Goal: Transaction & Acquisition: Purchase product/service

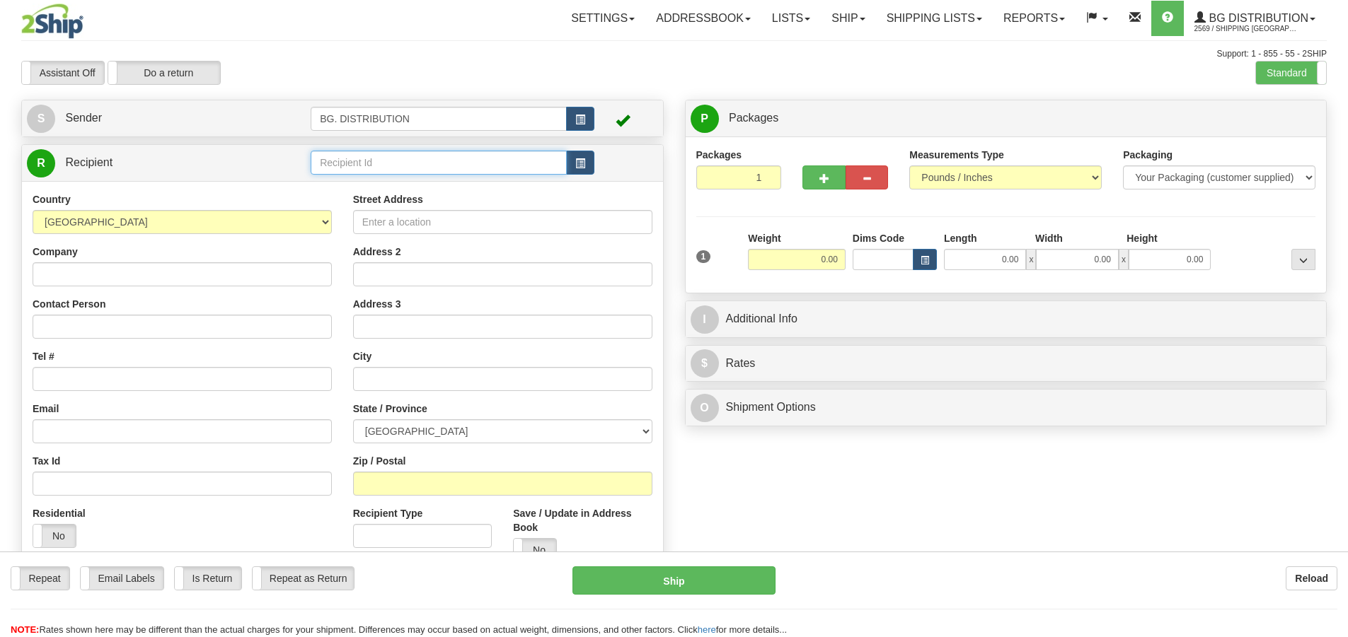
click at [344, 154] on input "text" at bounding box center [439, 163] width 256 height 24
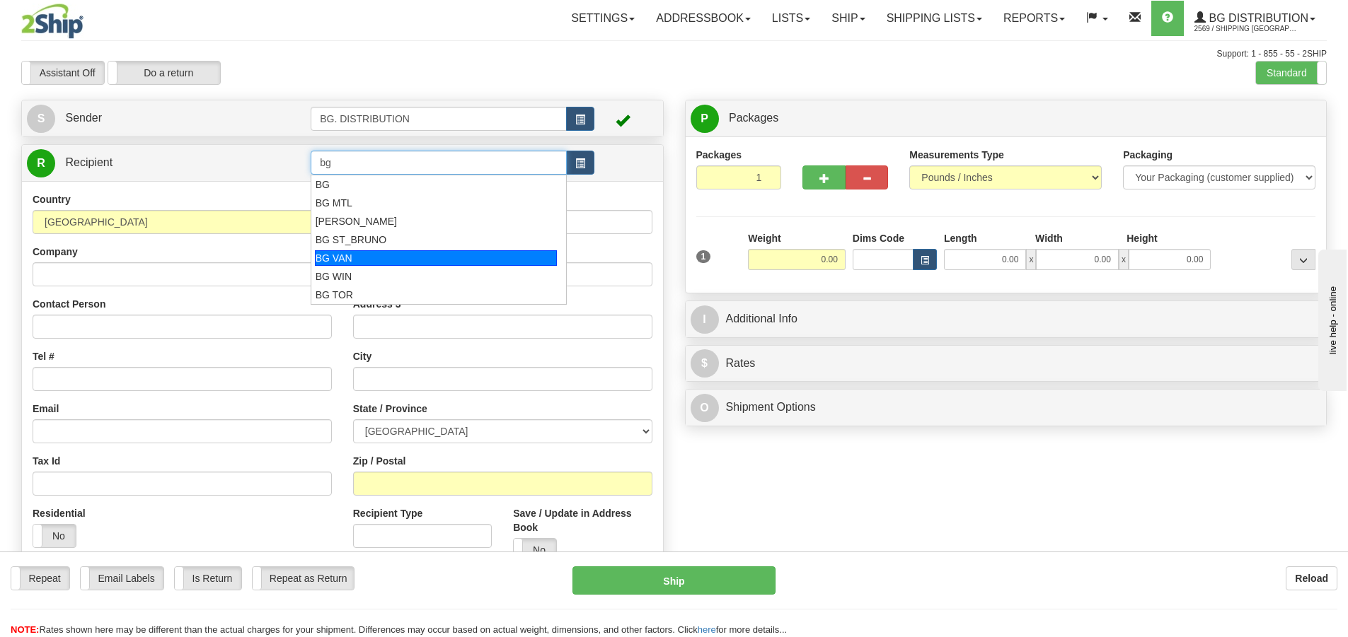
click at [362, 255] on div "BG VAN" at bounding box center [436, 258] width 243 height 16
type input "BG VAN"
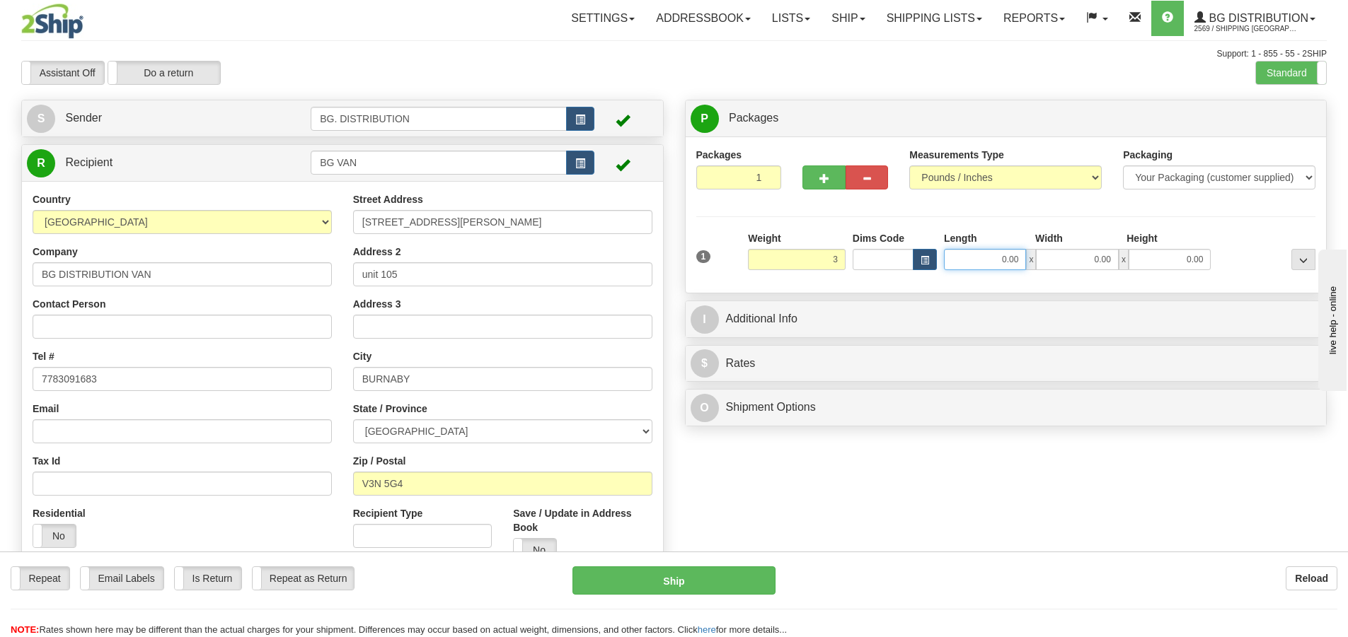
type input "3.00"
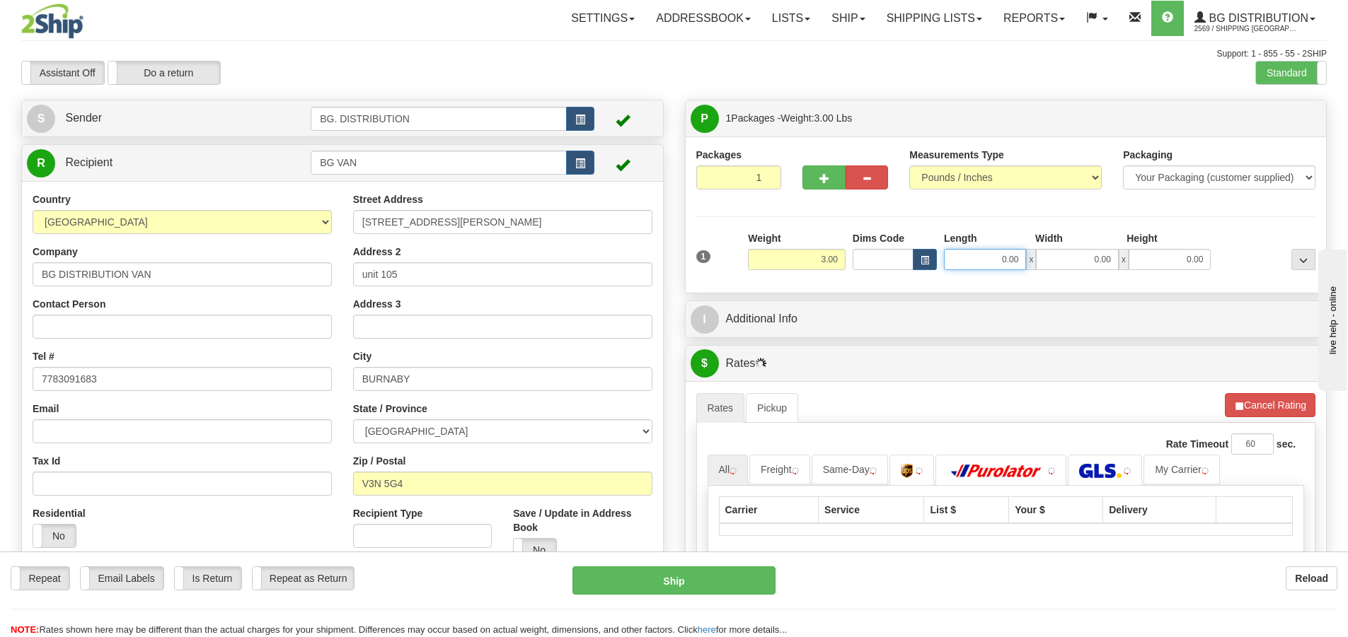
click at [1012, 262] on input "0.00" at bounding box center [985, 259] width 82 height 21
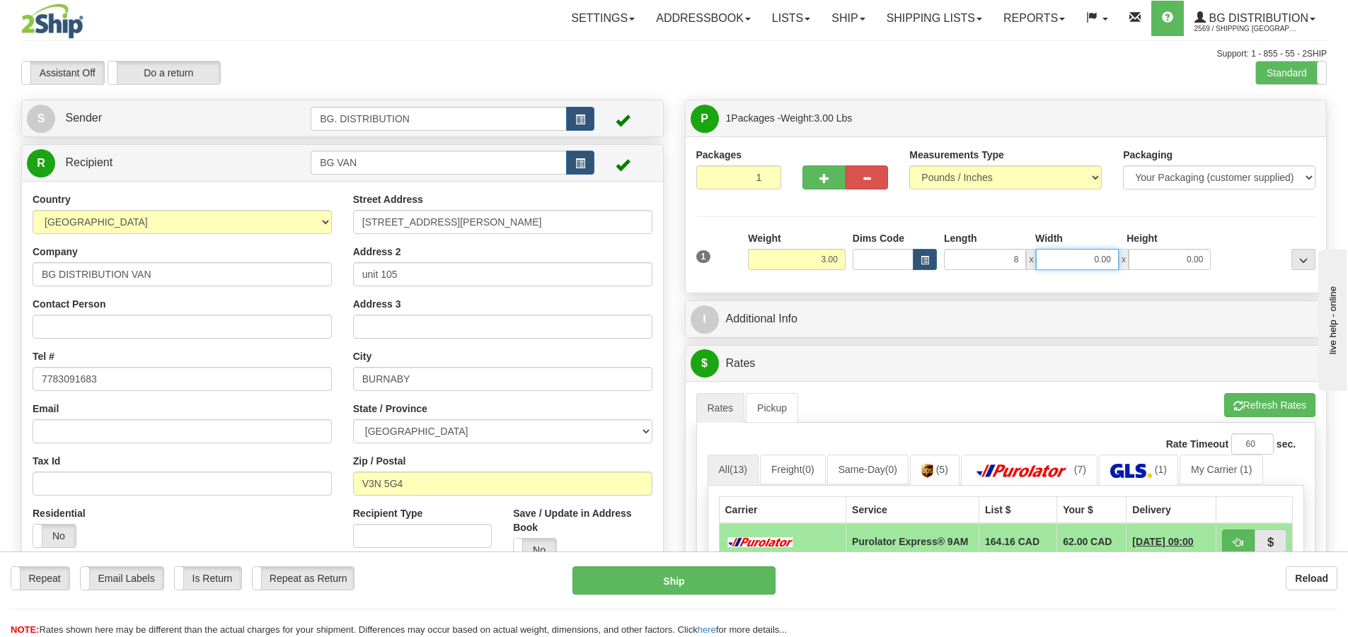
type input "8.00"
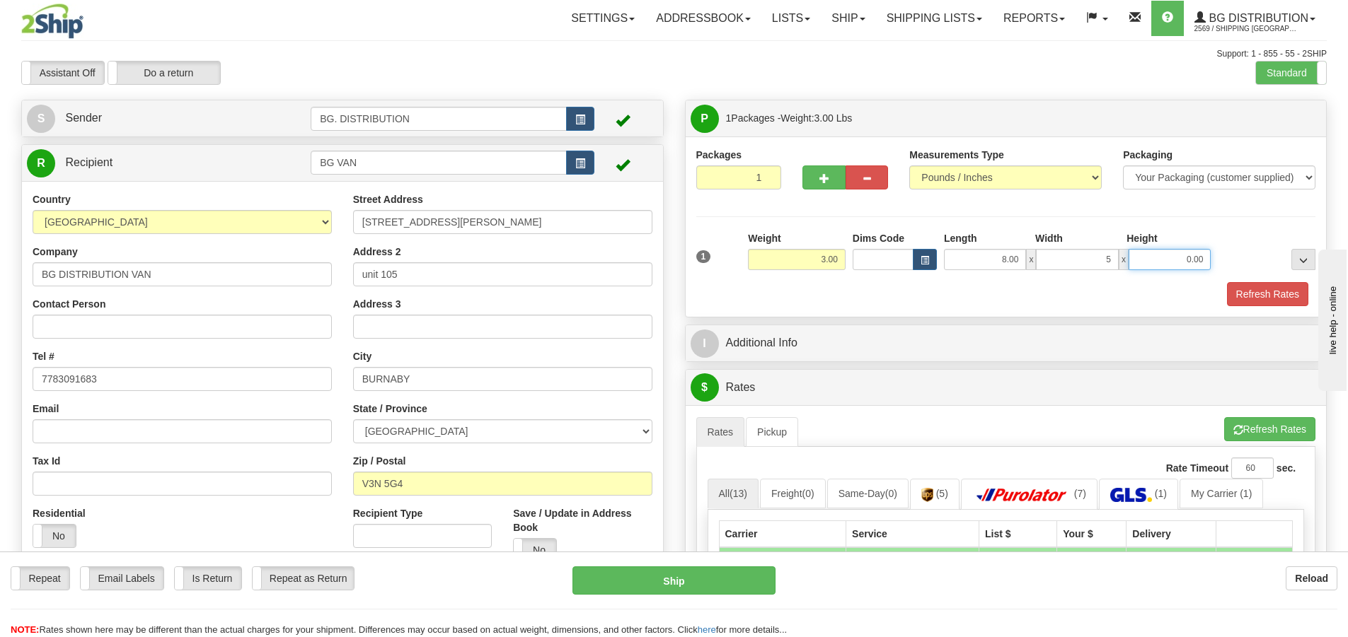
type input "5.00"
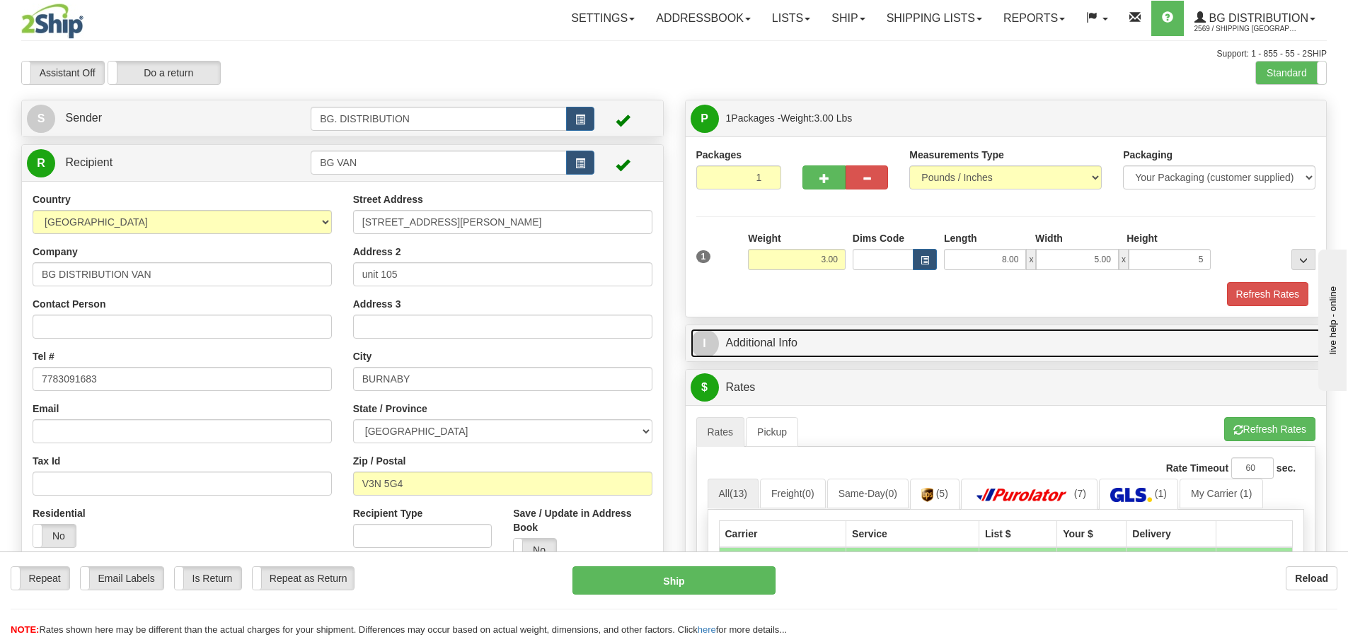
type input "5.00"
click at [710, 334] on span "I" at bounding box center [705, 344] width 28 height 28
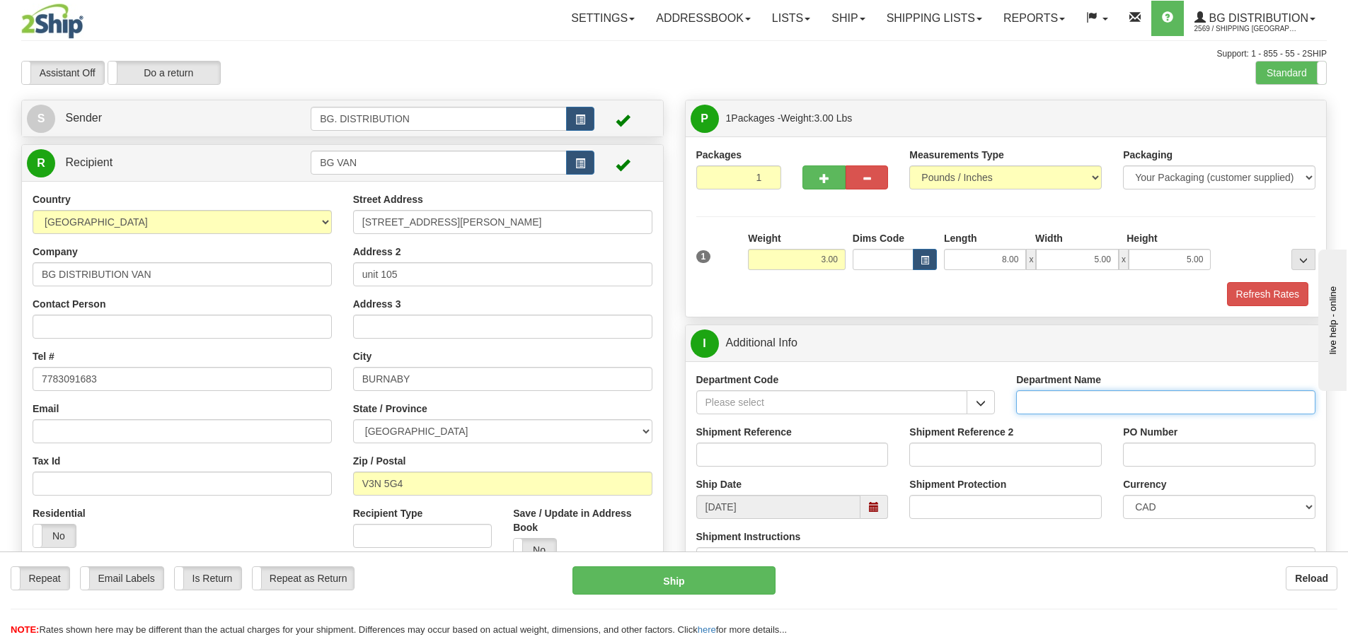
click at [1046, 398] on input "Department Name" at bounding box center [1165, 403] width 299 height 24
type input "."
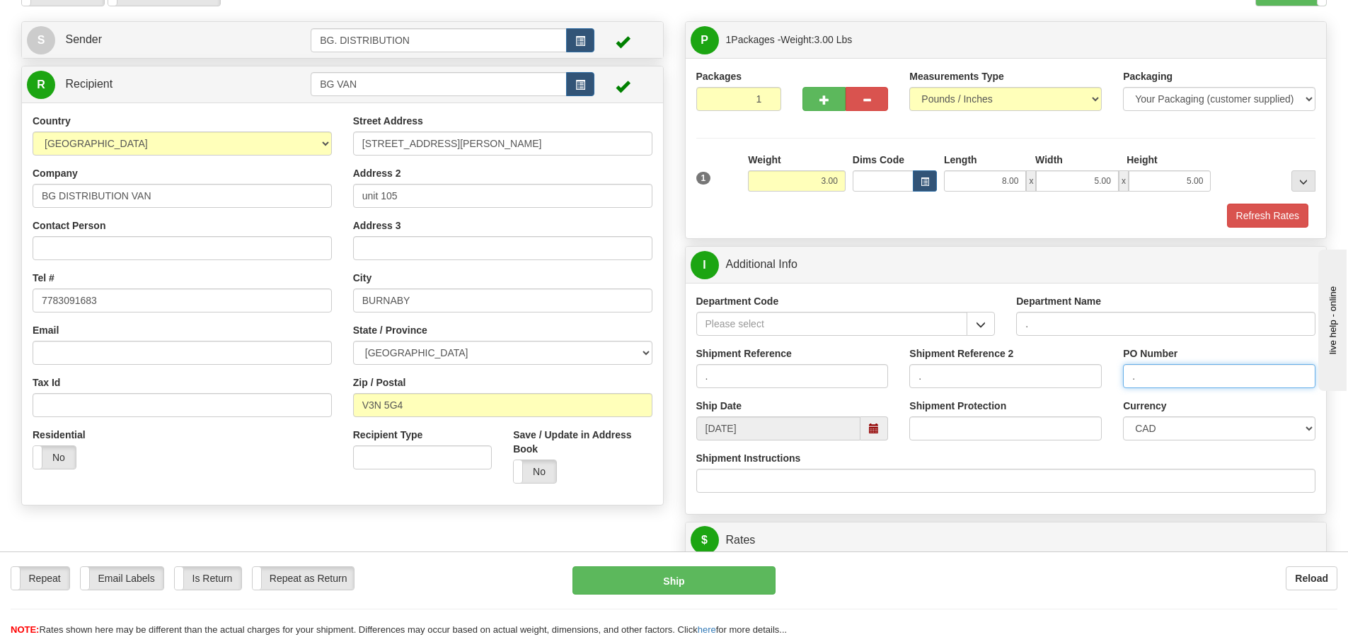
scroll to position [212, 0]
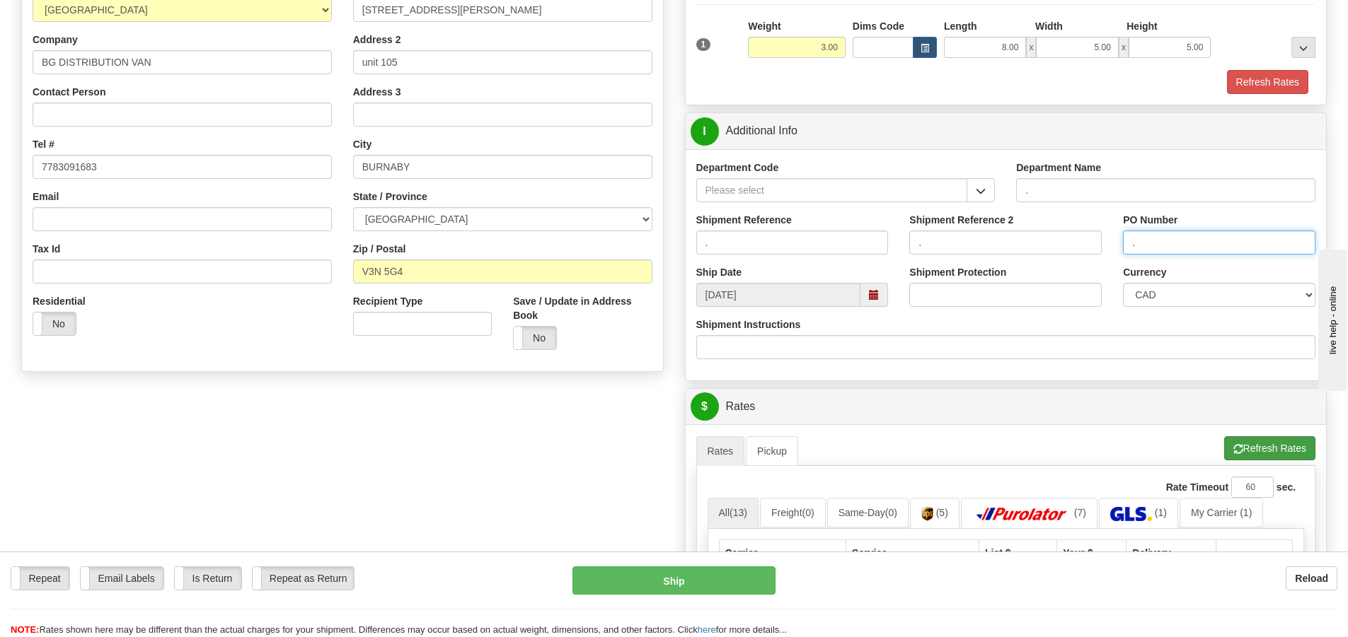
type input "."
click at [1241, 449] on button "Refresh Rates" at bounding box center [1269, 449] width 91 height 24
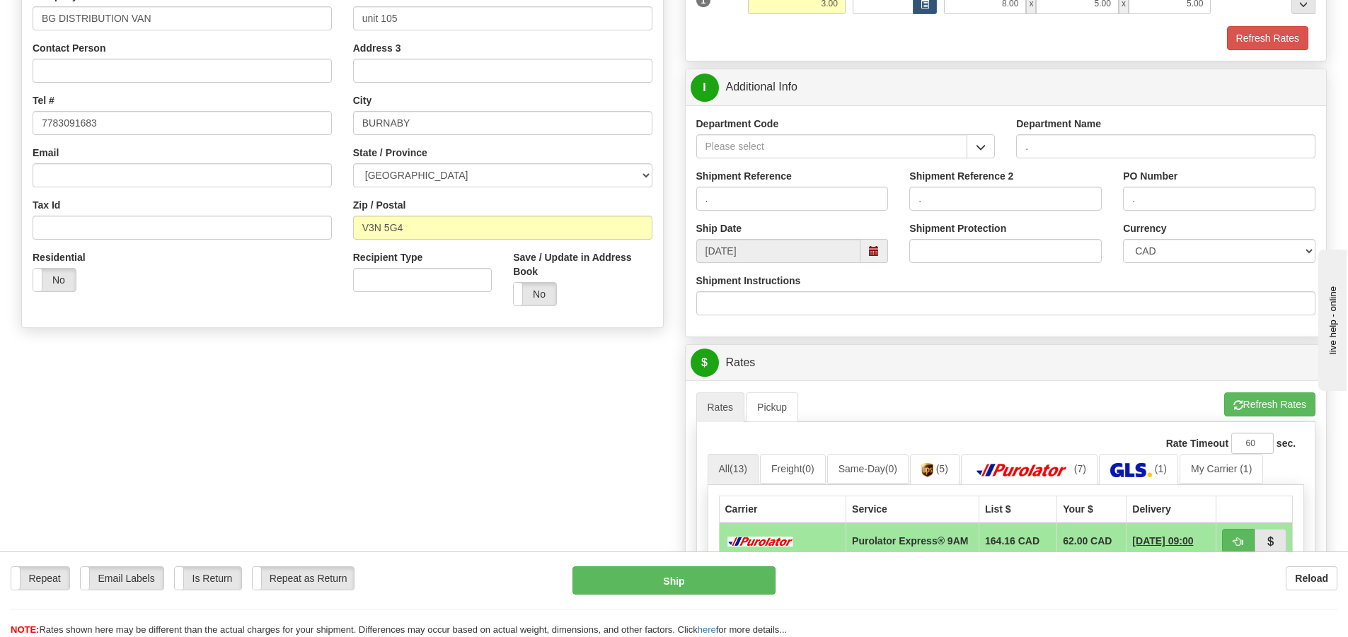
scroll to position [354, 0]
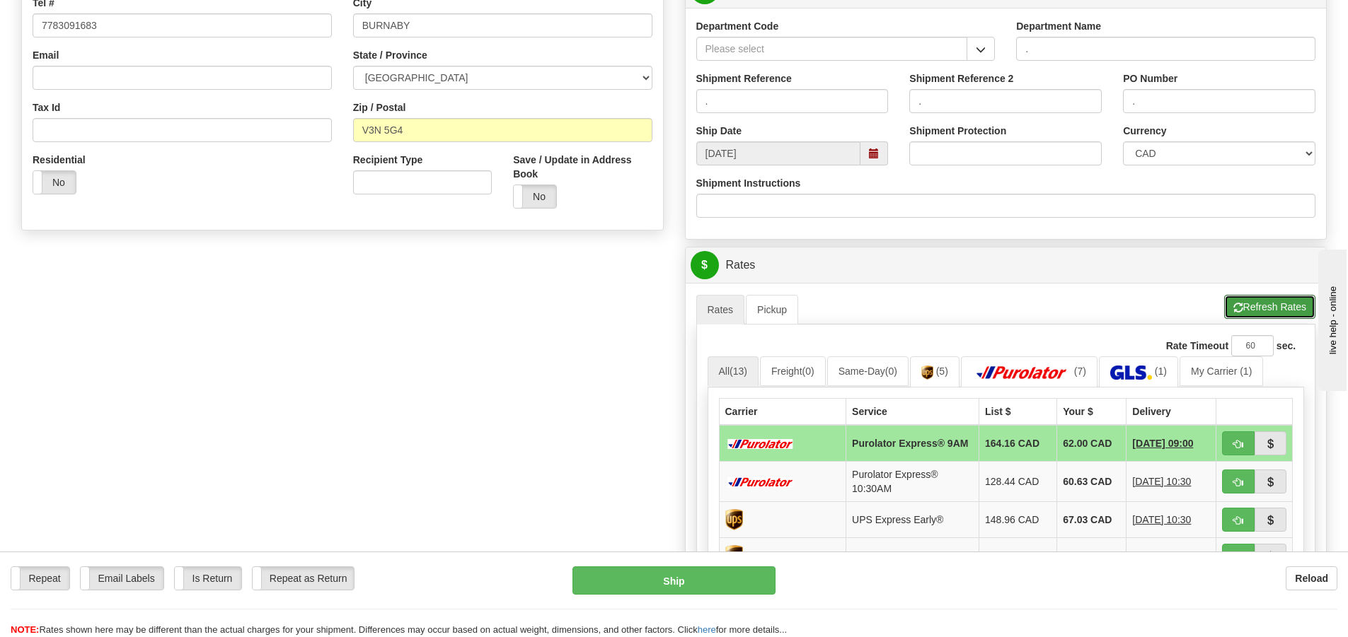
click at [1248, 311] on button "Refresh Rates" at bounding box center [1269, 307] width 91 height 24
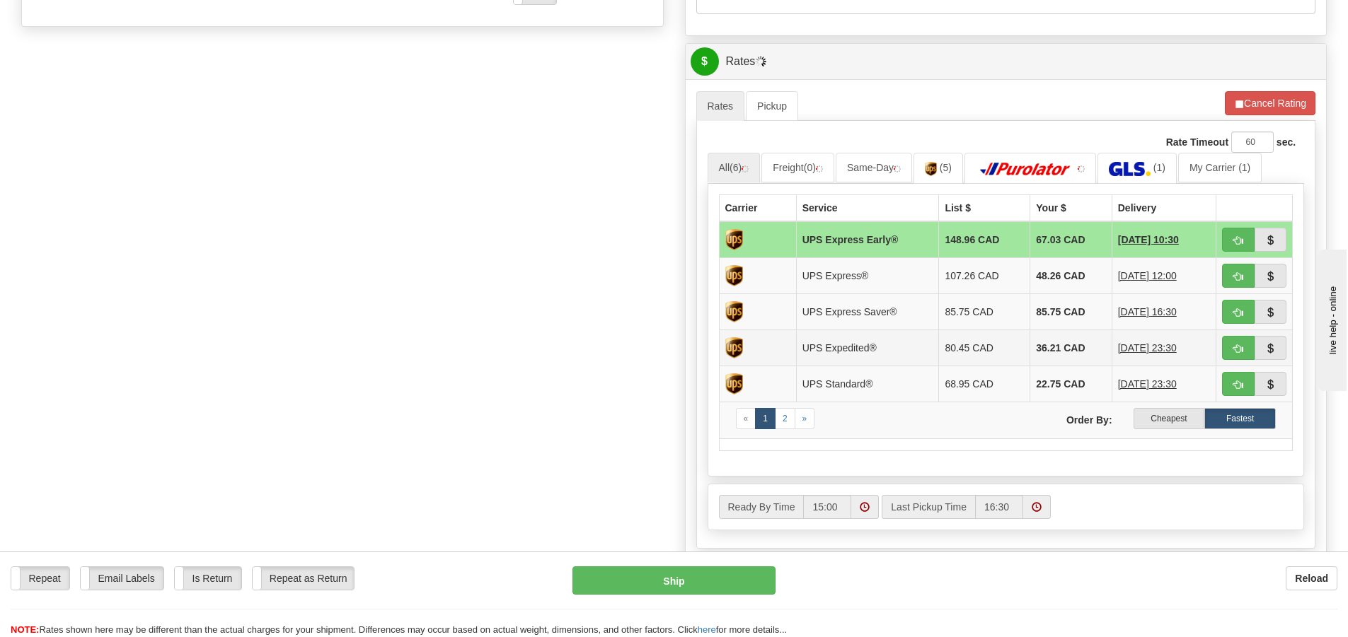
scroll to position [637, 0]
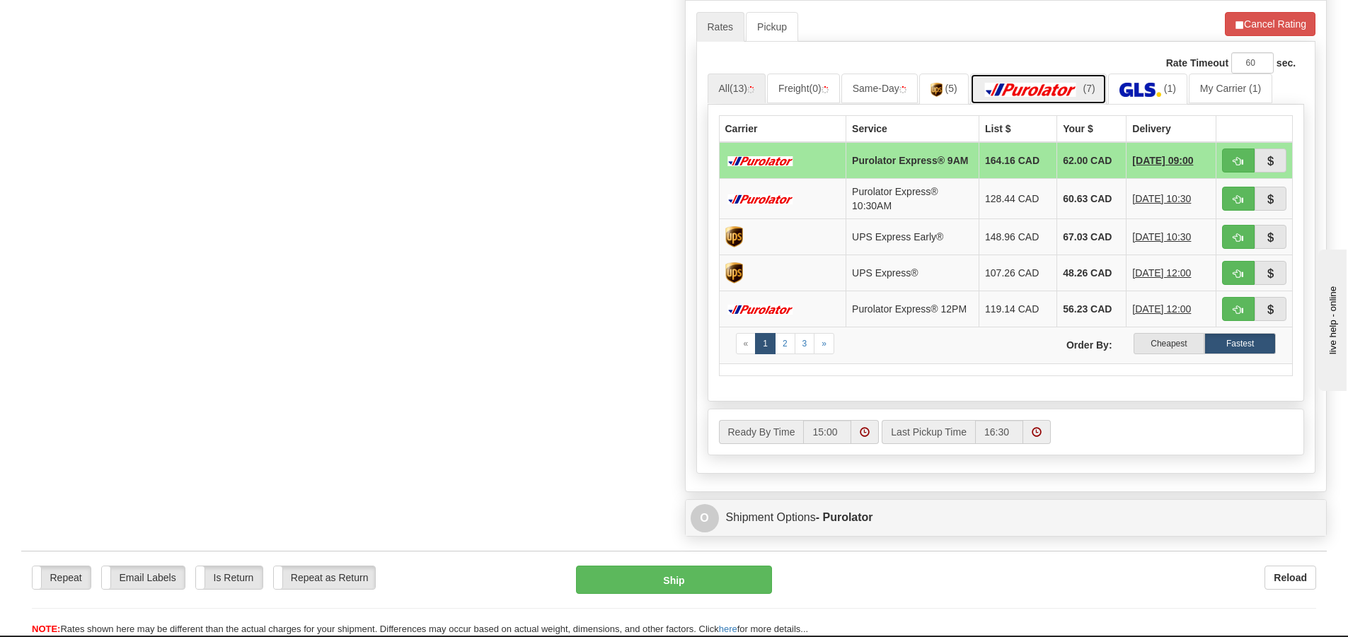
click at [1047, 79] on link "(7)" at bounding box center [1038, 89] width 137 height 30
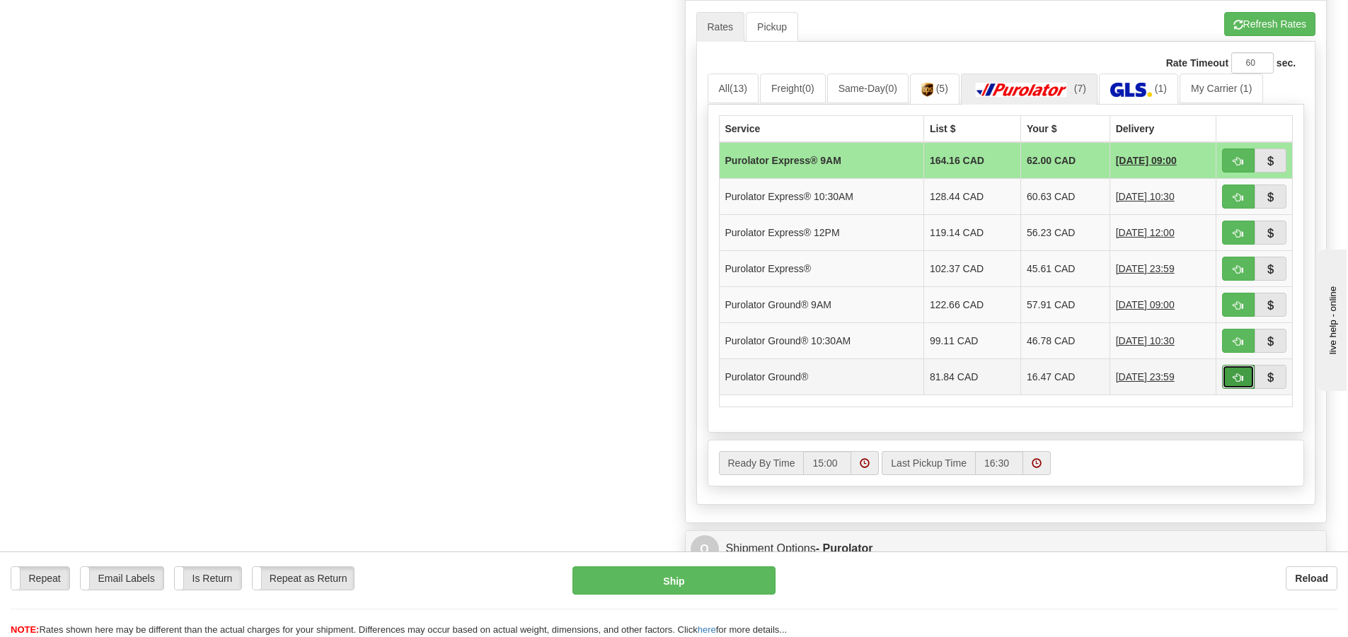
click at [1233, 377] on span "button" at bounding box center [1238, 378] width 10 height 9
type input "260"
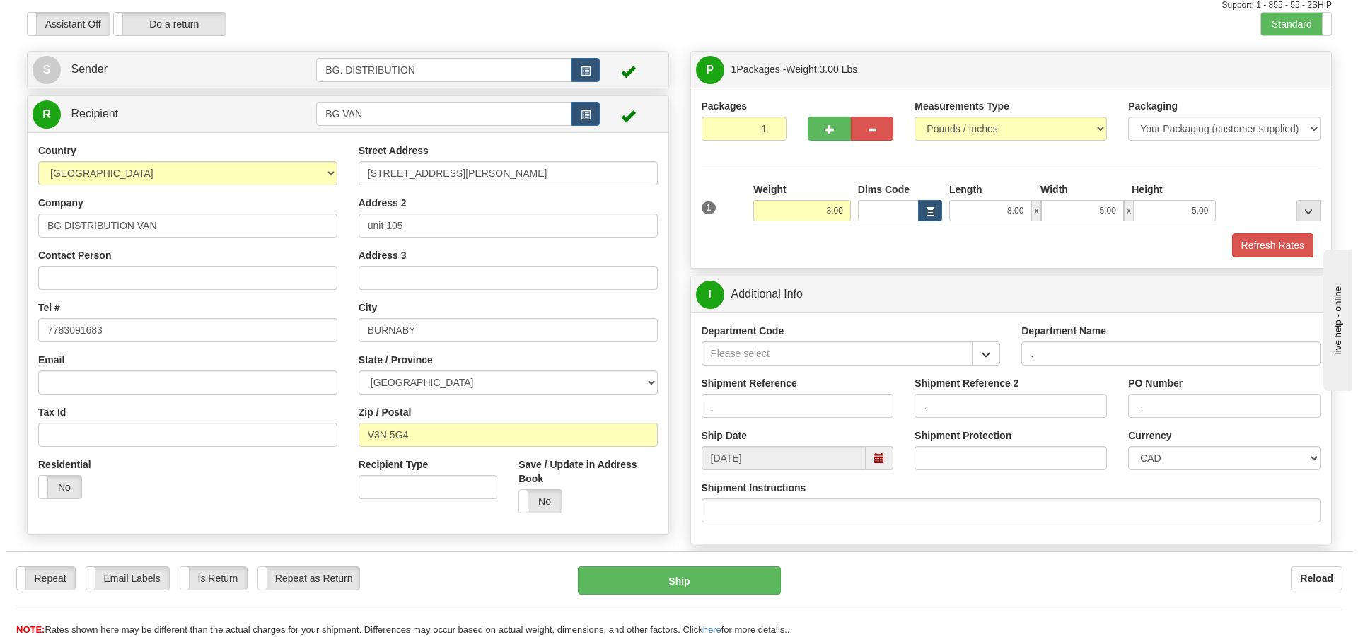
scroll to position [84, 0]
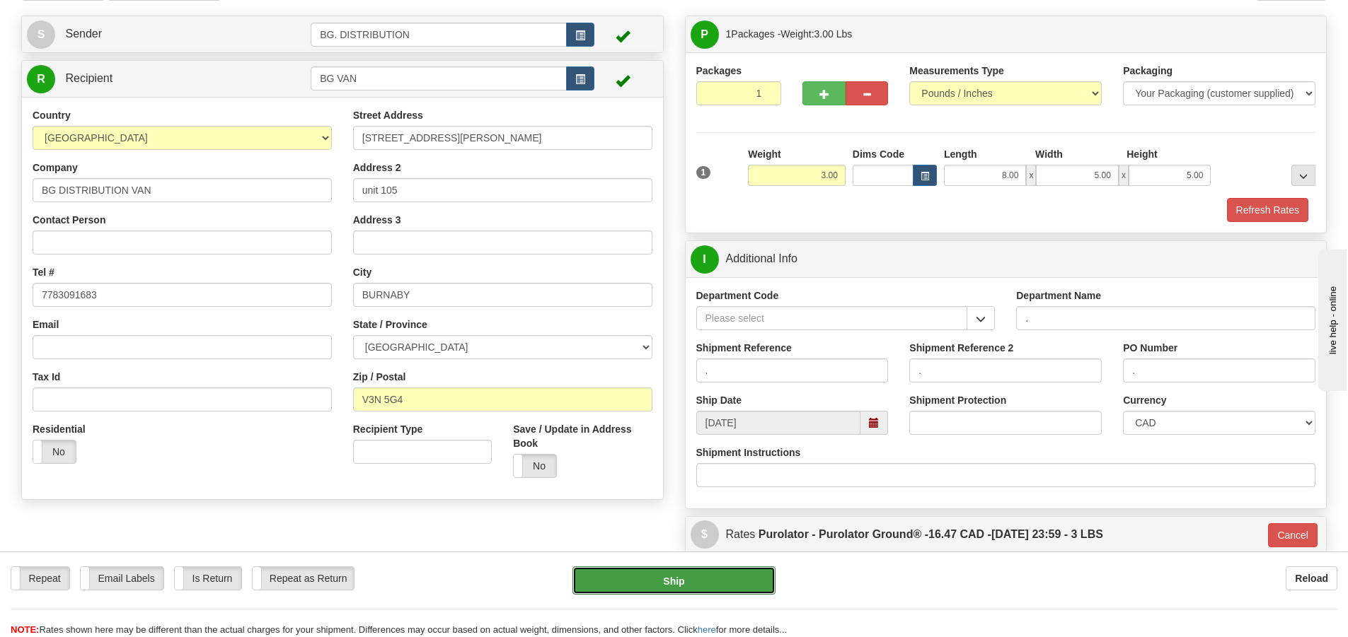
click at [704, 578] on button "Ship" at bounding box center [673, 581] width 203 height 28
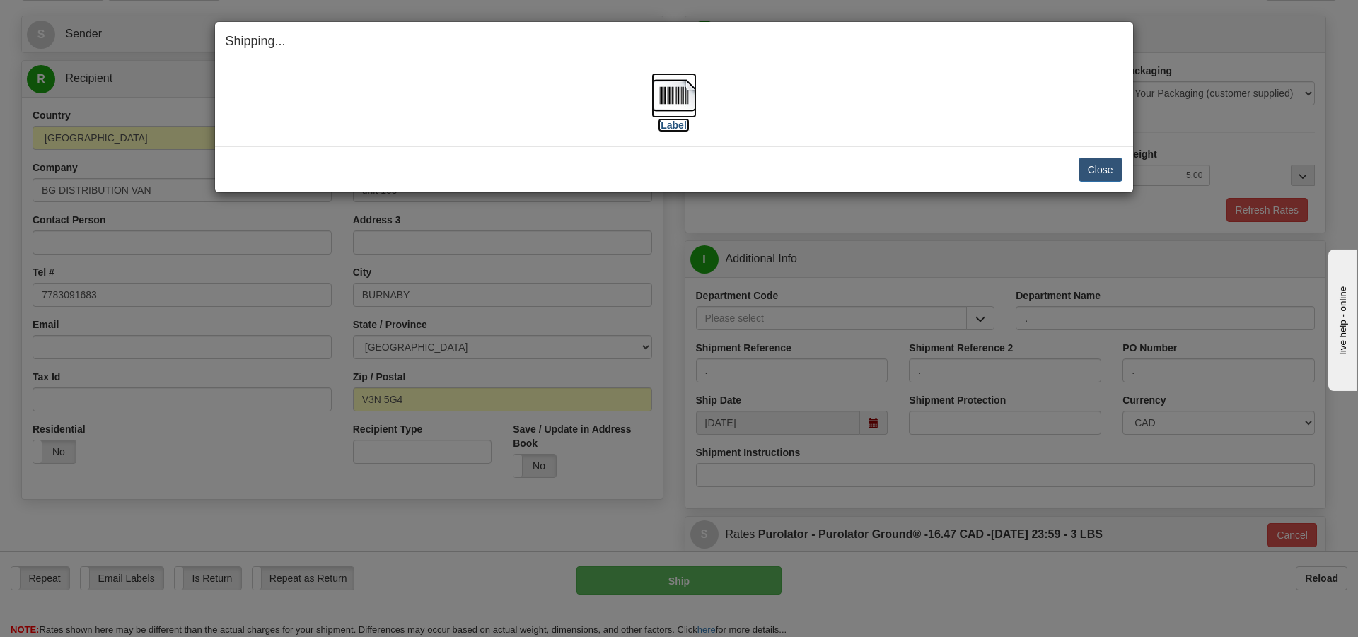
click at [676, 120] on label "[Label]" at bounding box center [674, 125] width 33 height 14
click at [1100, 165] on button "Close" at bounding box center [1101, 170] width 44 height 24
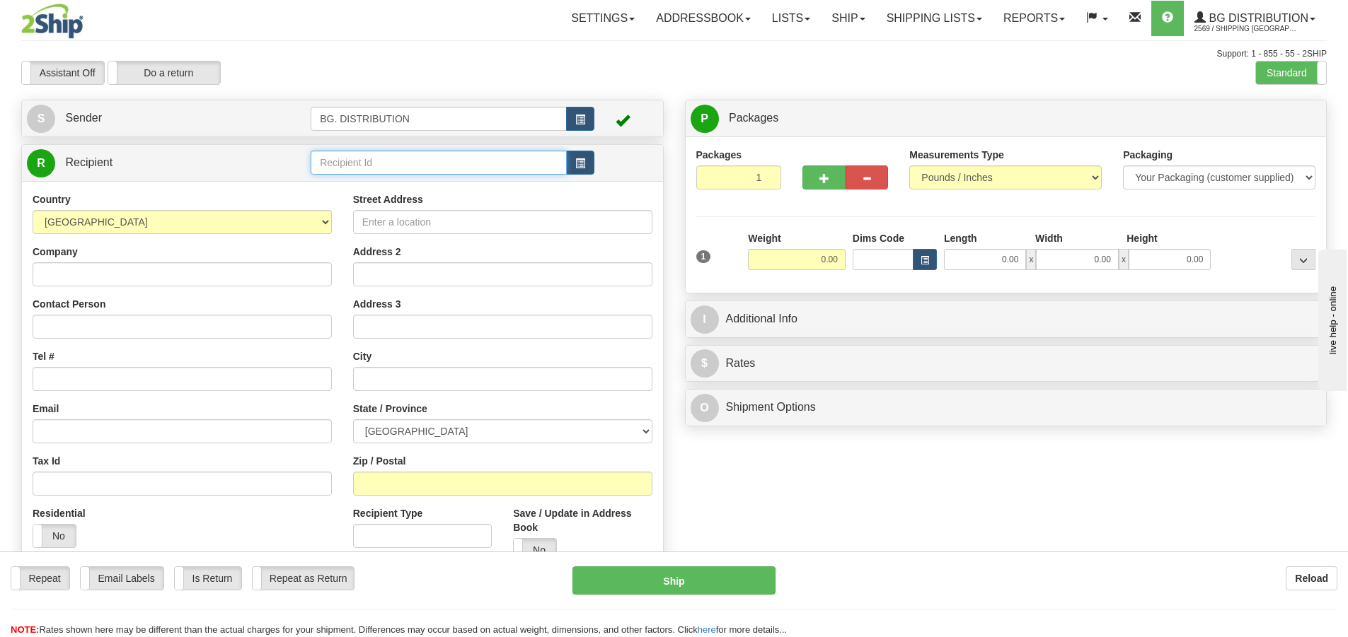
click at [362, 161] on input "text" at bounding box center [439, 163] width 256 height 24
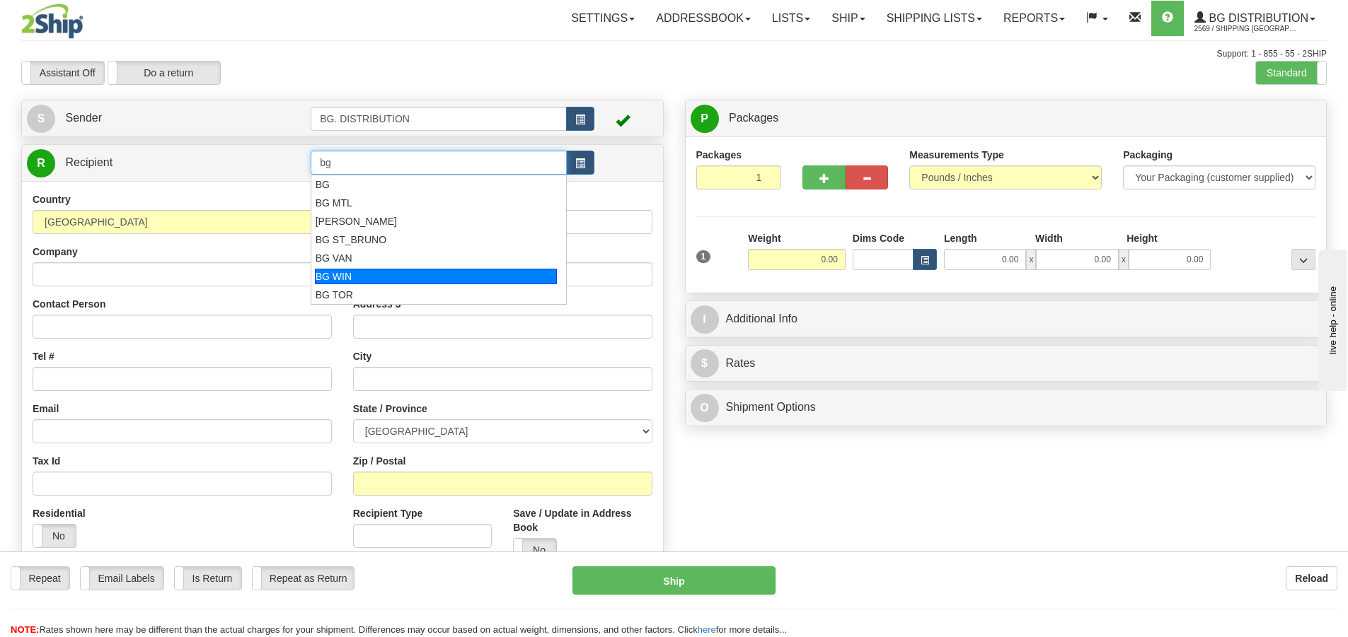
click at [366, 274] on div "BG WIN" at bounding box center [436, 277] width 243 height 16
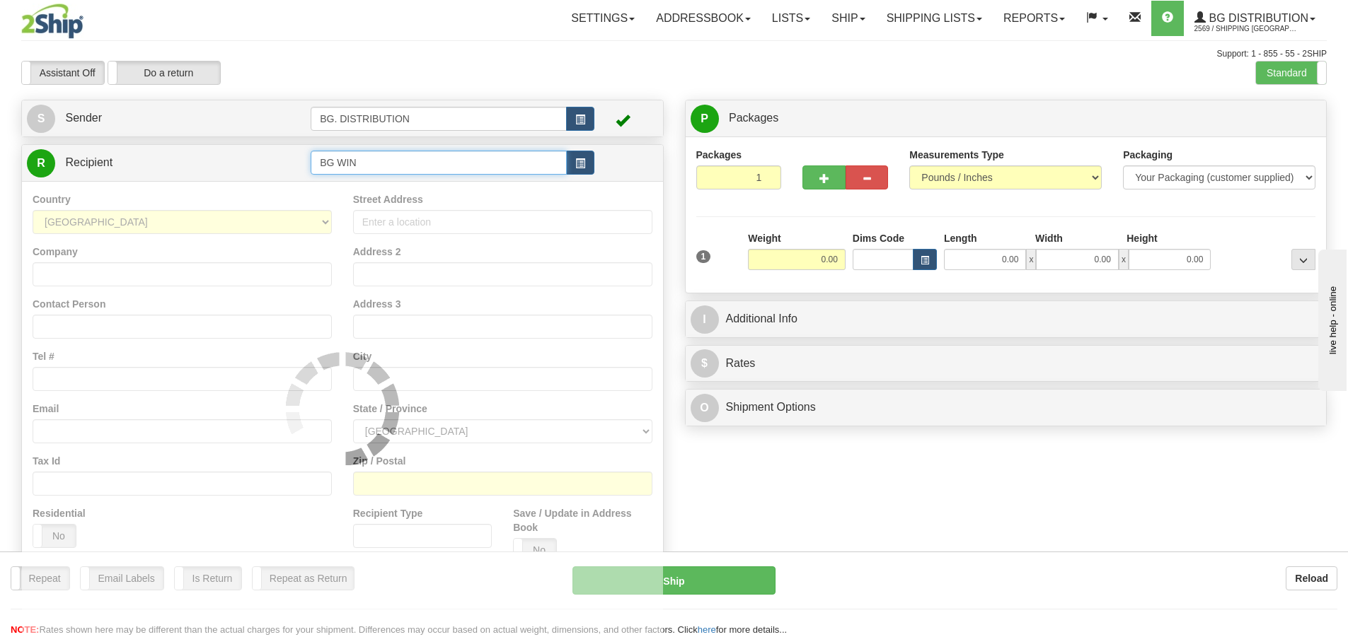
type input "BG WIN"
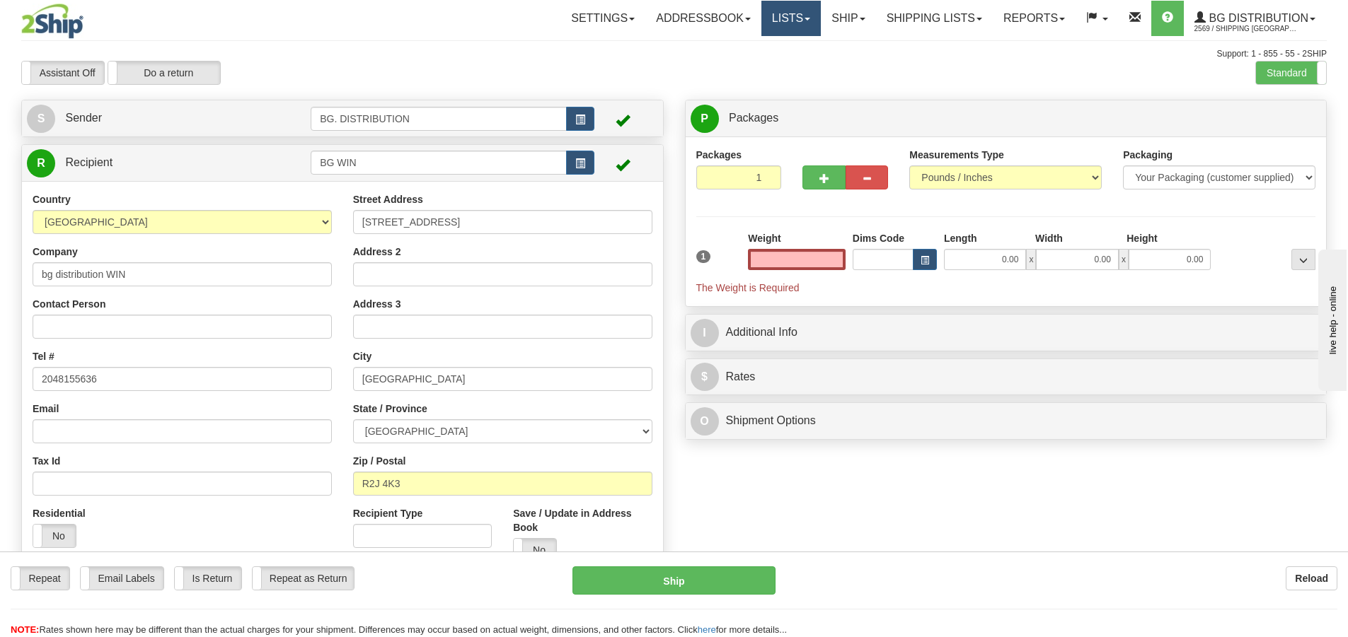
type input "0.00"
click at [797, 253] on input "0.00" at bounding box center [797, 259] width 98 height 21
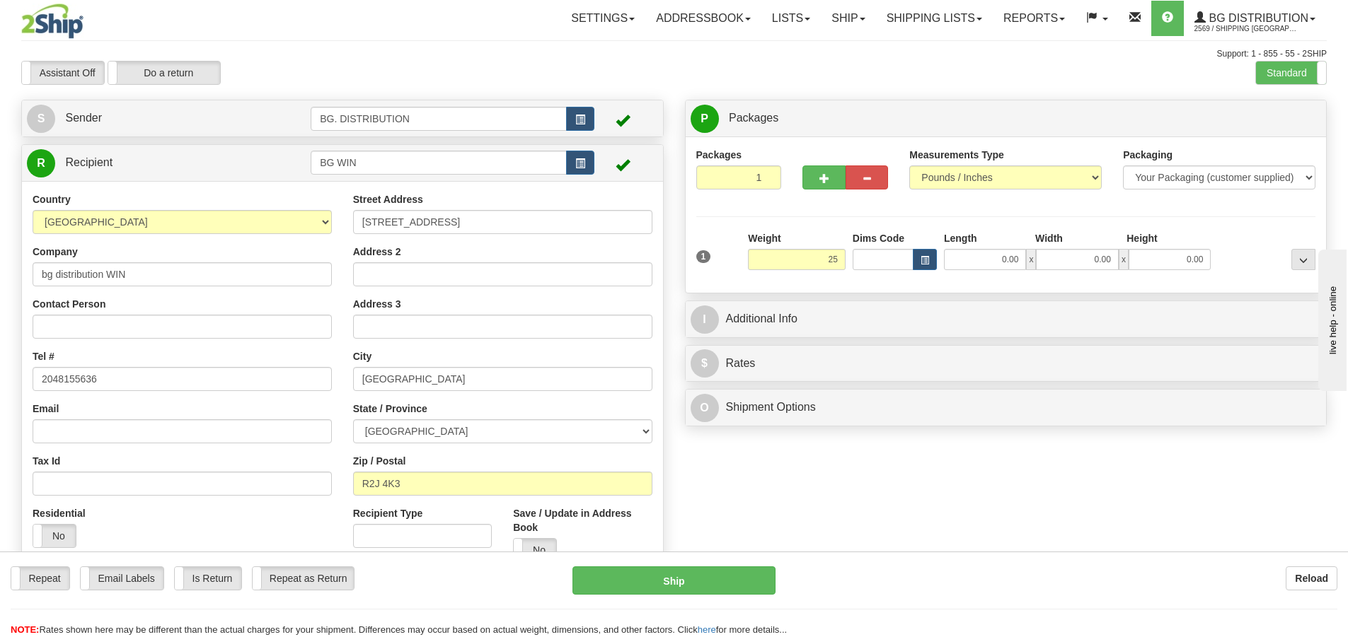
type input "25.00"
click at [988, 270] on div "1 Weight 25.00 Dims Code x x" at bounding box center [1006, 256] width 627 height 50
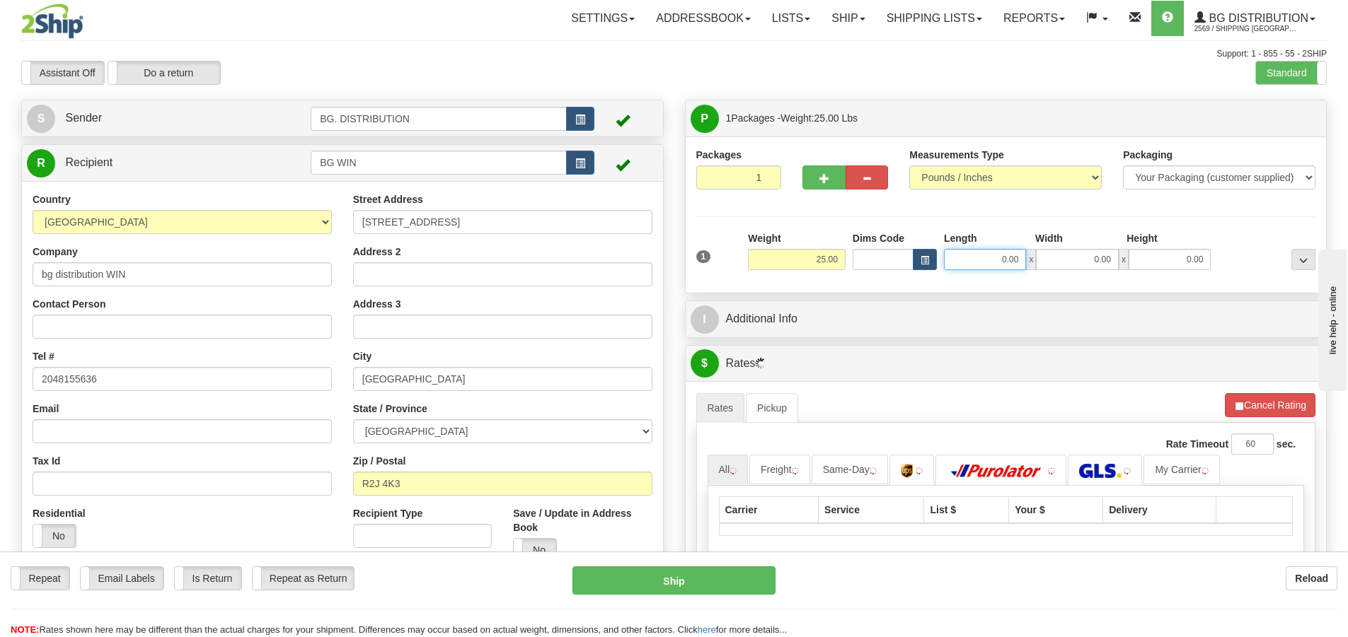
click at [996, 258] on input "0.00" at bounding box center [985, 259] width 82 height 21
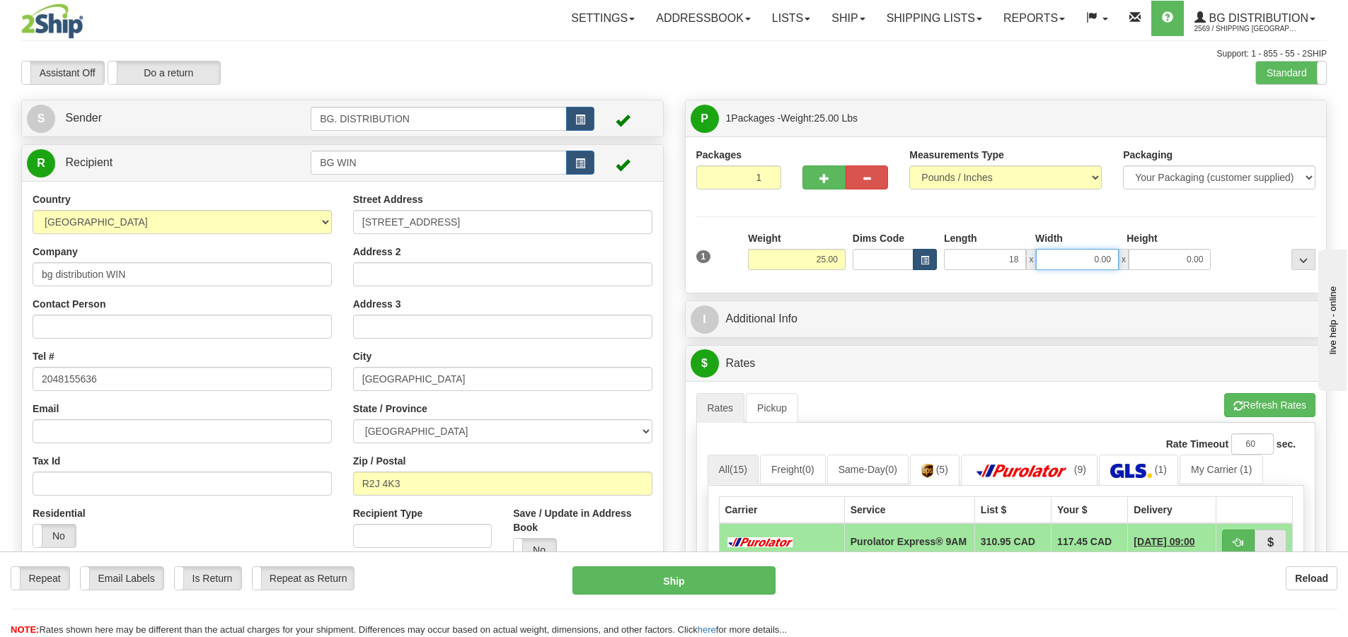
type input "18.00"
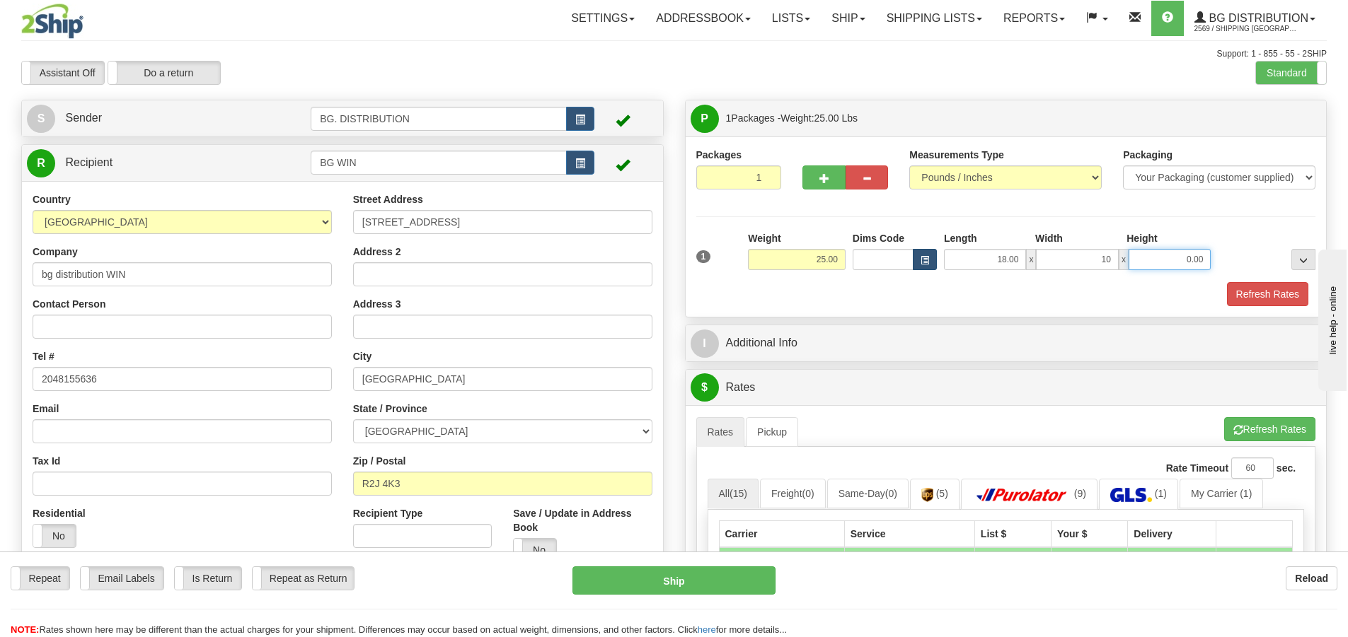
type input "10.00"
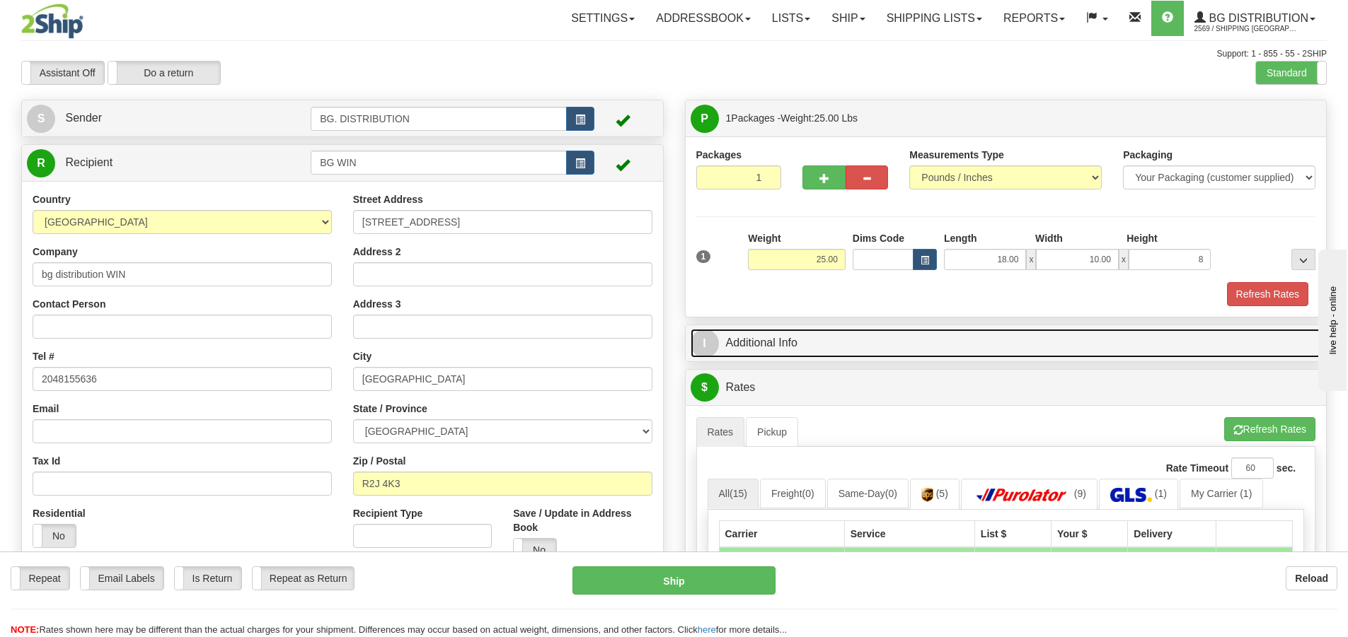
type input "8.00"
click at [715, 337] on span "I" at bounding box center [705, 344] width 28 height 28
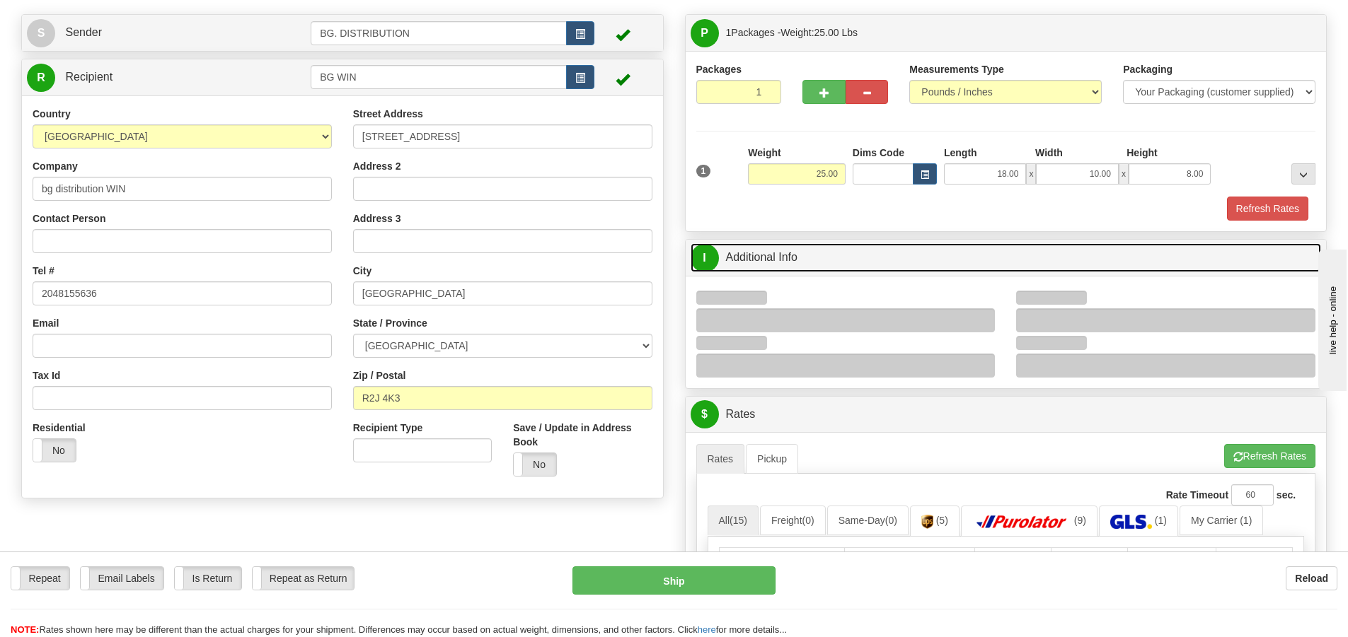
scroll to position [212, 0]
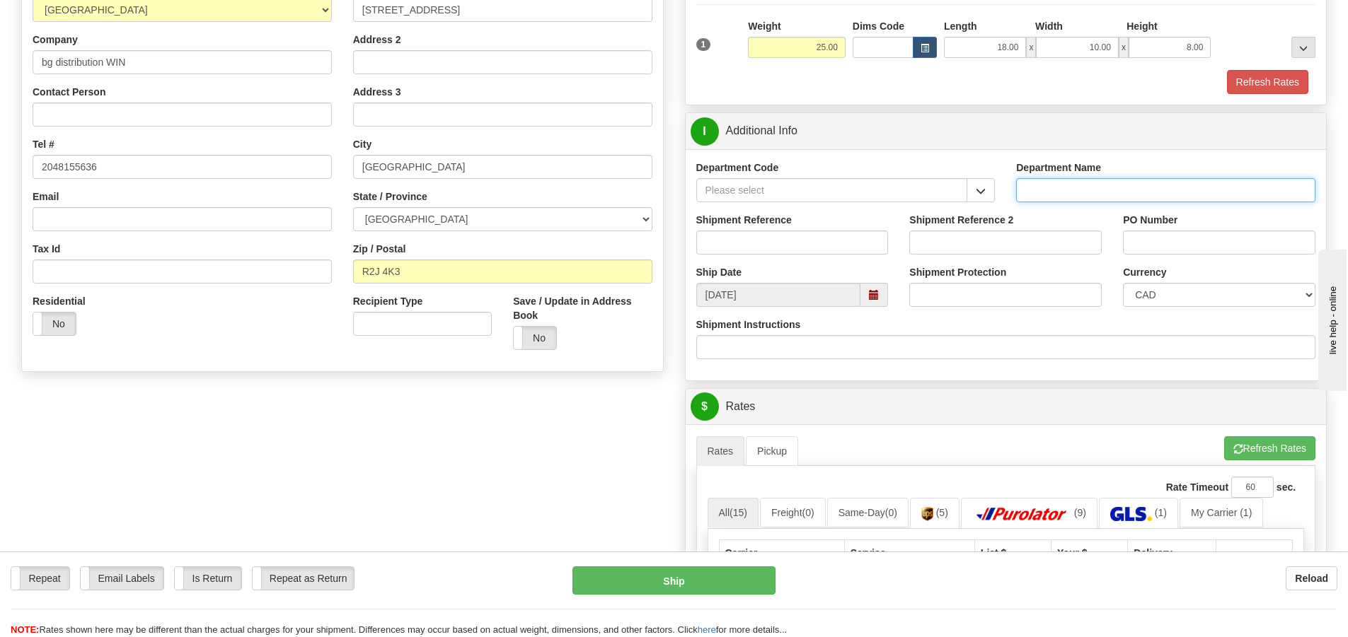
click at [1044, 191] on input "Department Name" at bounding box center [1165, 190] width 299 height 24
type input "."
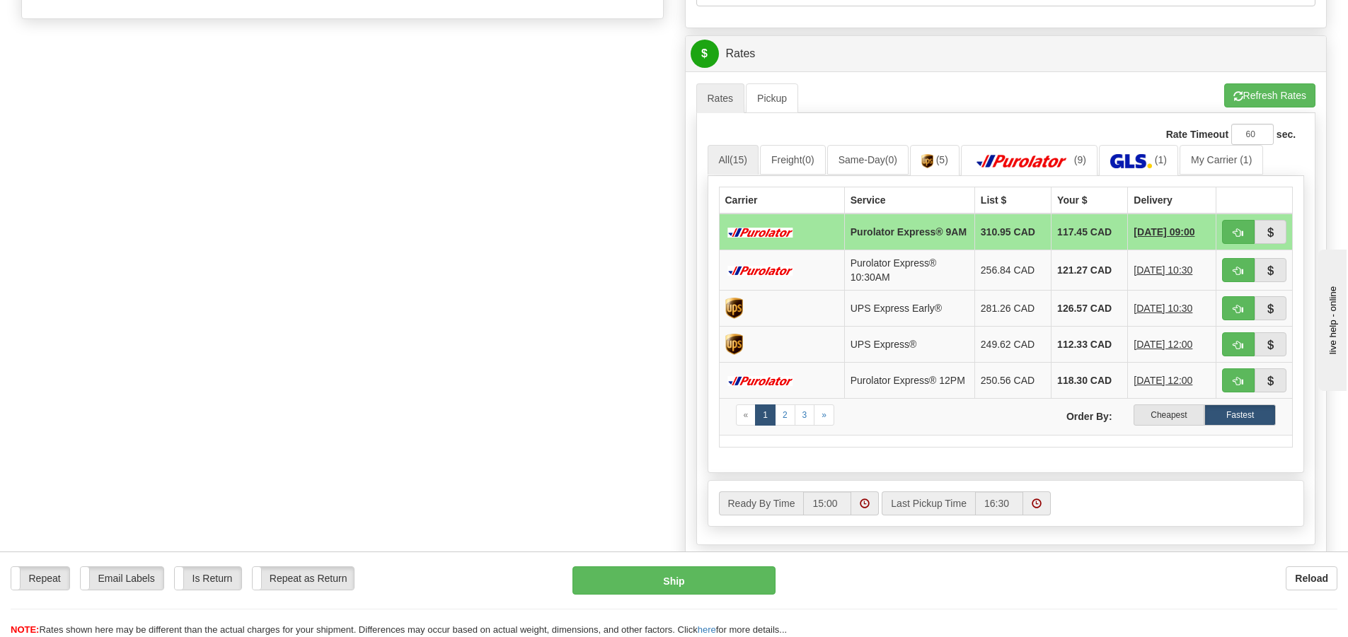
scroll to position [566, 0]
type input "."
click at [1242, 91] on button "Refresh Rates" at bounding box center [1269, 95] width 91 height 24
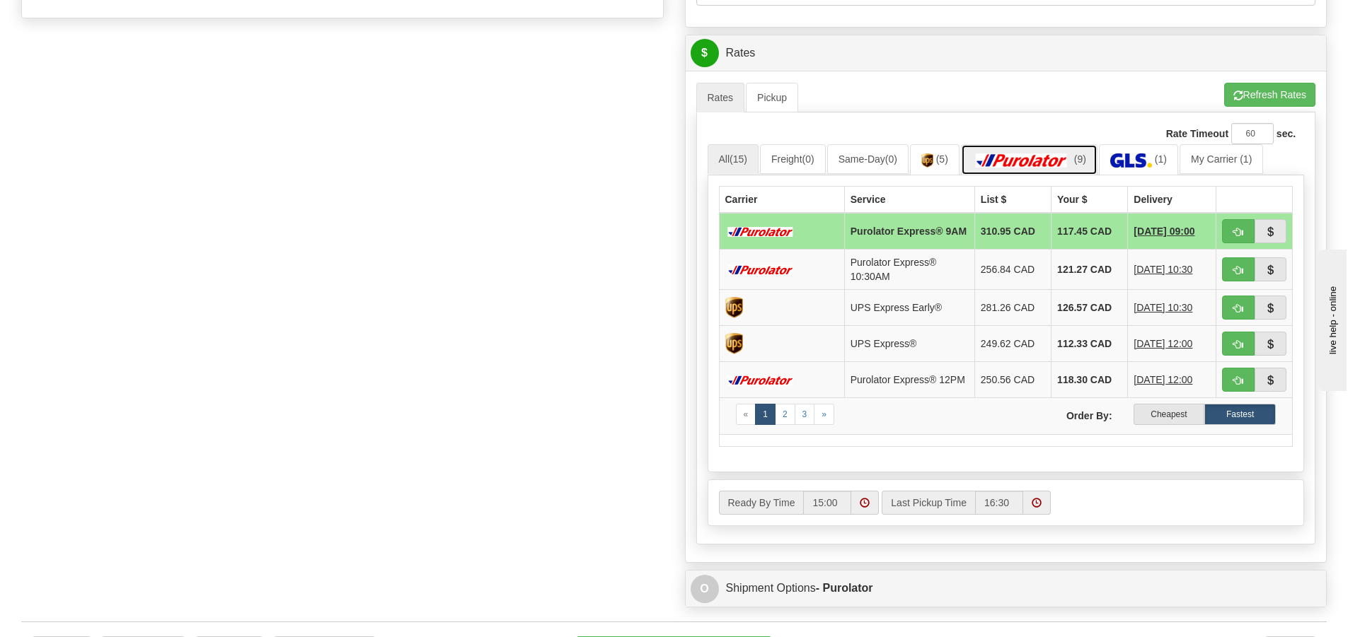
click at [1071, 158] on img at bounding box center [1021, 161] width 99 height 14
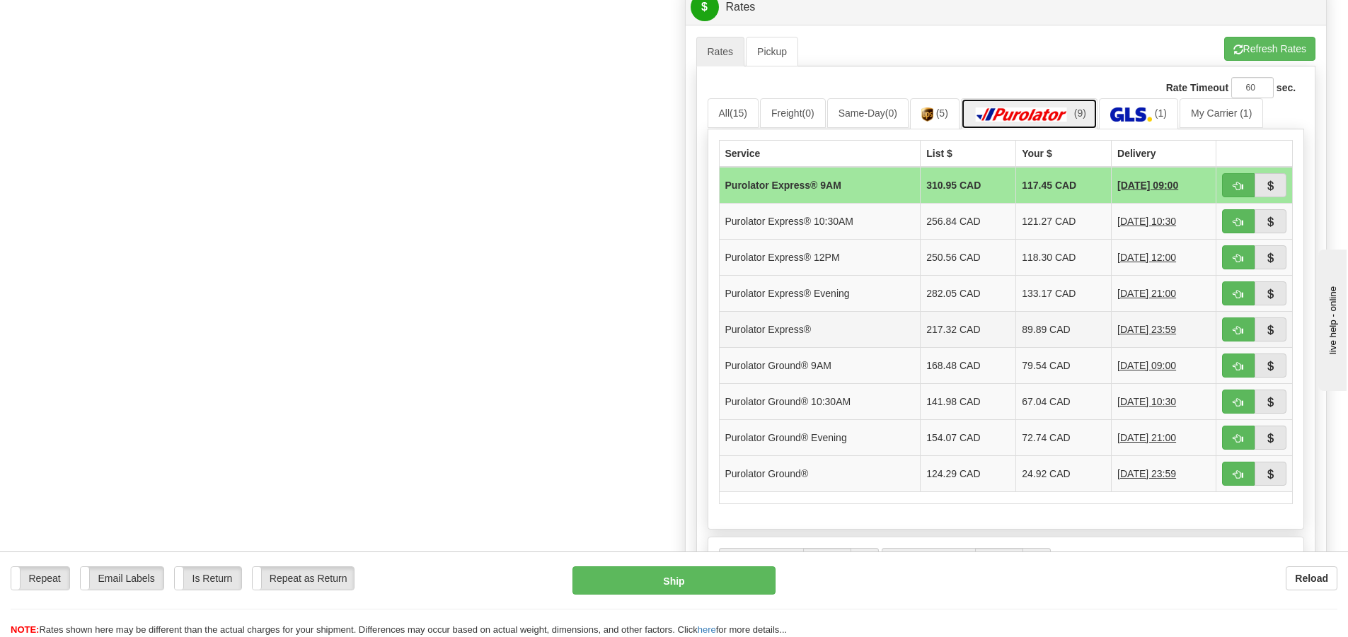
scroll to position [637, 0]
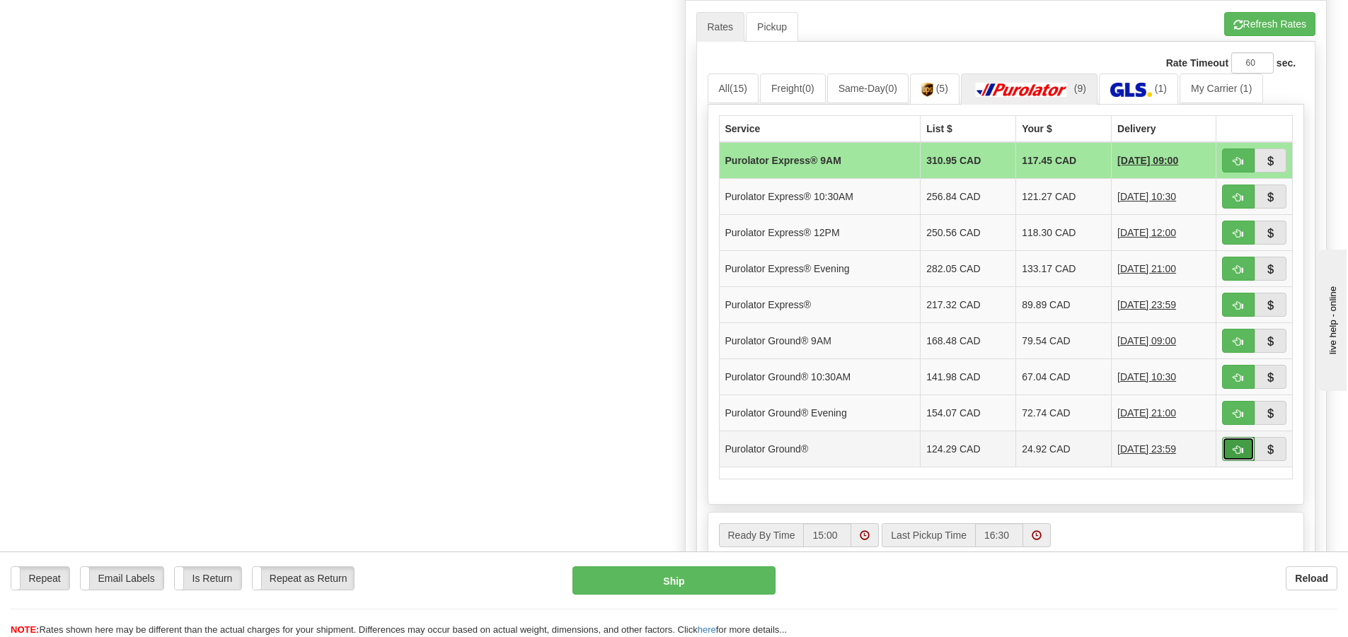
click at [1225, 449] on button "button" at bounding box center [1238, 449] width 33 height 24
type input "260"
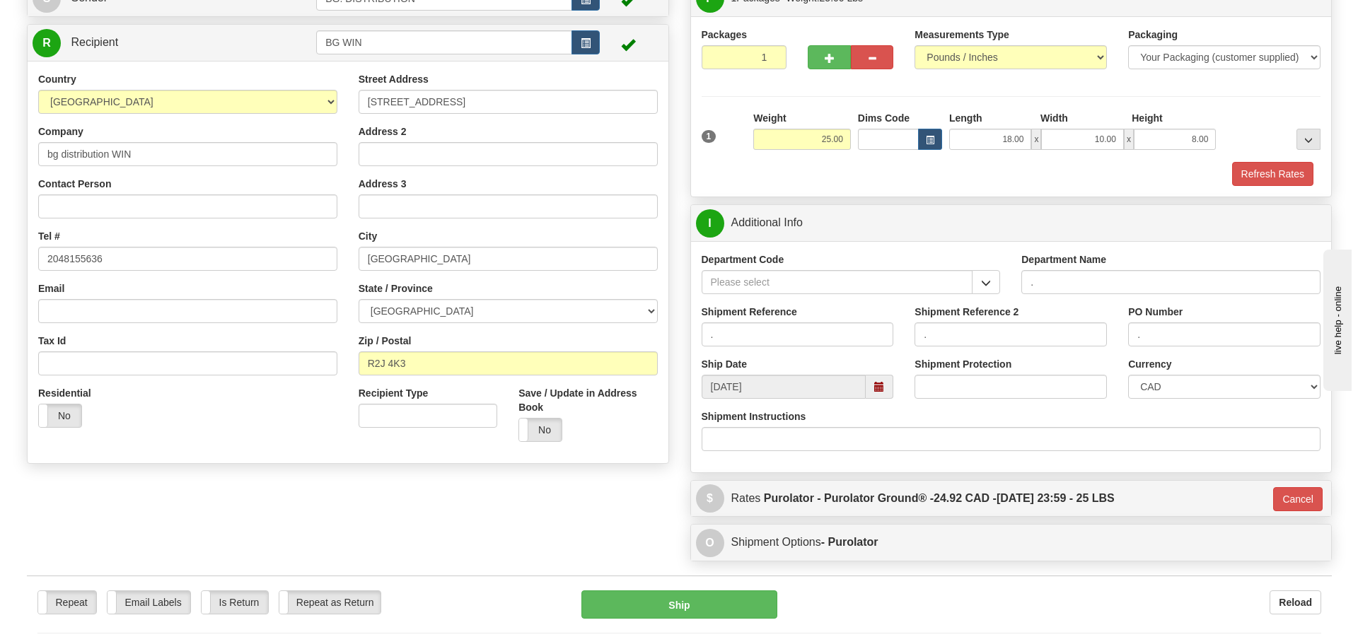
scroll to position [155, 0]
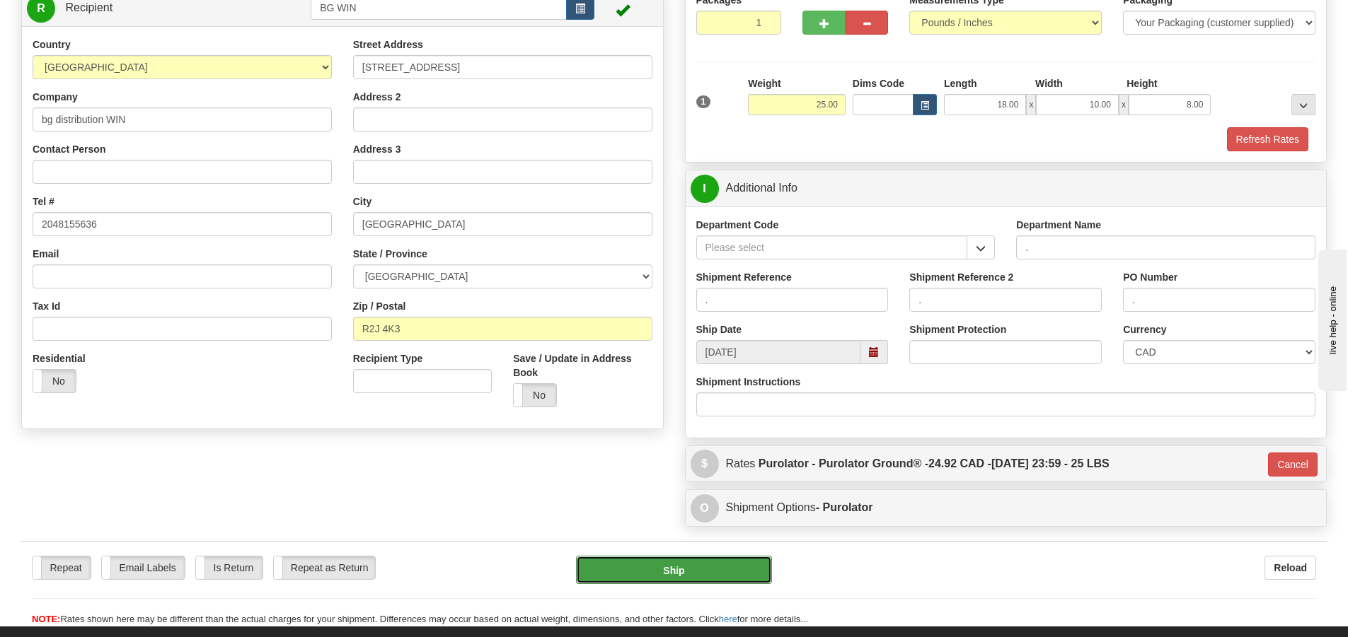
click at [729, 567] on button "Ship" at bounding box center [674, 570] width 196 height 28
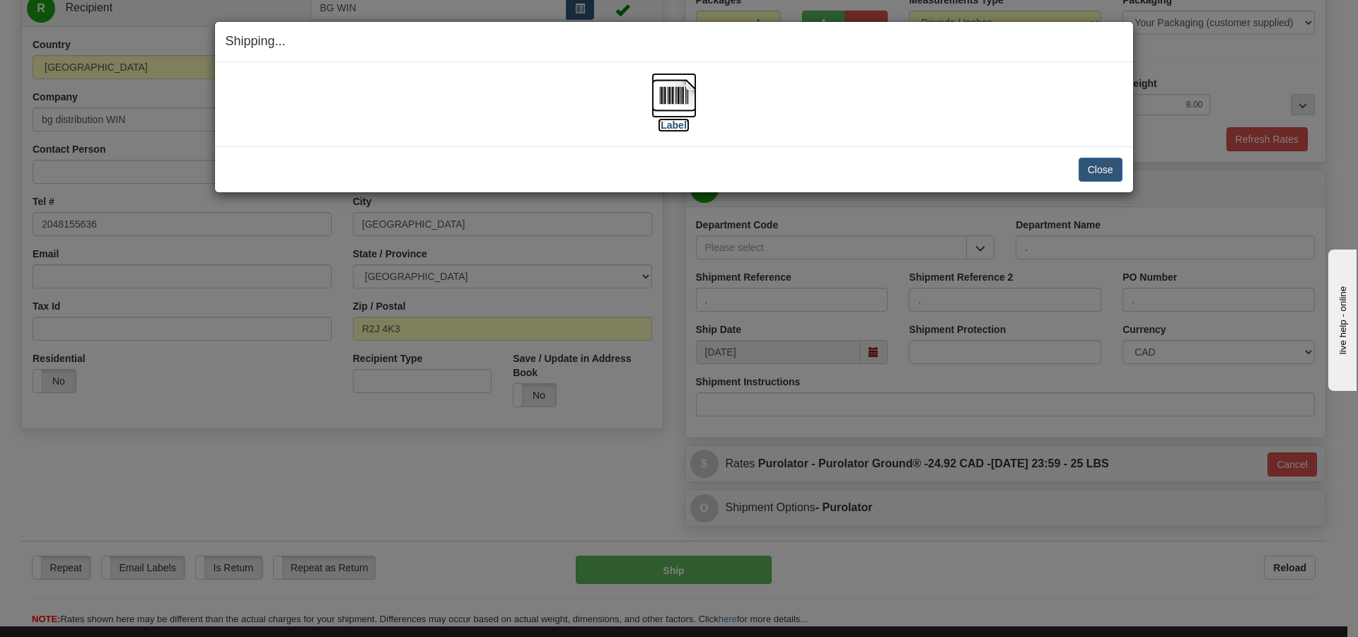
click at [674, 120] on label "[Label]" at bounding box center [674, 125] width 33 height 14
click at [1107, 171] on button "Close" at bounding box center [1101, 170] width 44 height 24
click at [1091, 171] on button "Close" at bounding box center [1101, 170] width 44 height 24
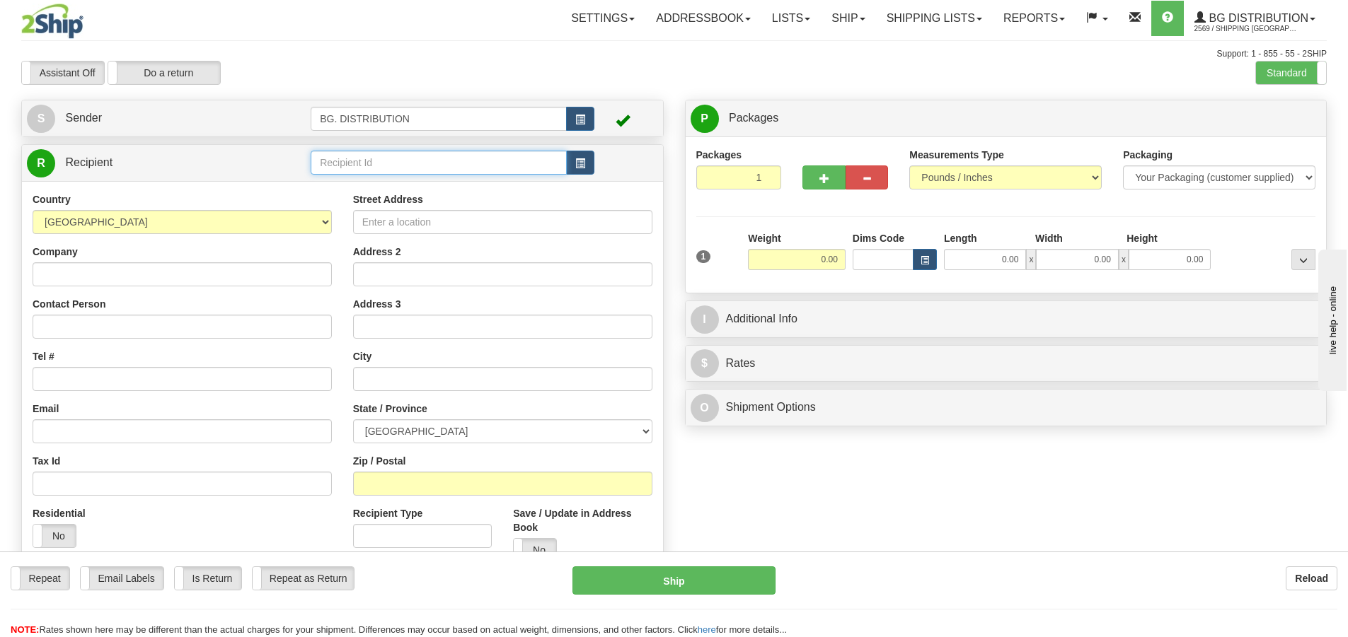
click at [458, 156] on input "text" at bounding box center [439, 163] width 256 height 24
type input "20167"
click button "Delete" at bounding box center [0, 0] width 0 height 0
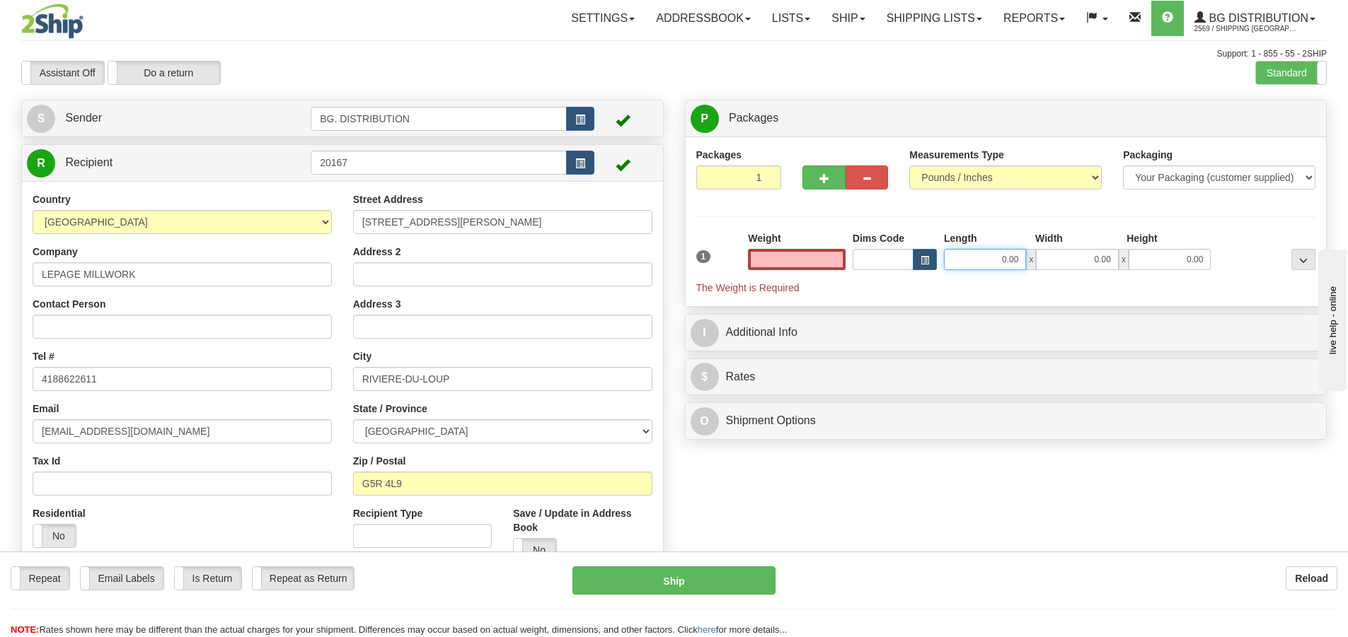
type input "0.00"
click at [1005, 265] on input "0.00" at bounding box center [985, 259] width 82 height 21
type input "12.00"
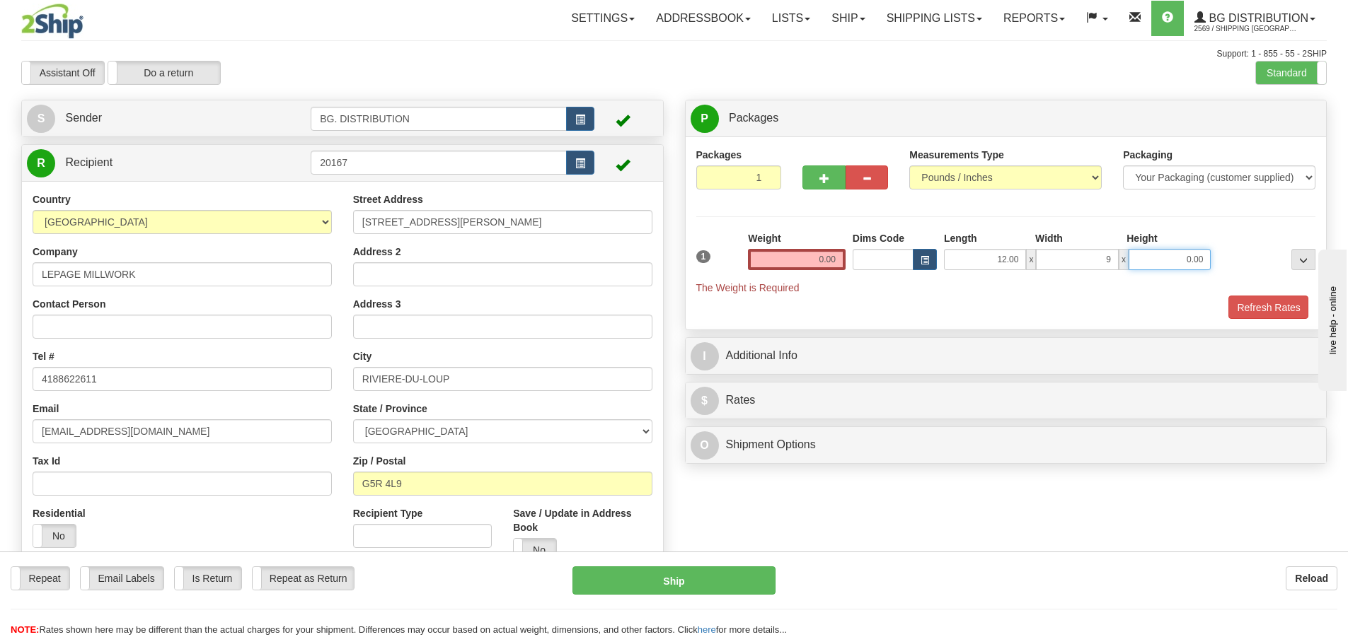
type input "9.00"
type input "7.00"
click at [821, 255] on input "0.00" at bounding box center [797, 259] width 98 height 21
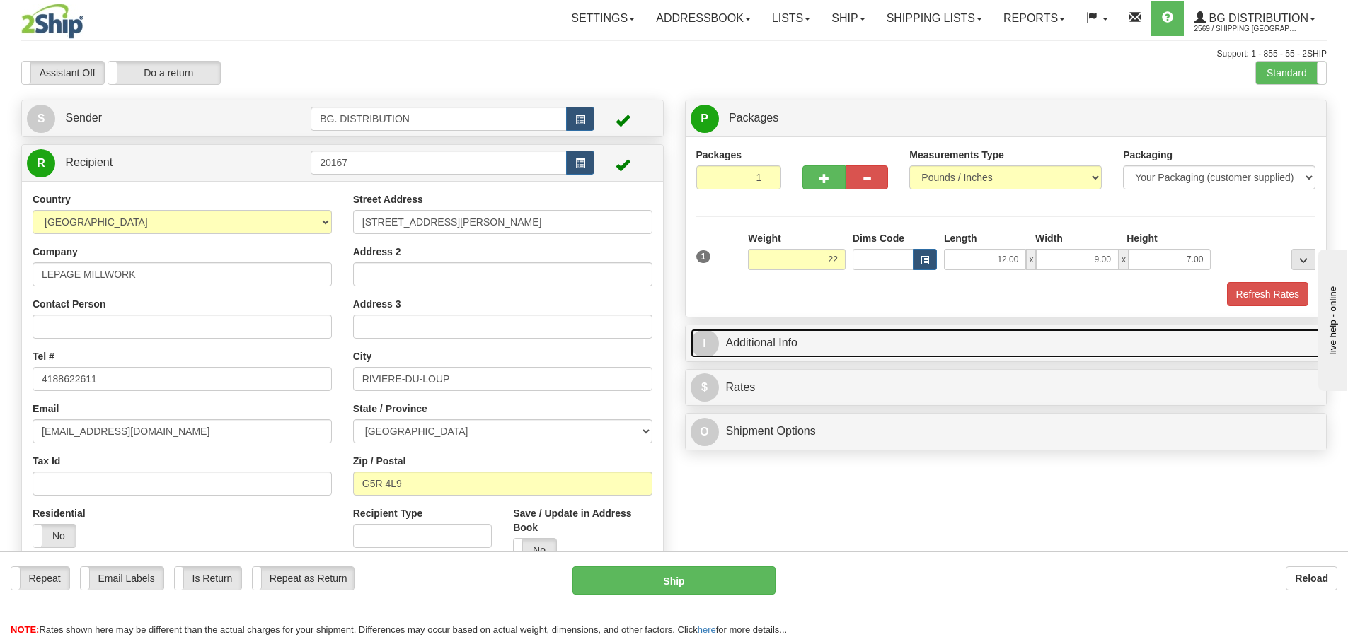
type input "22.00"
click at [707, 347] on span "I" at bounding box center [705, 344] width 28 height 28
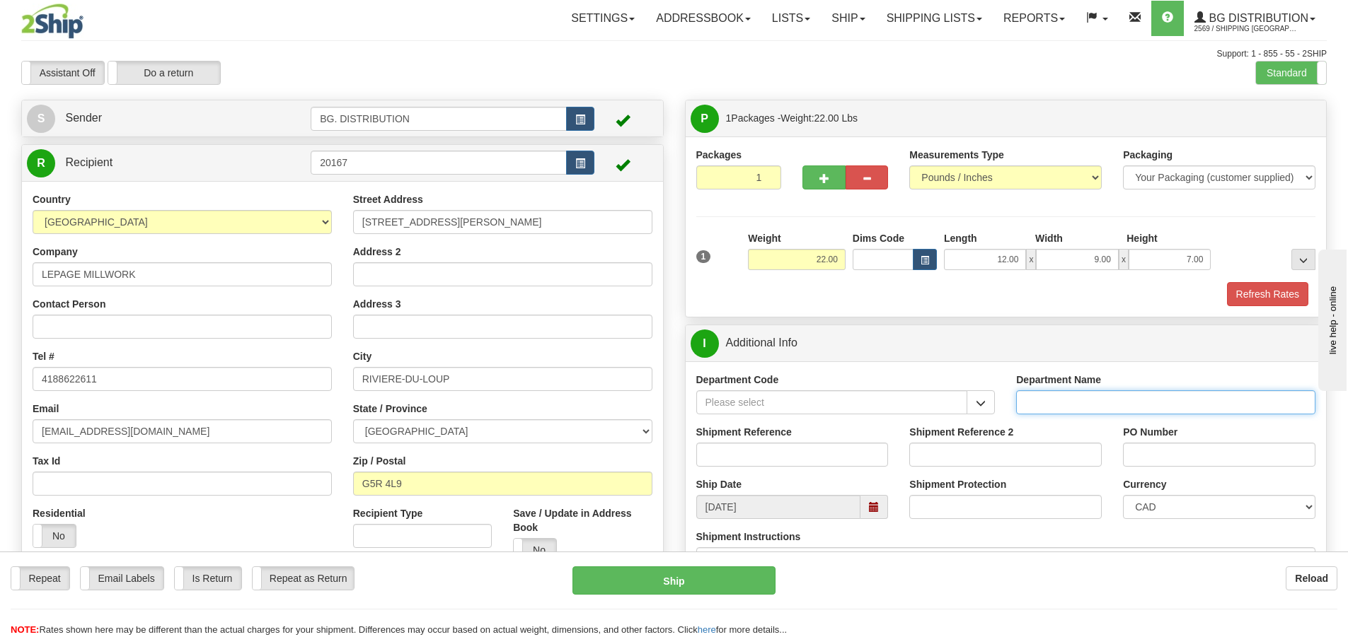
click at [1032, 402] on input "Department Name" at bounding box center [1165, 403] width 299 height 24
type input "."
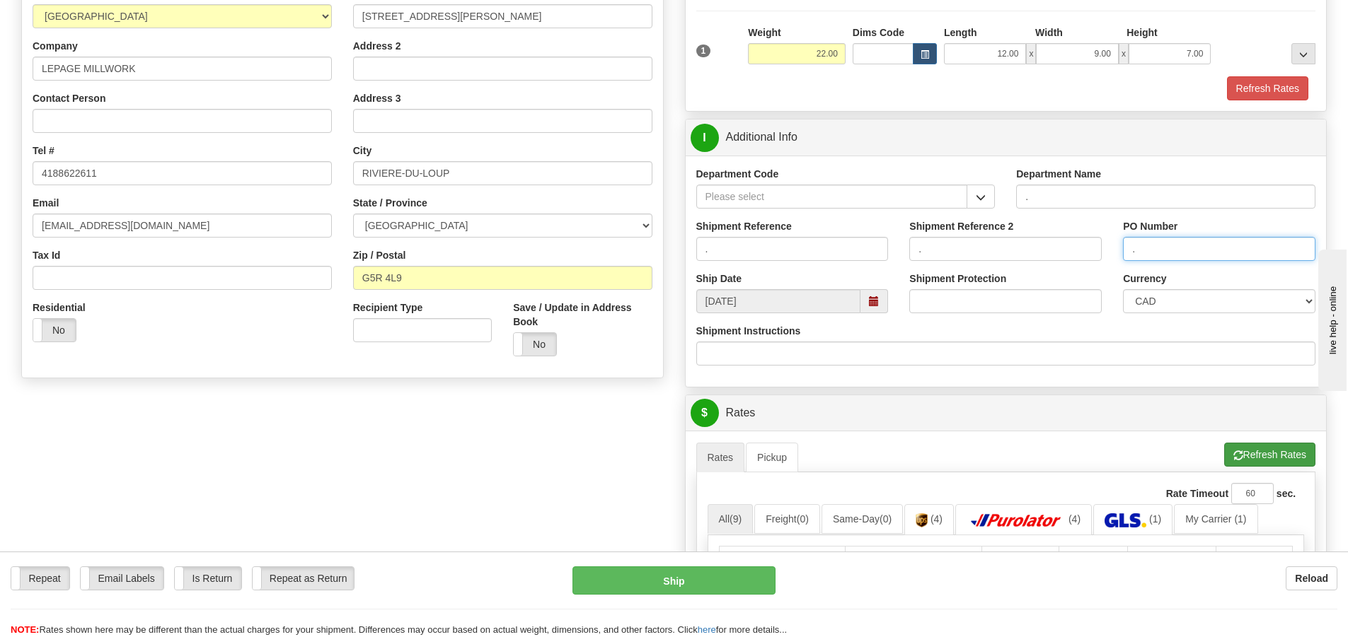
scroll to position [212, 0]
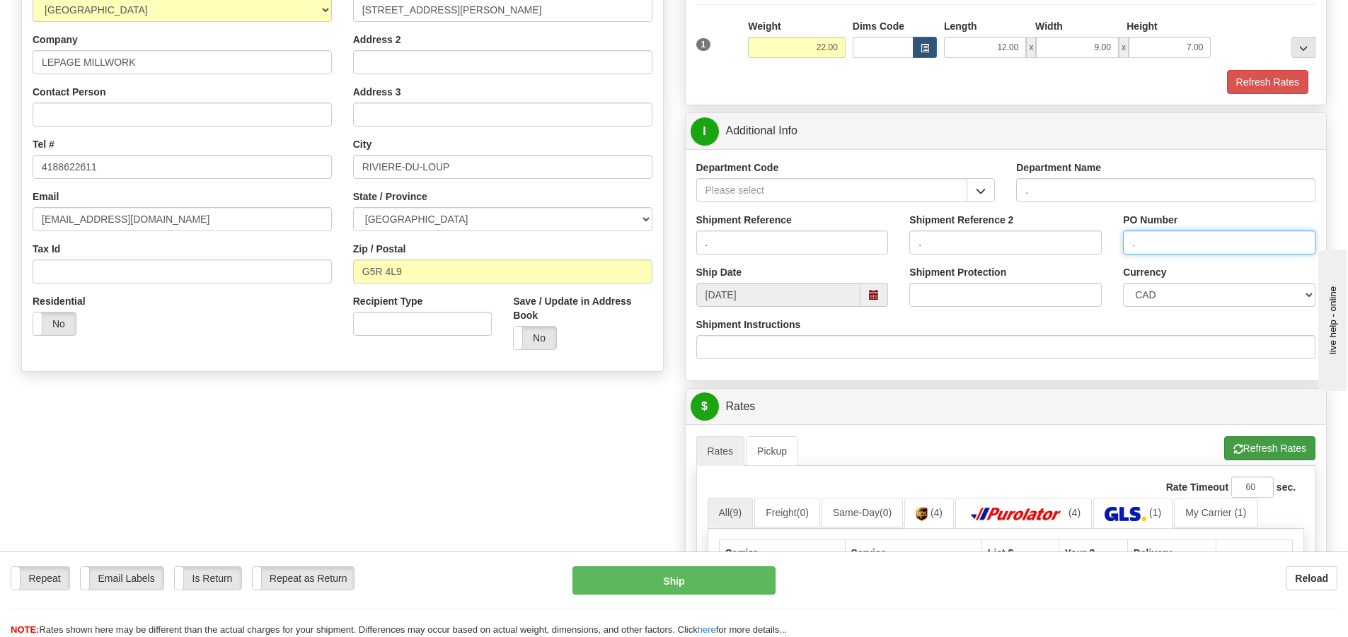
type input "."
click at [1278, 446] on button "Refresh Rates" at bounding box center [1269, 449] width 91 height 24
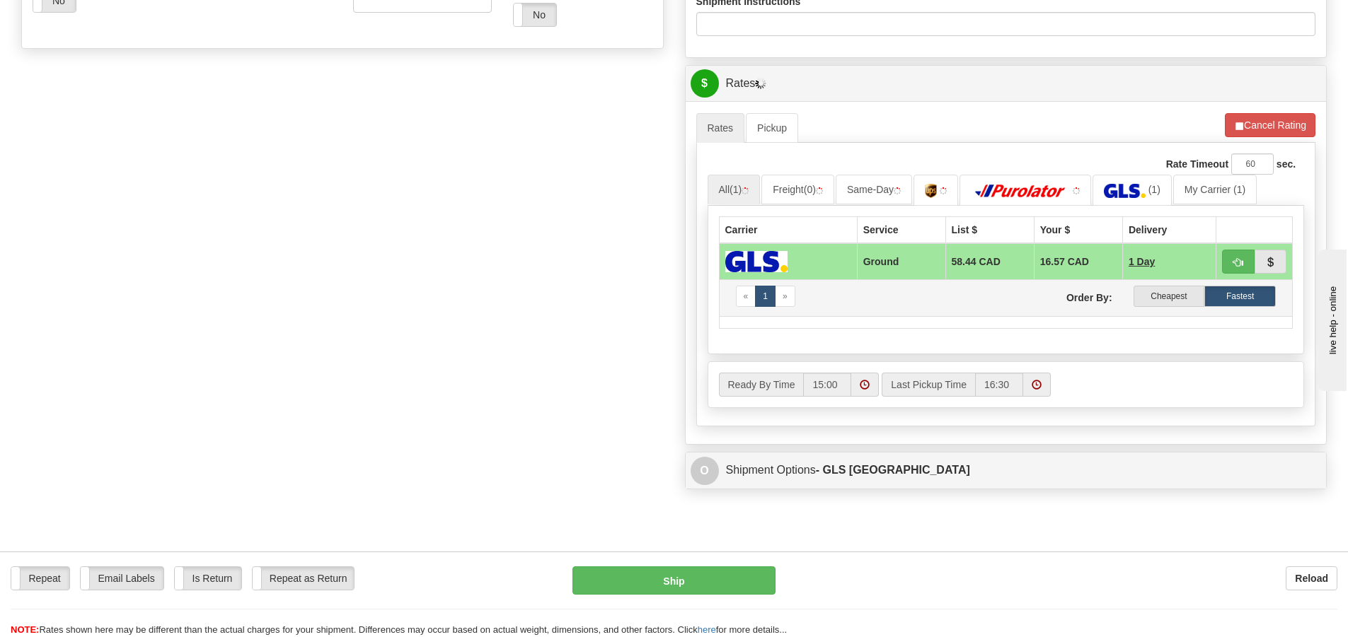
scroll to position [566, 0]
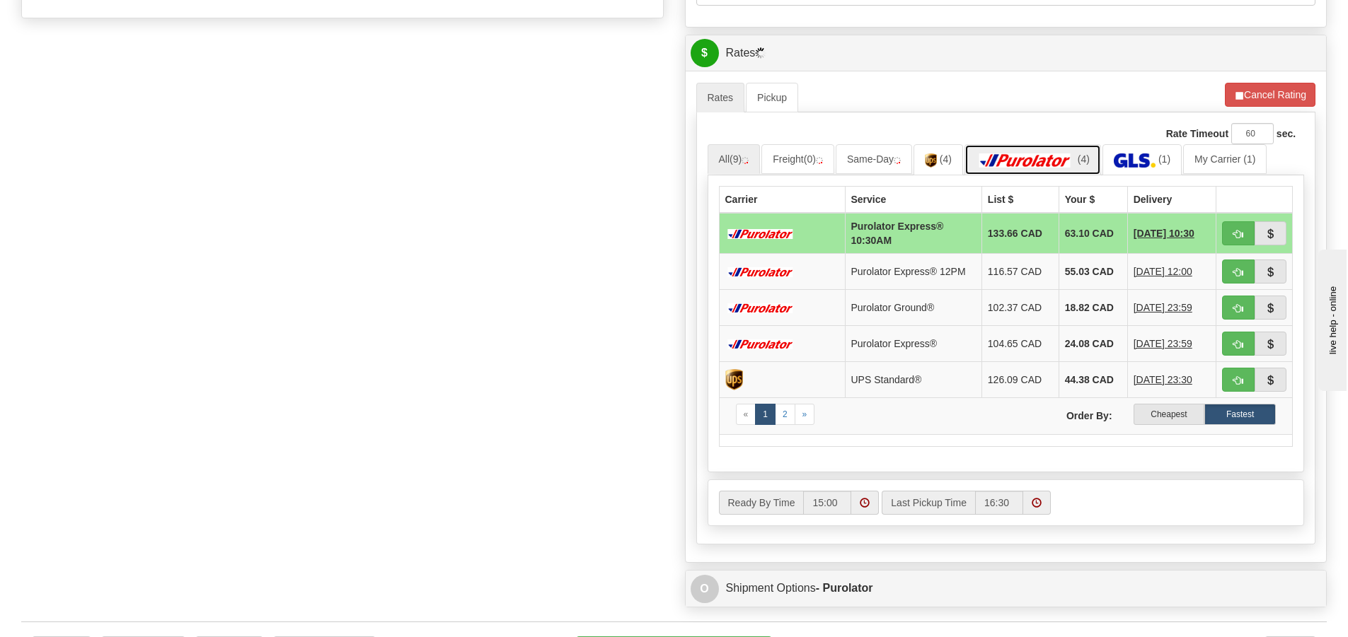
click at [1053, 163] on img at bounding box center [1025, 161] width 99 height 14
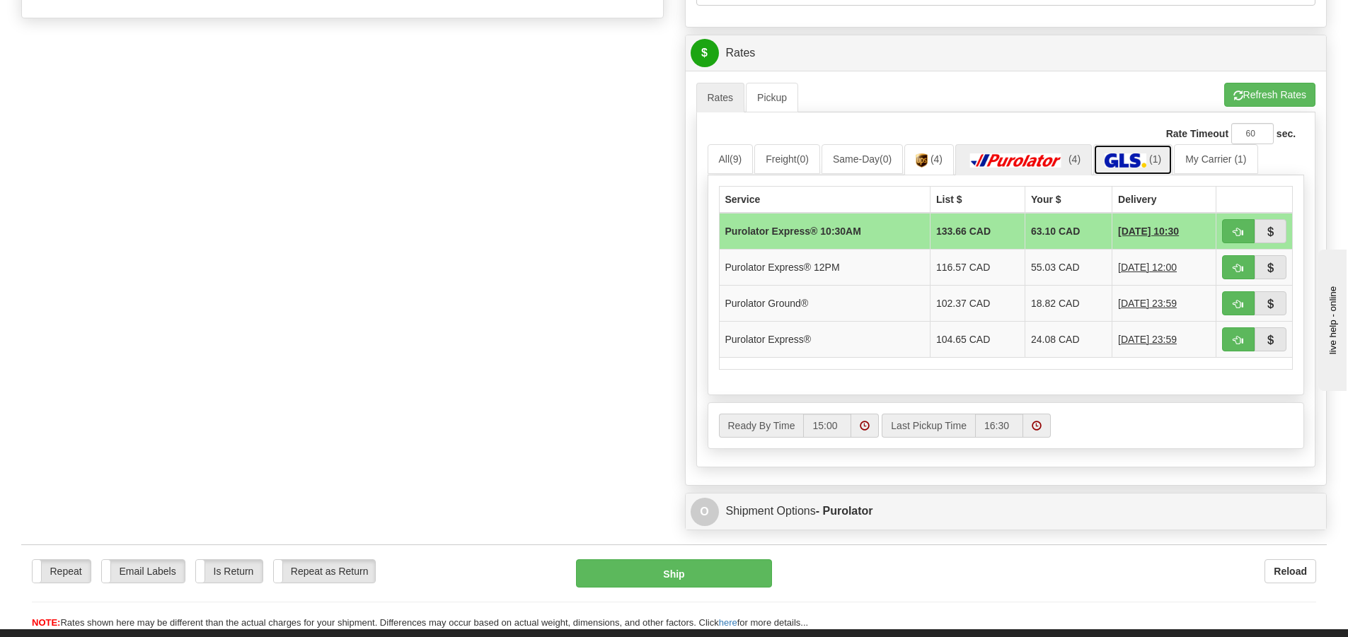
click at [1143, 167] on img at bounding box center [1125, 161] width 42 height 14
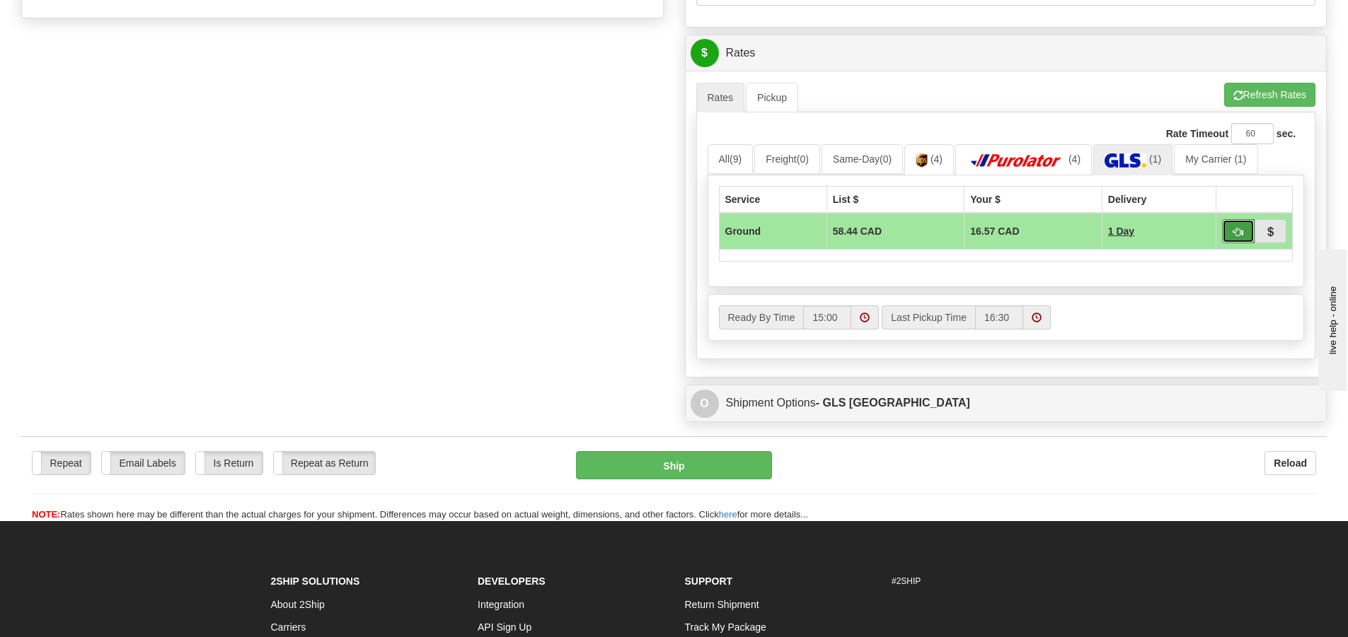
click at [1231, 229] on button "button" at bounding box center [1238, 231] width 33 height 24
type input "1"
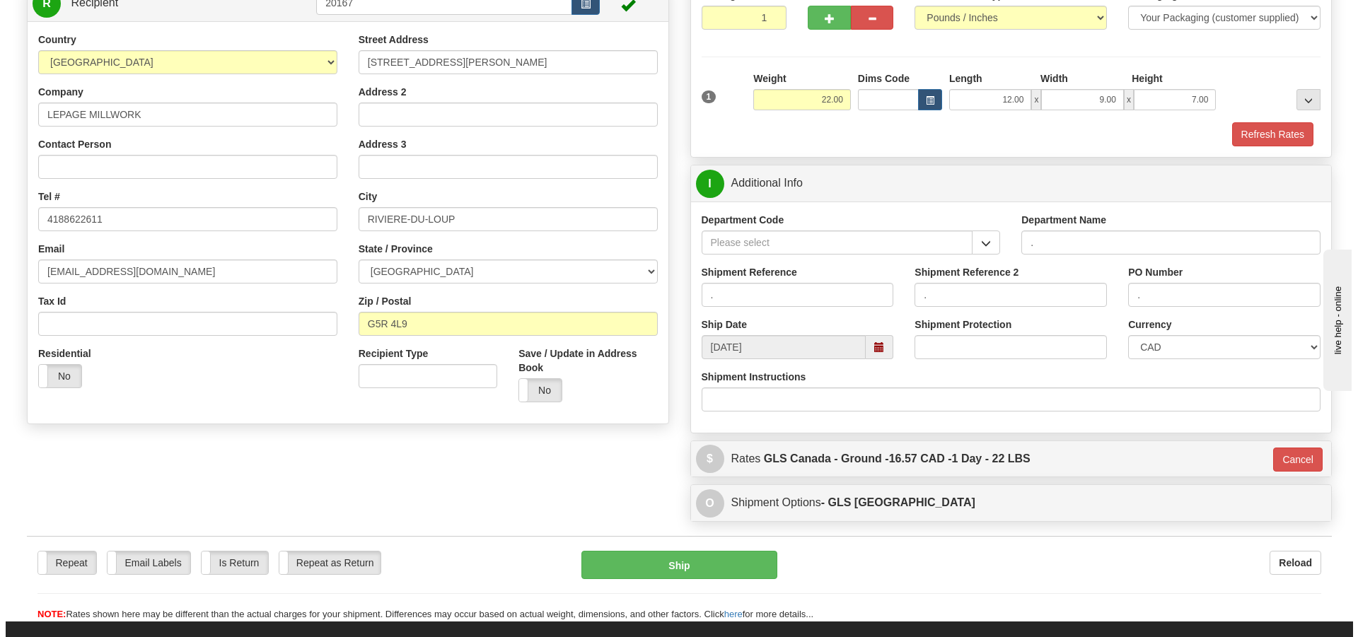
scroll to position [155, 0]
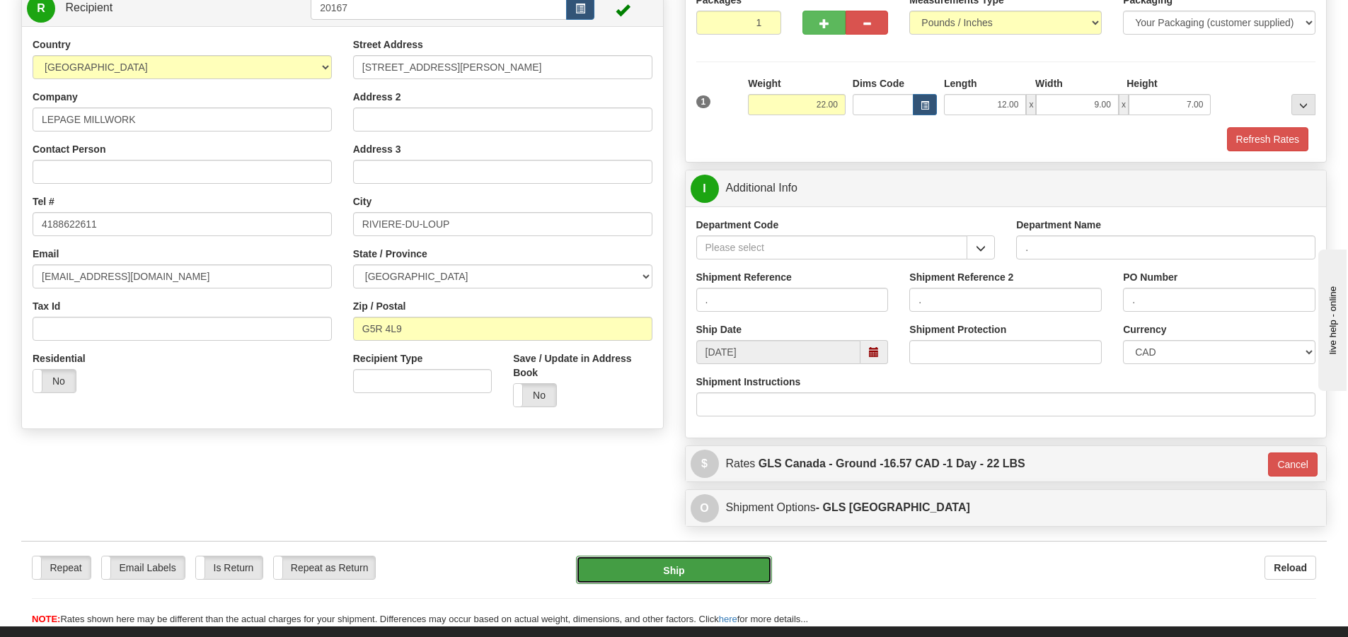
click at [736, 570] on button "Ship" at bounding box center [674, 570] width 196 height 28
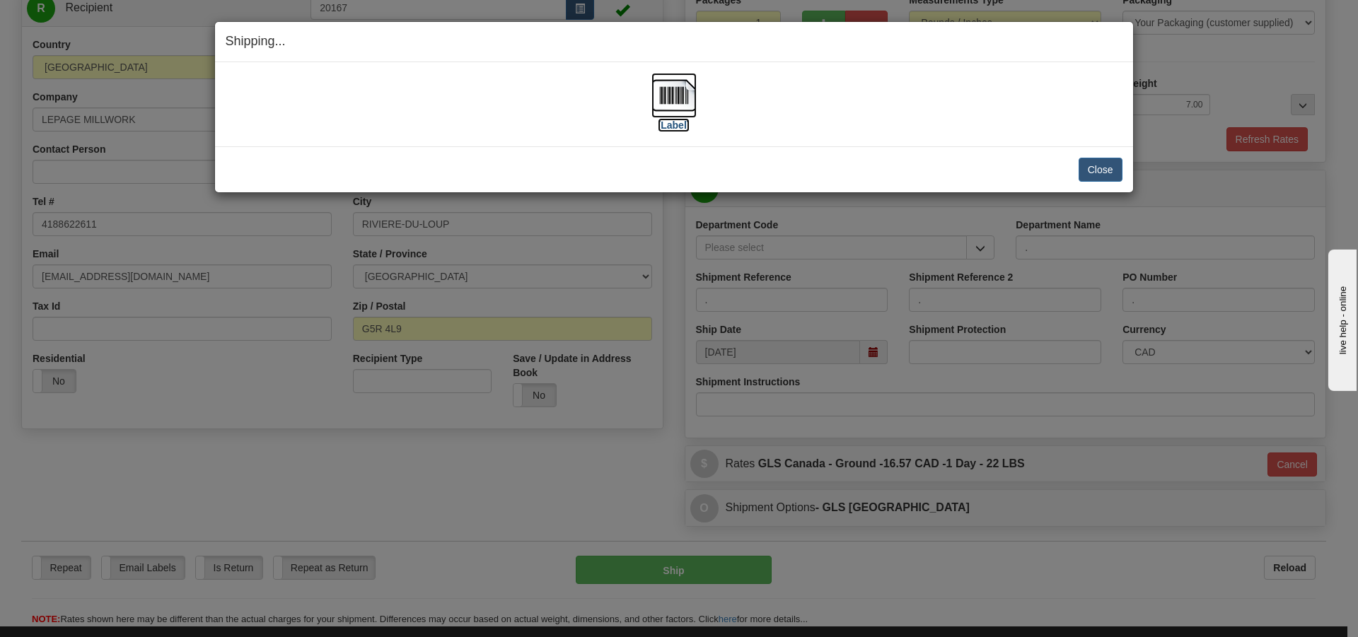
click at [661, 125] on label "[Label]" at bounding box center [674, 125] width 33 height 14
click at [1090, 163] on button "Close" at bounding box center [1101, 170] width 44 height 24
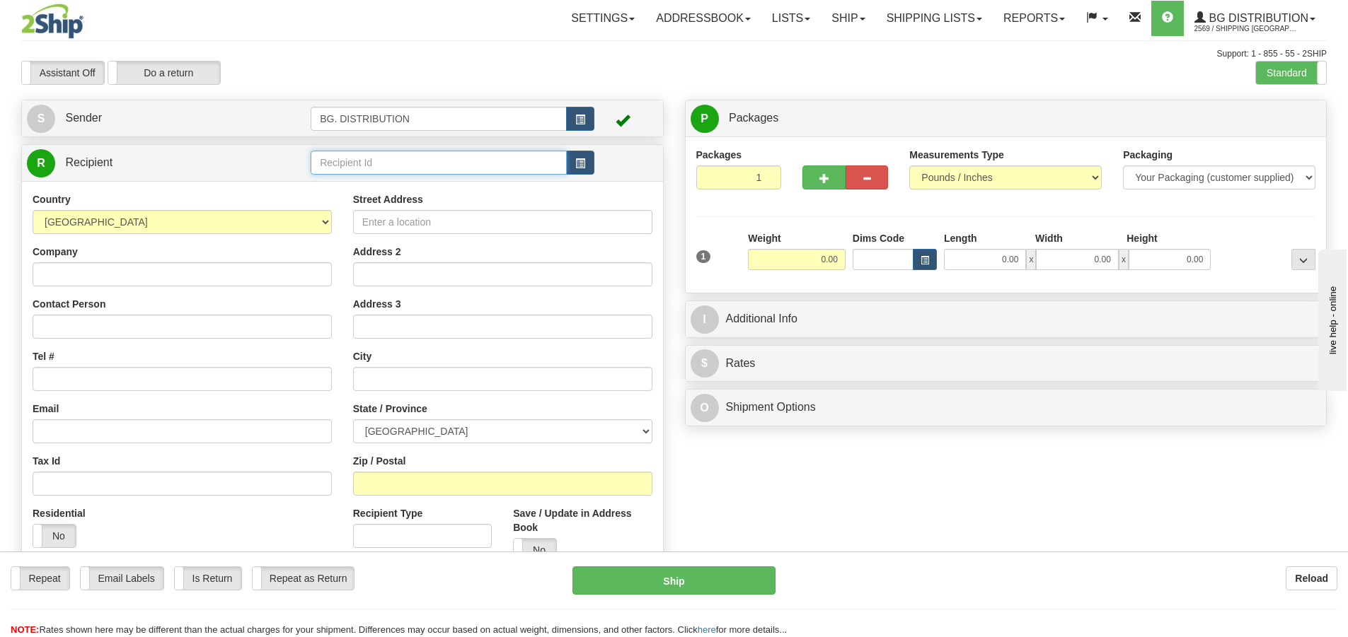
click at [404, 163] on input "text" at bounding box center [439, 163] width 256 height 24
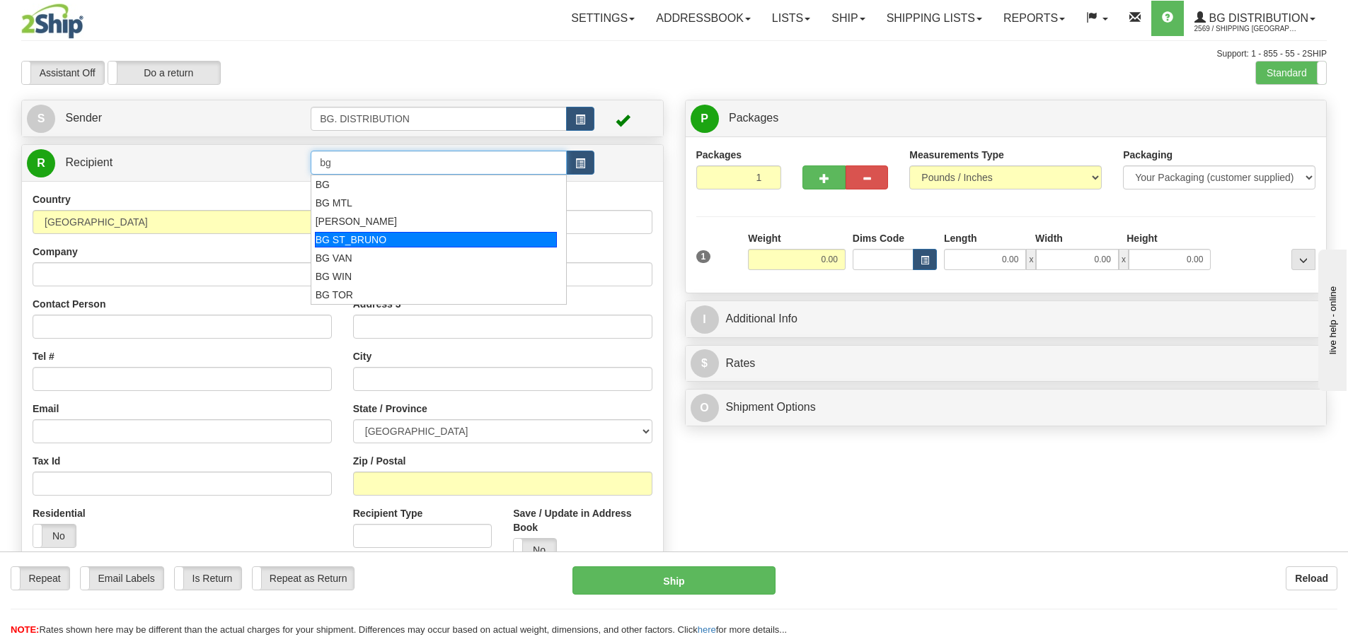
click at [420, 236] on div "BG ST_BRUNO" at bounding box center [436, 240] width 243 height 16
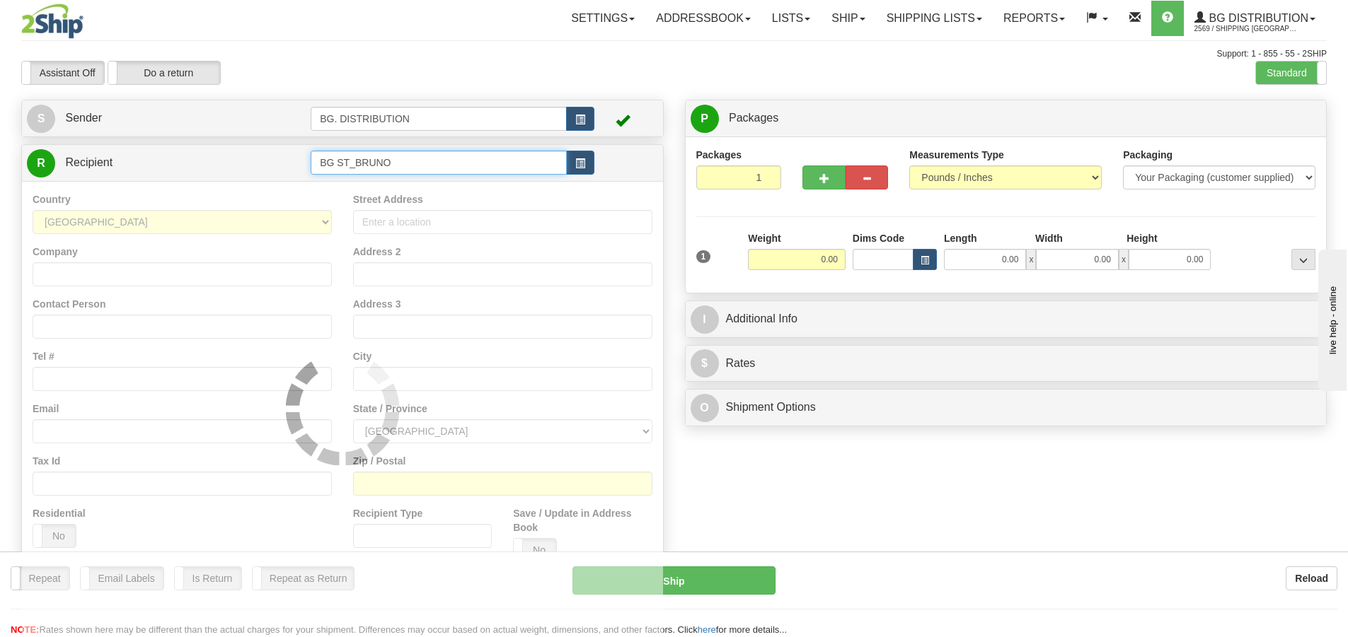
type input "BG ST_BRUNO"
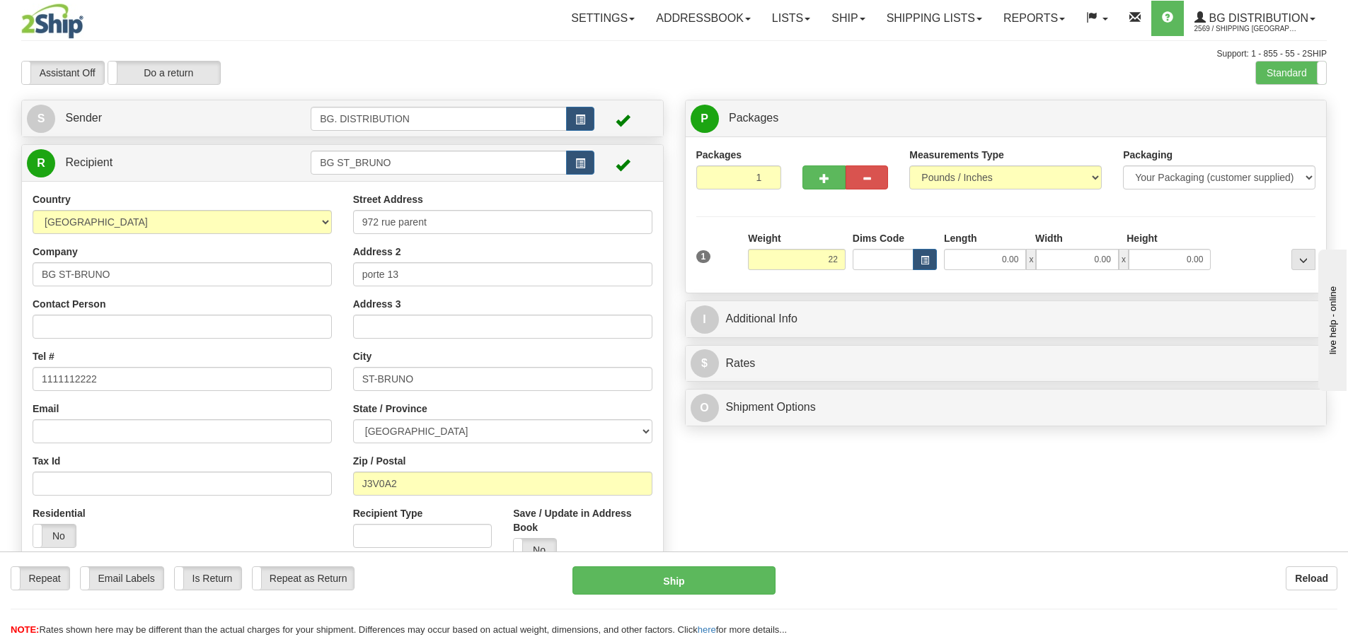
type input "22.00"
click at [1015, 271] on div "1 Weight 22.00 Dims Code x x" at bounding box center [1006, 256] width 627 height 50
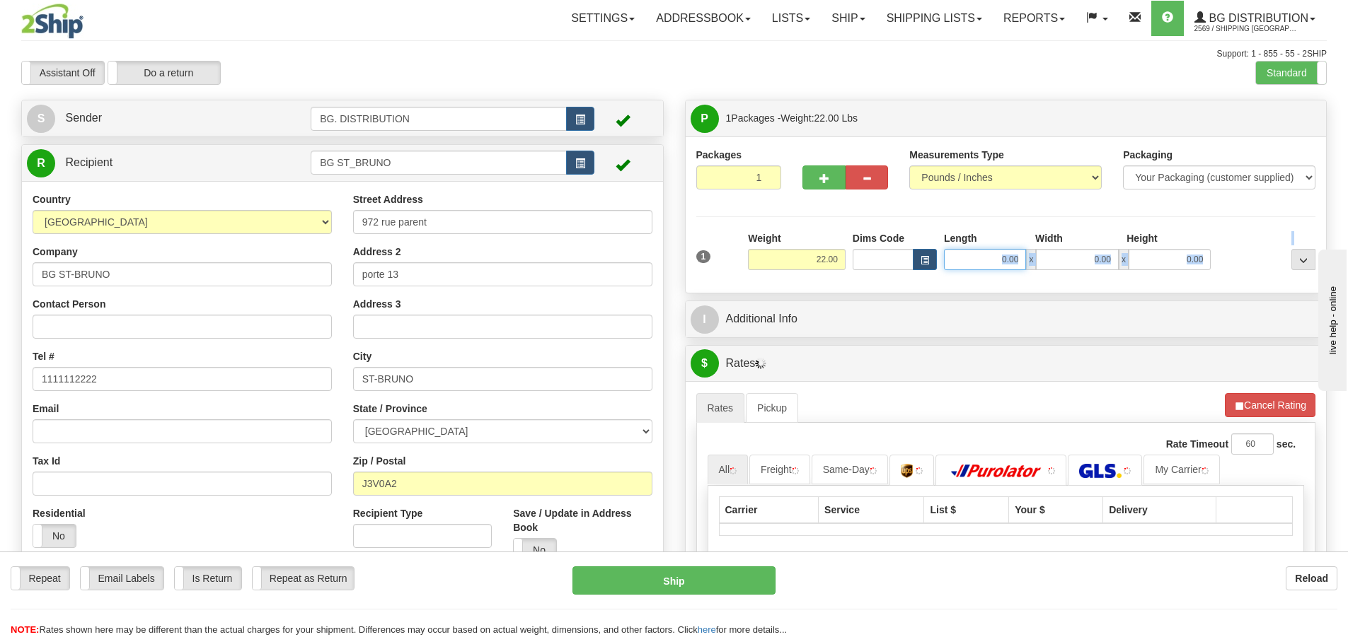
click at [1014, 261] on input "0.00" at bounding box center [985, 259] width 82 height 21
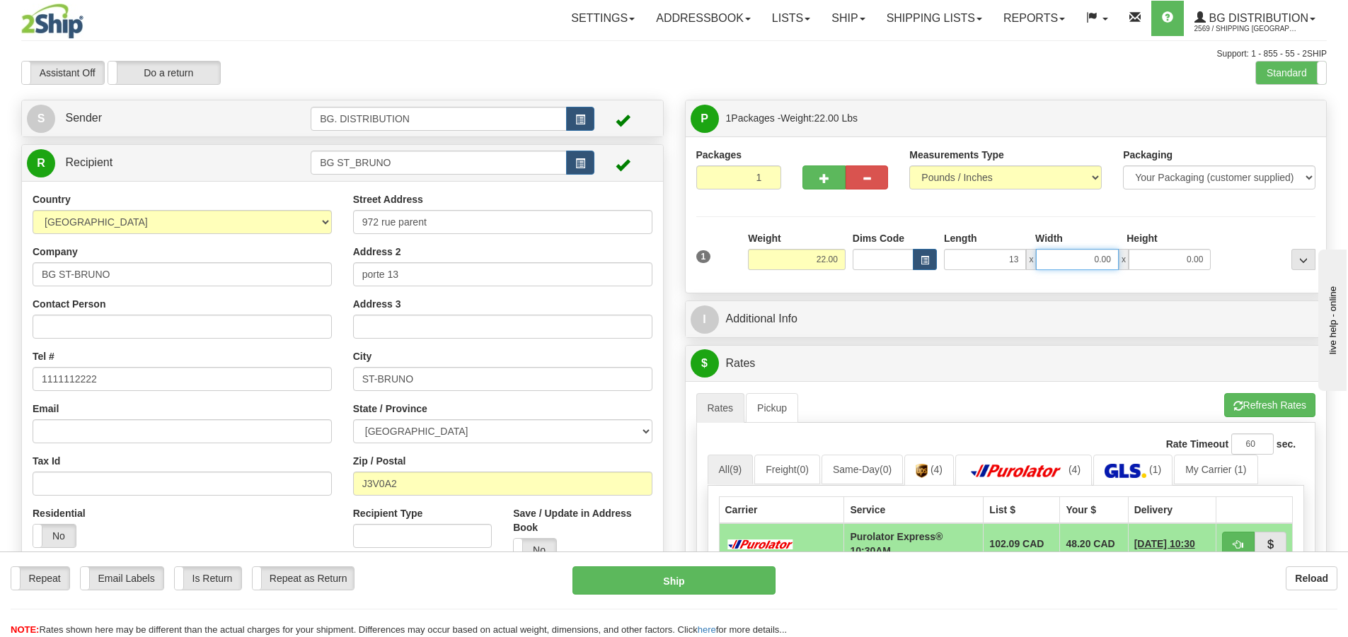
type input "13.00"
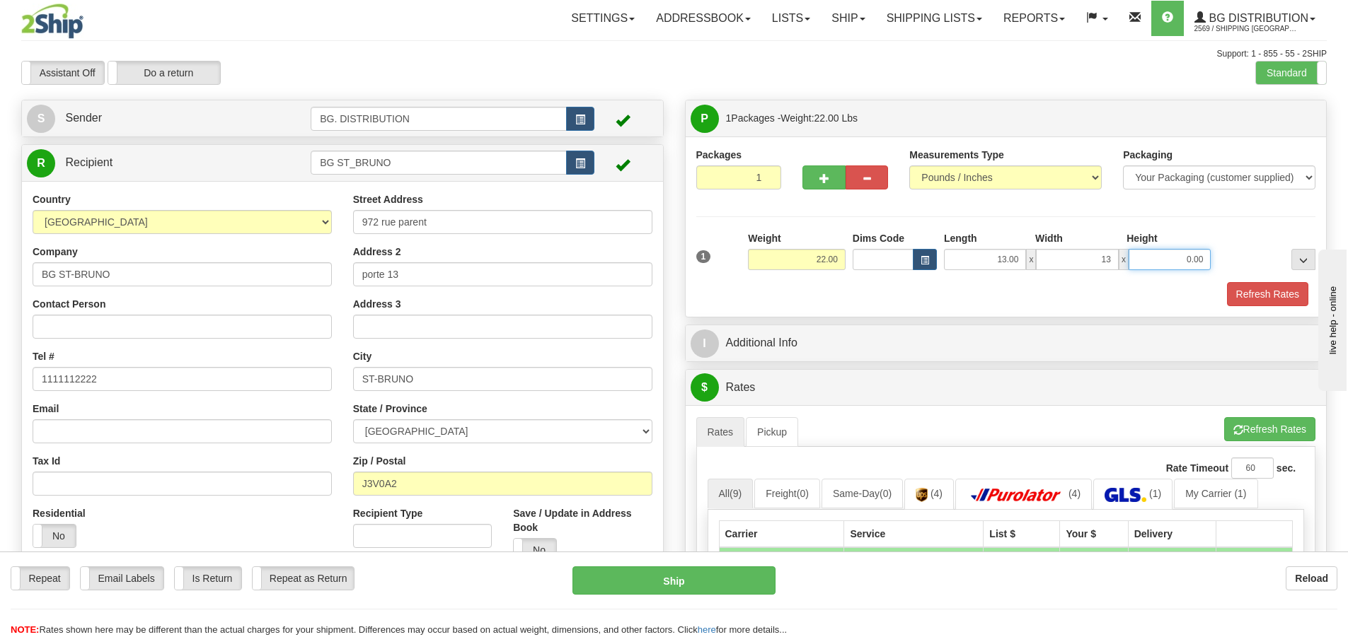
type input "13.00"
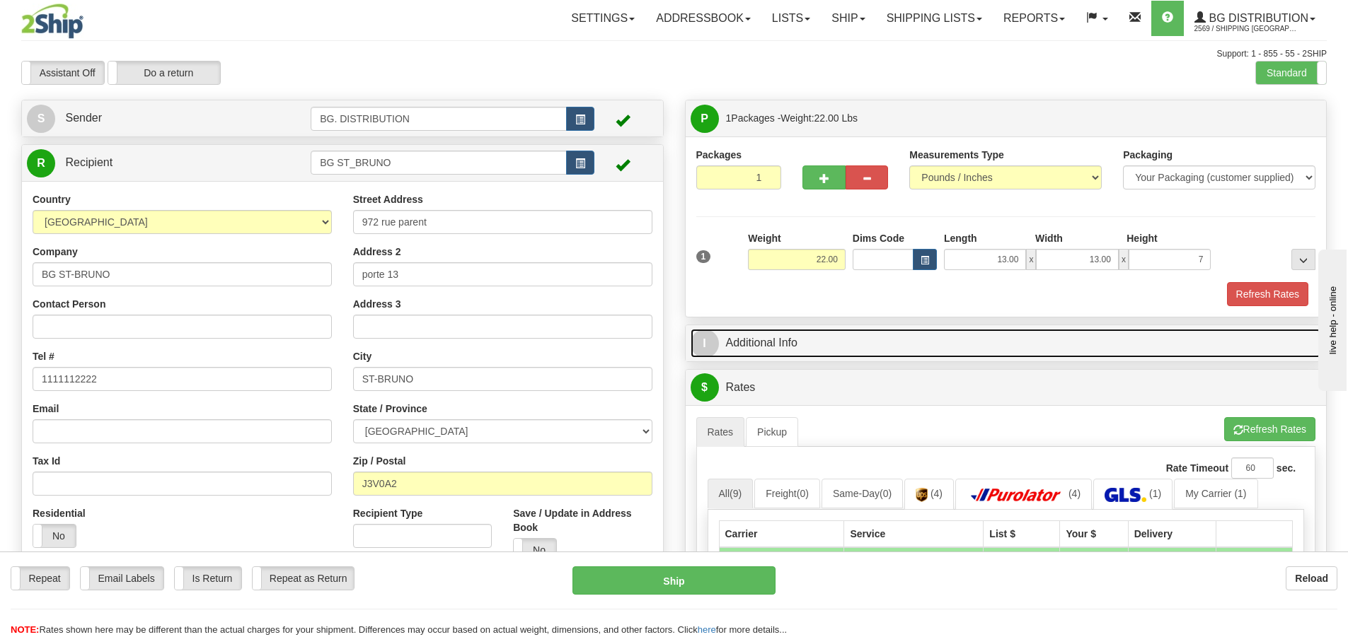
type input "7.00"
click at [698, 341] on span "I" at bounding box center [705, 344] width 28 height 28
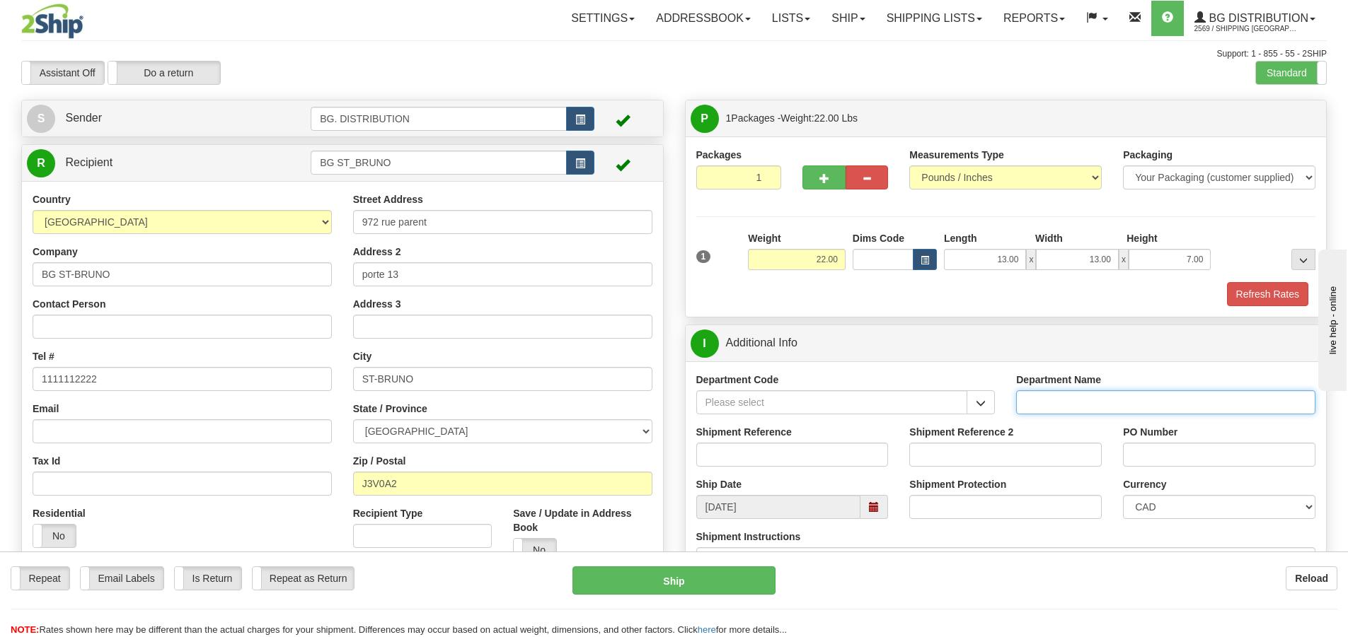
click at [1044, 399] on input "Department Name" at bounding box center [1165, 403] width 299 height 24
type input "."
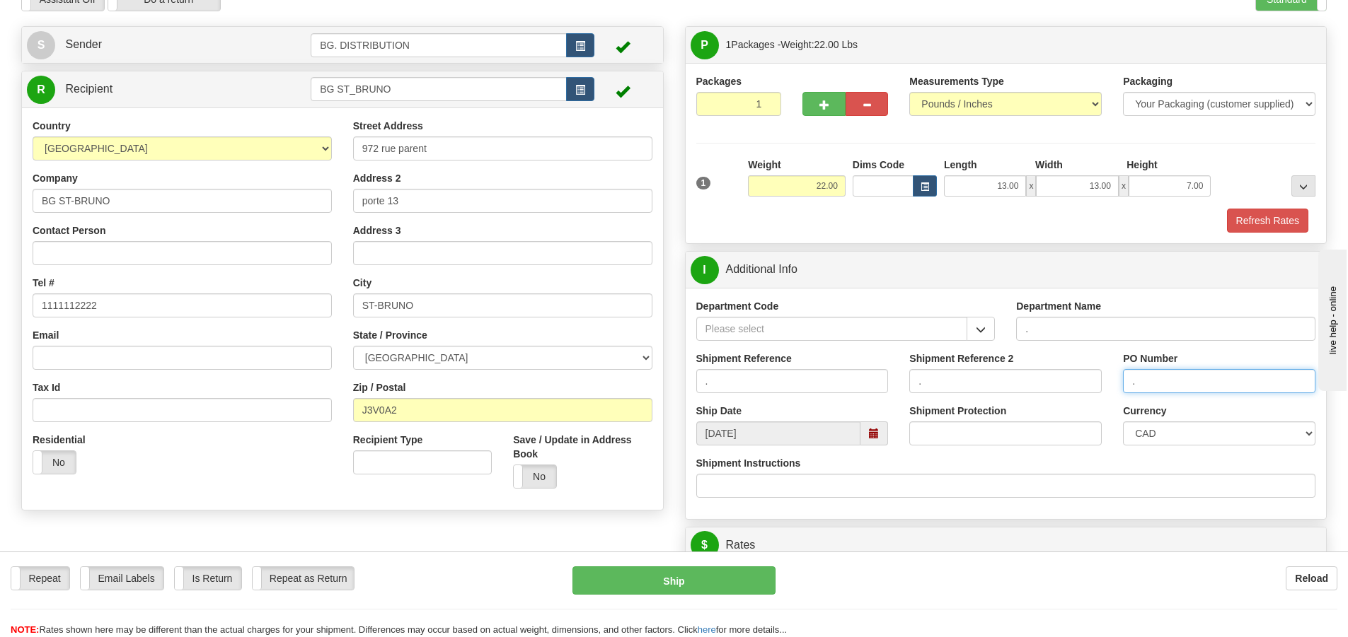
scroll to position [212, 0]
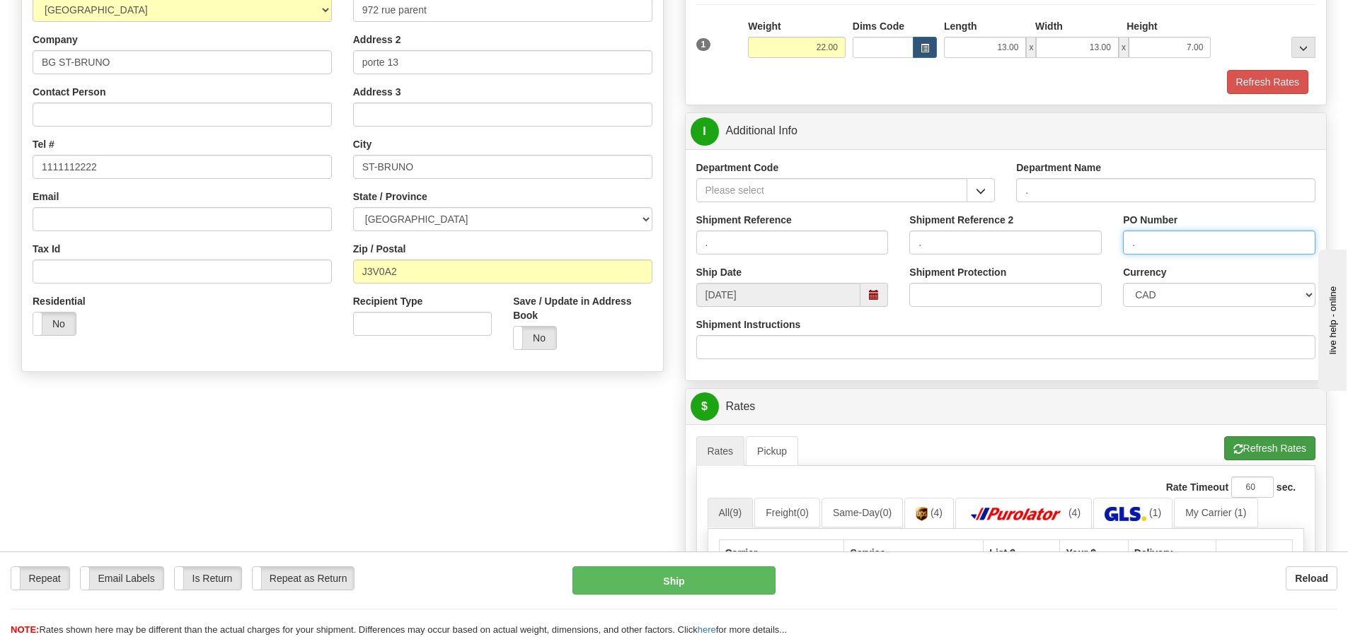
type input "."
click at [1257, 453] on button "Refresh Rates" at bounding box center [1269, 449] width 91 height 24
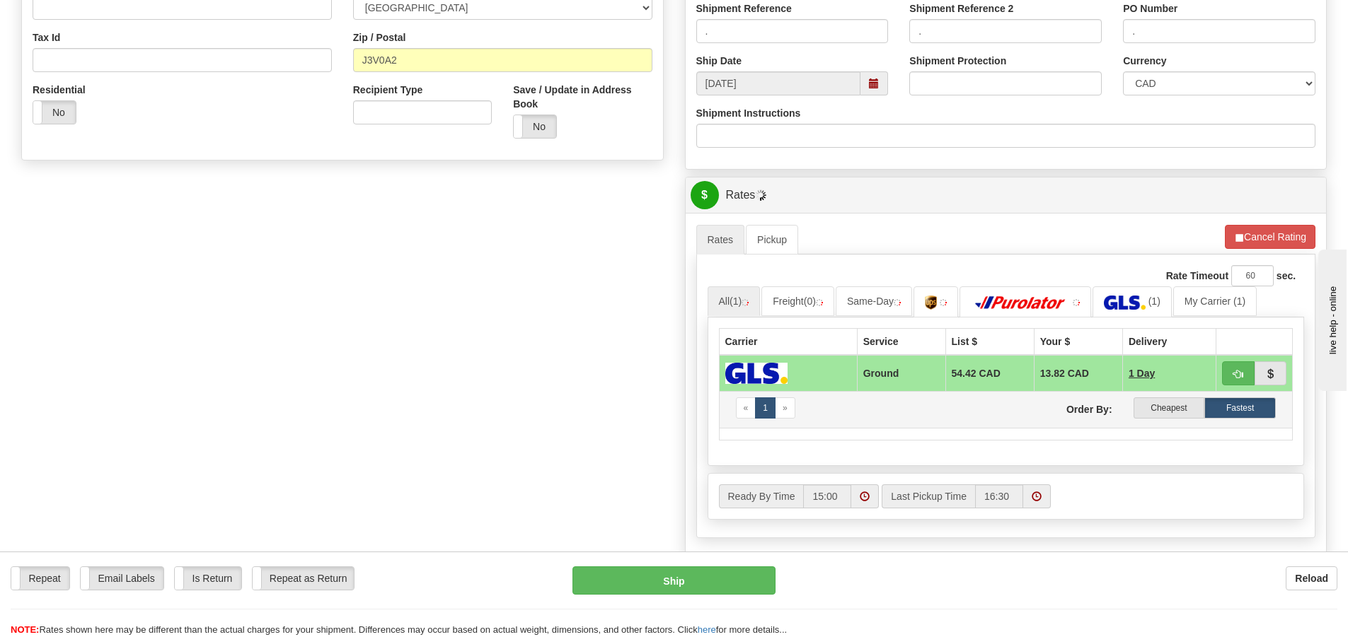
scroll to position [424, 0]
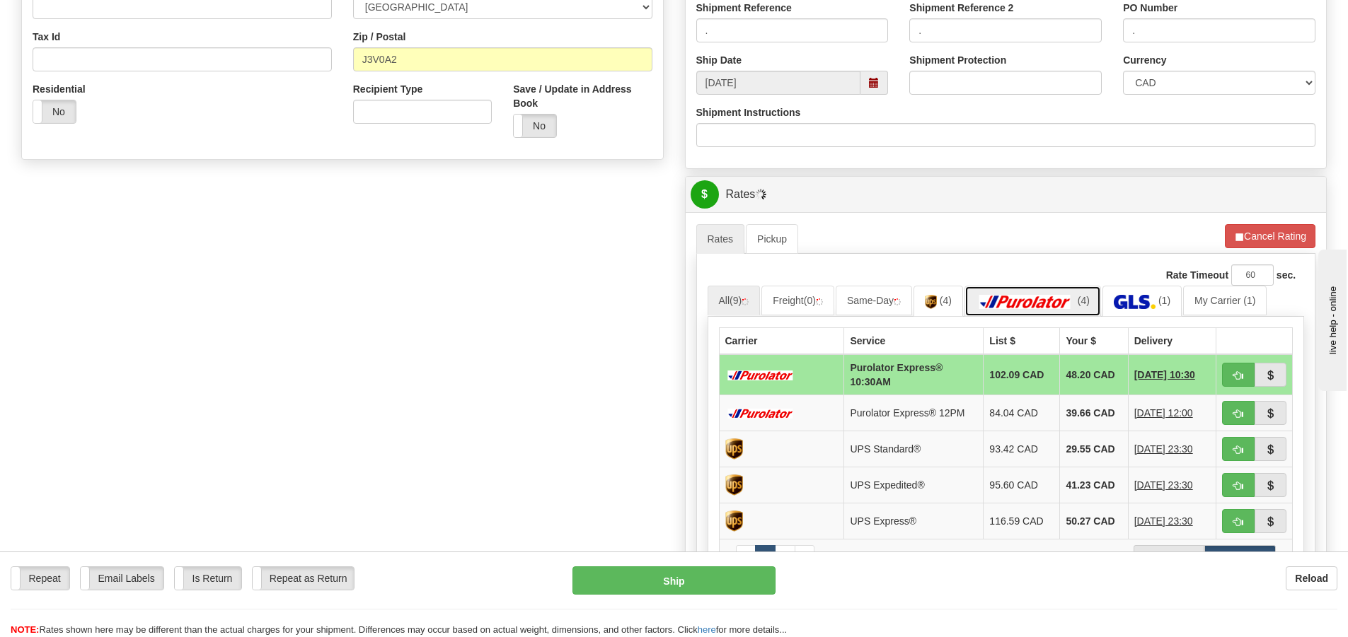
click at [1057, 305] on img at bounding box center [1025, 302] width 99 height 14
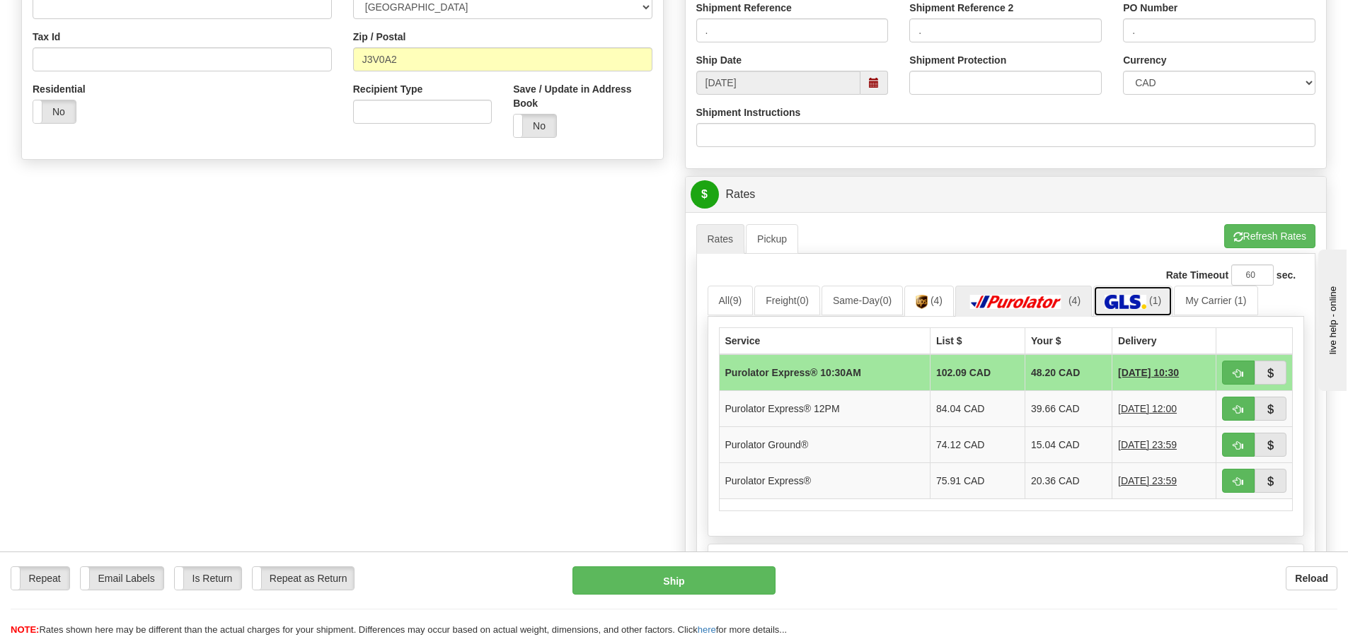
click at [1140, 301] on img at bounding box center [1125, 302] width 42 height 14
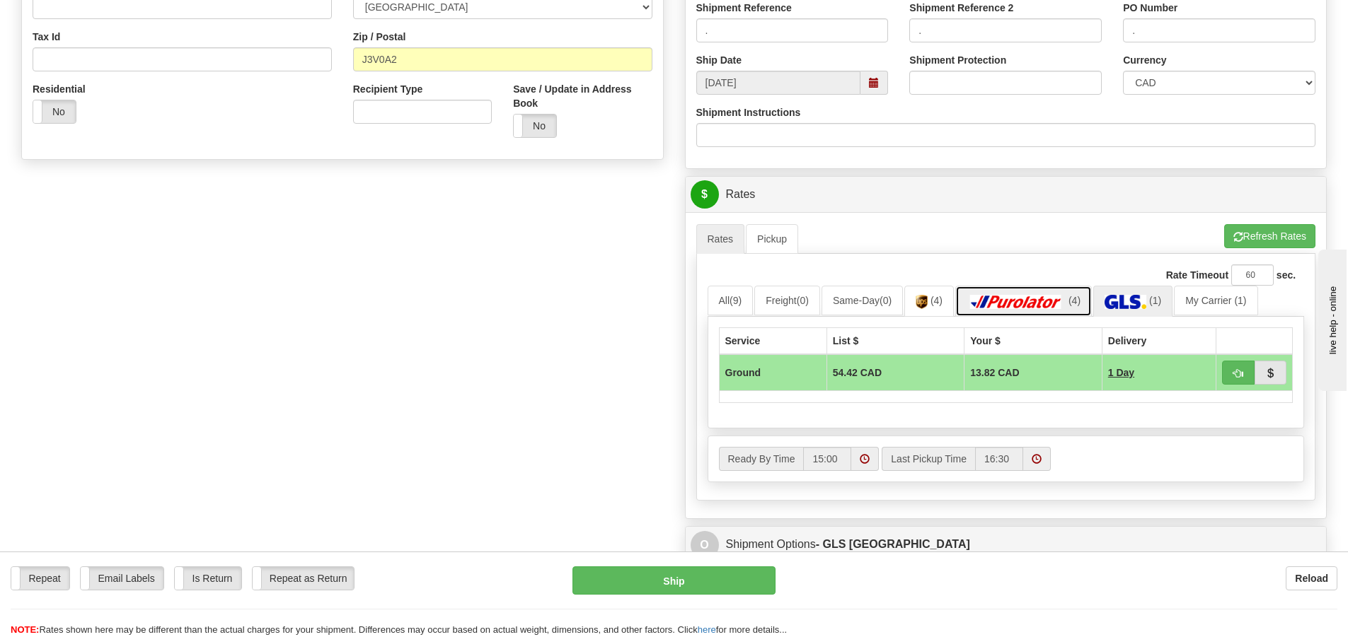
click at [1021, 294] on link "(4)" at bounding box center [1023, 301] width 137 height 30
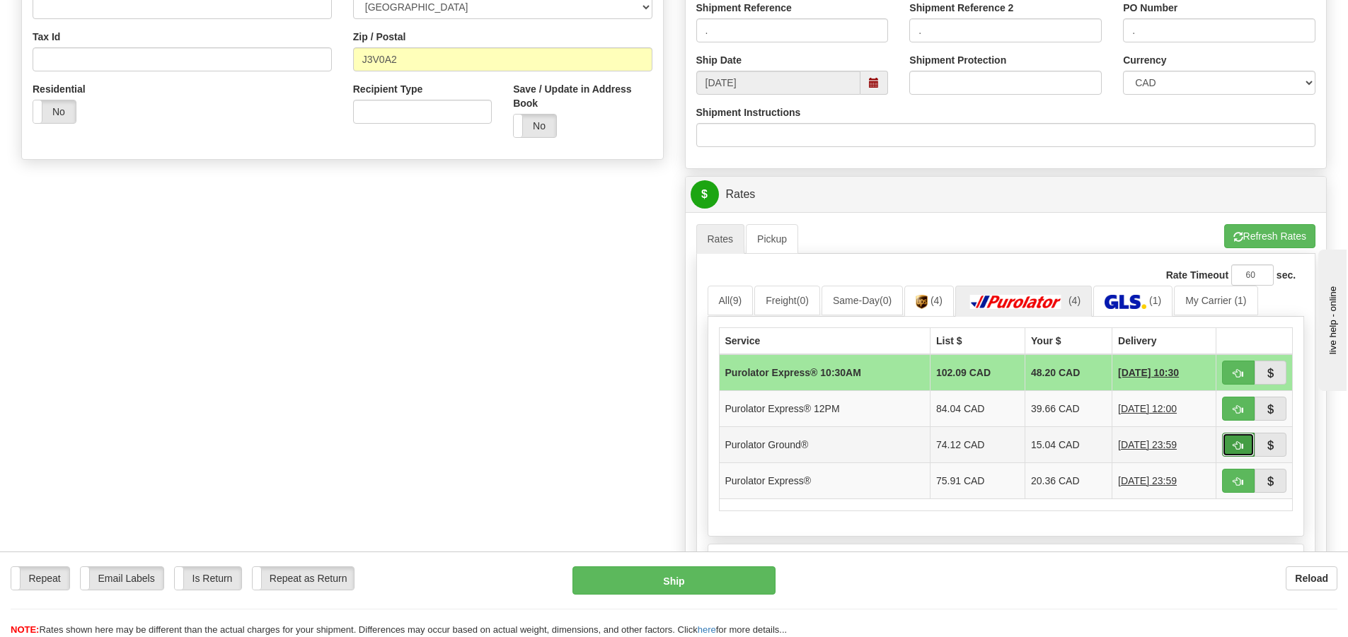
click at [1233, 445] on span "button" at bounding box center [1238, 445] width 10 height 9
type input "260"
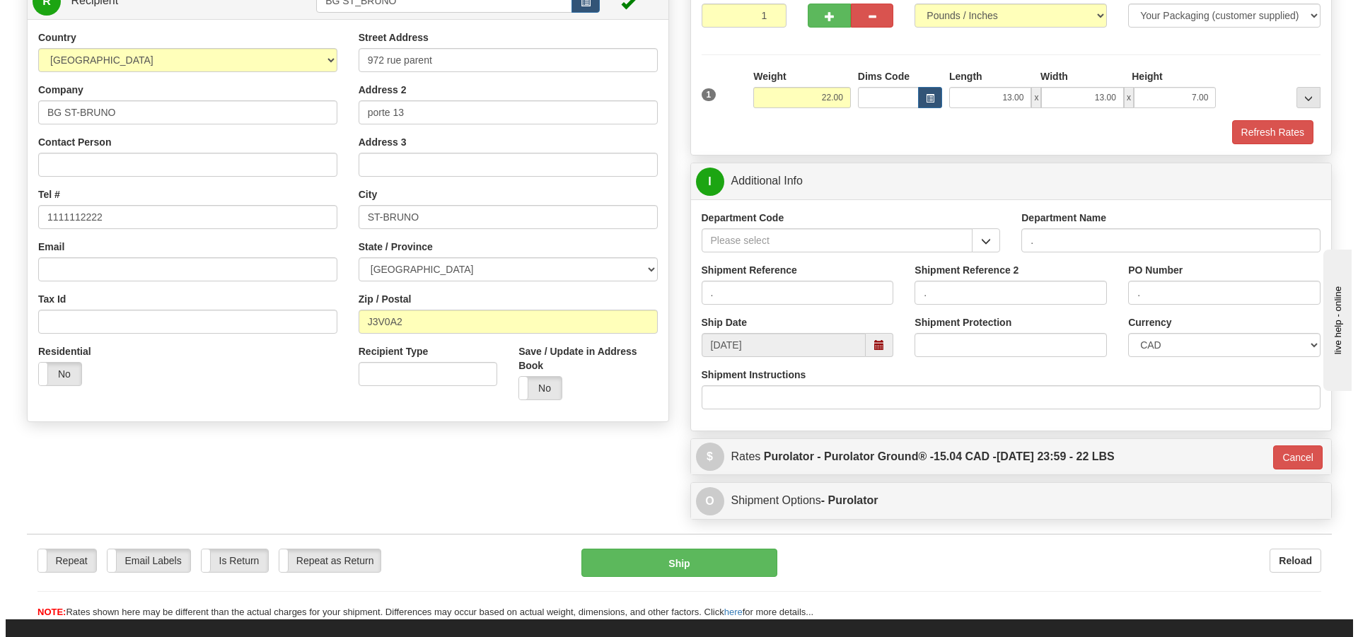
scroll to position [139, 0]
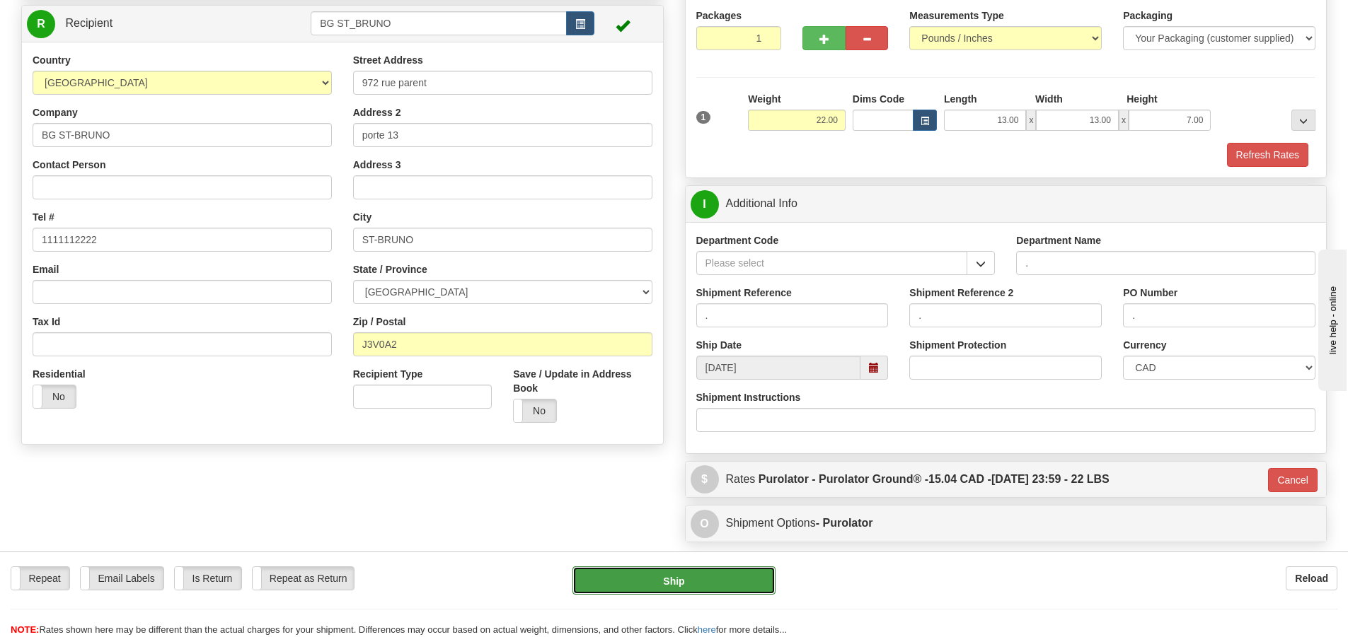
click at [706, 578] on button "Ship" at bounding box center [673, 581] width 203 height 28
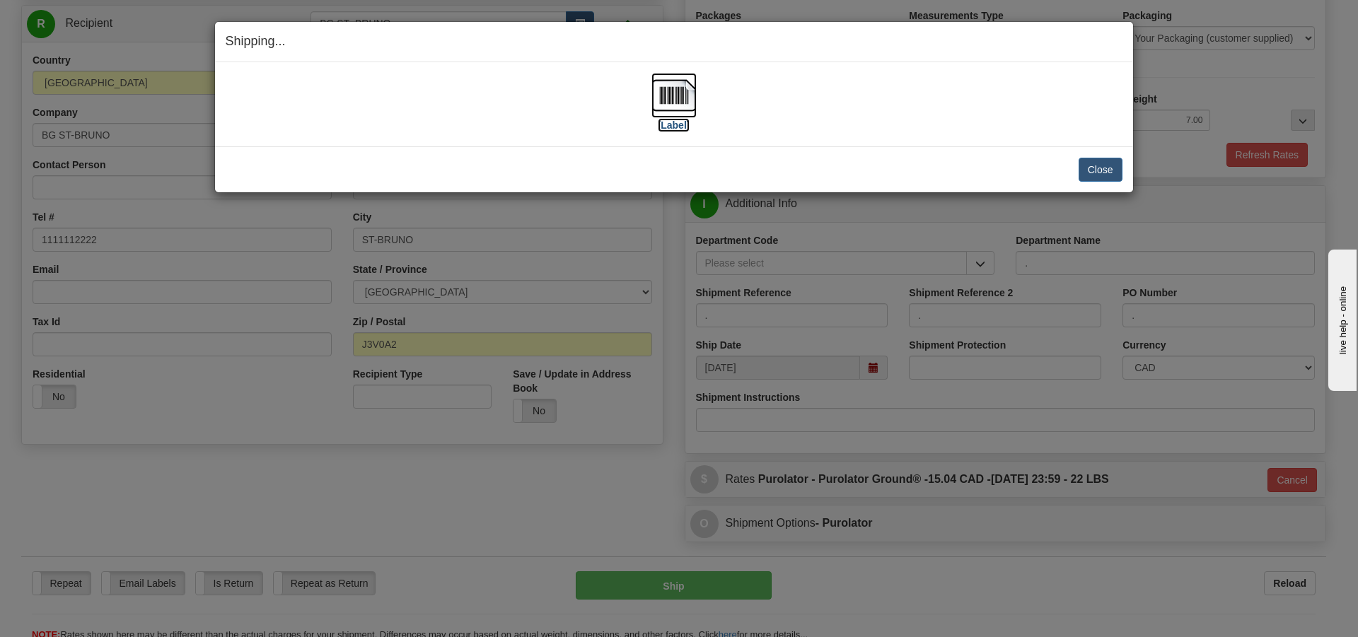
click at [676, 124] on label "[Label]" at bounding box center [674, 125] width 33 height 14
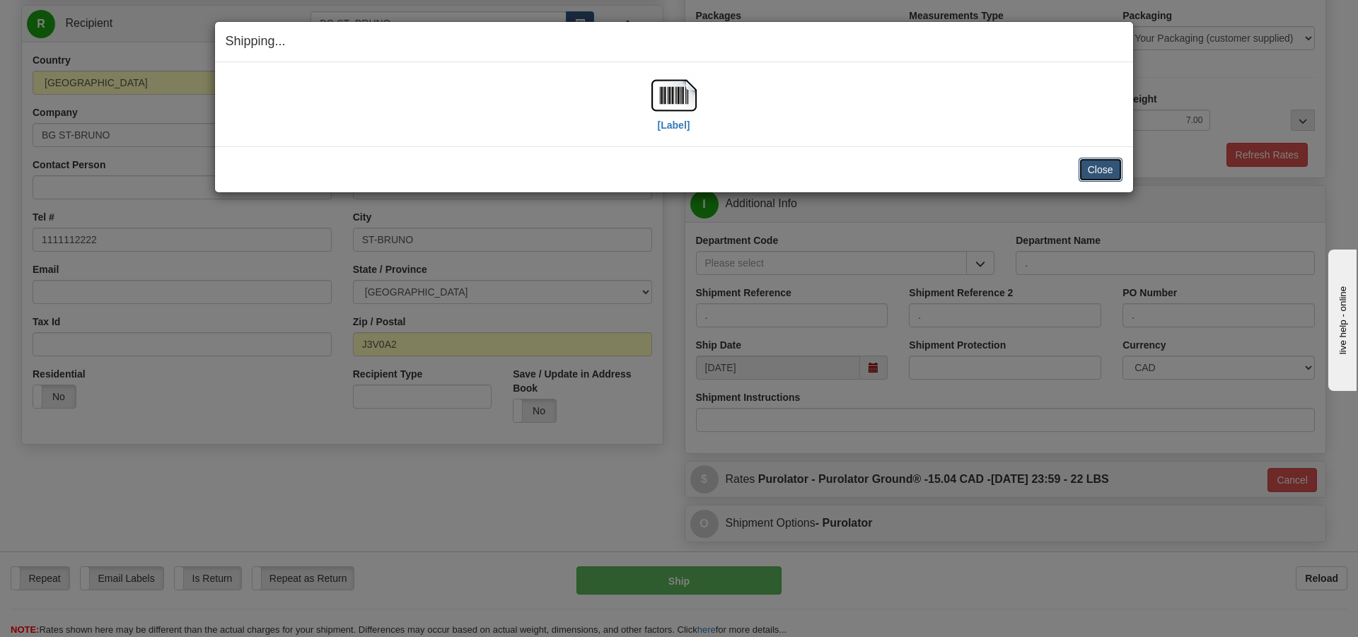
click at [1095, 171] on button "Close" at bounding box center [1101, 170] width 44 height 24
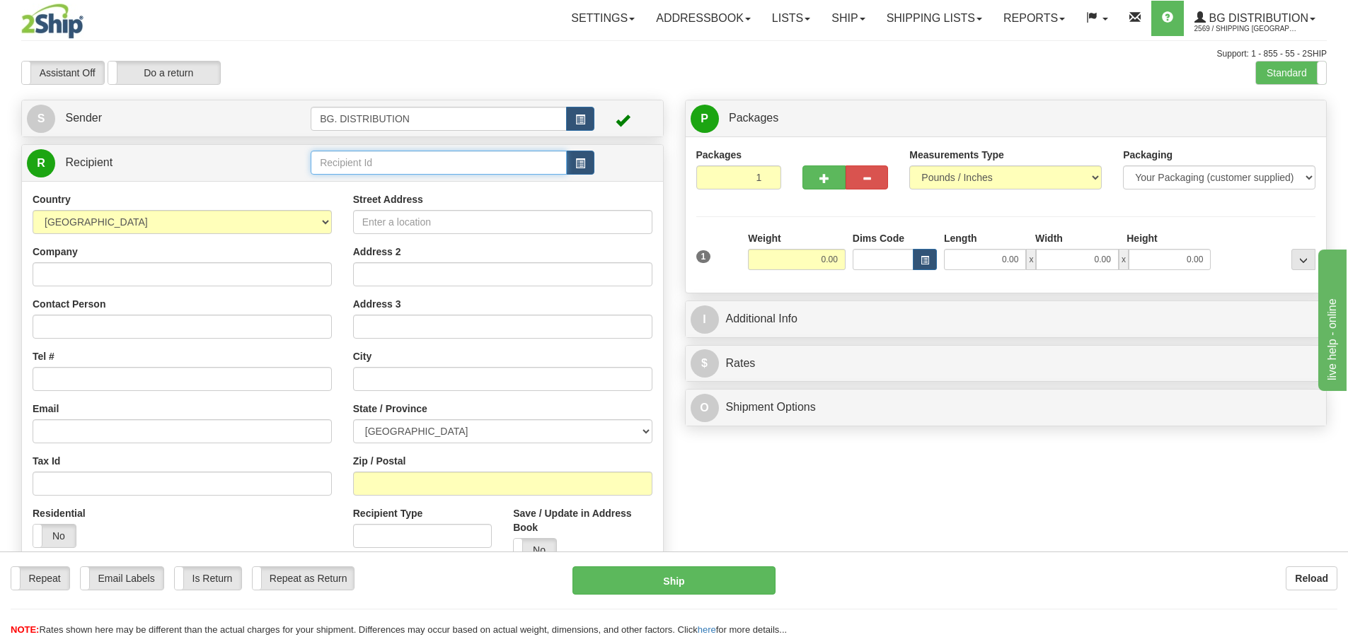
click at [364, 158] on input "text" at bounding box center [439, 163] width 256 height 24
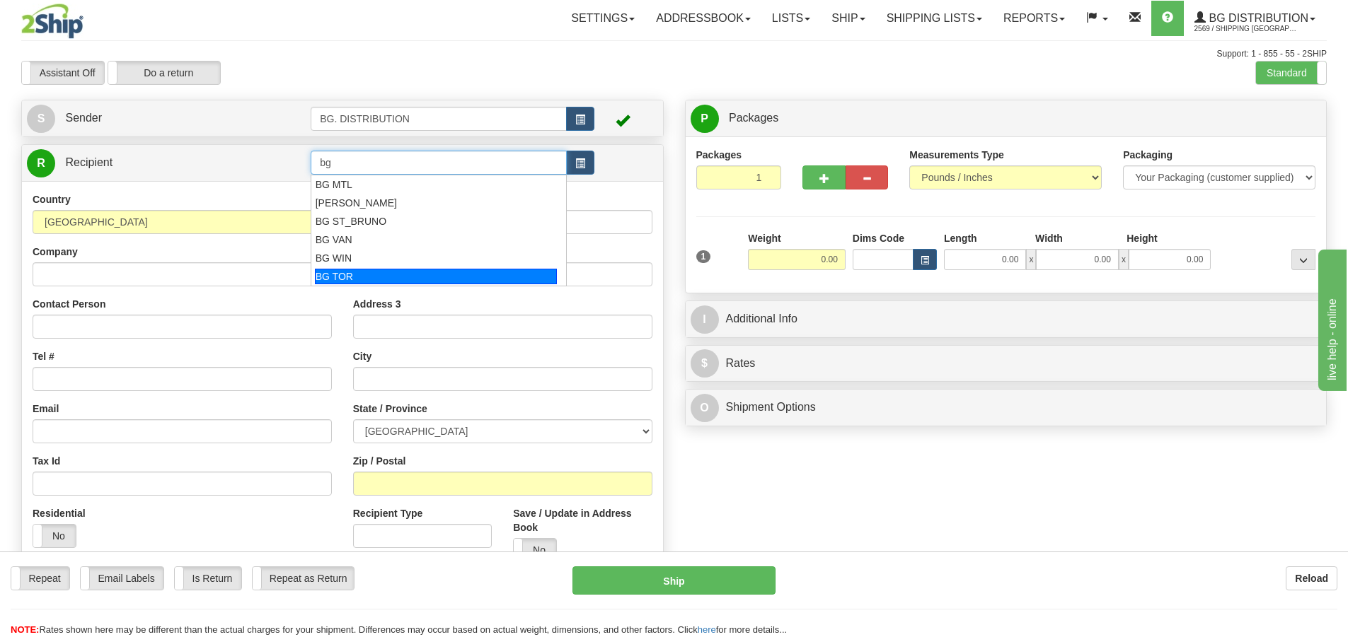
click at [404, 268] on li "BG TOR" at bounding box center [438, 276] width 255 height 18
type input "BG TOR"
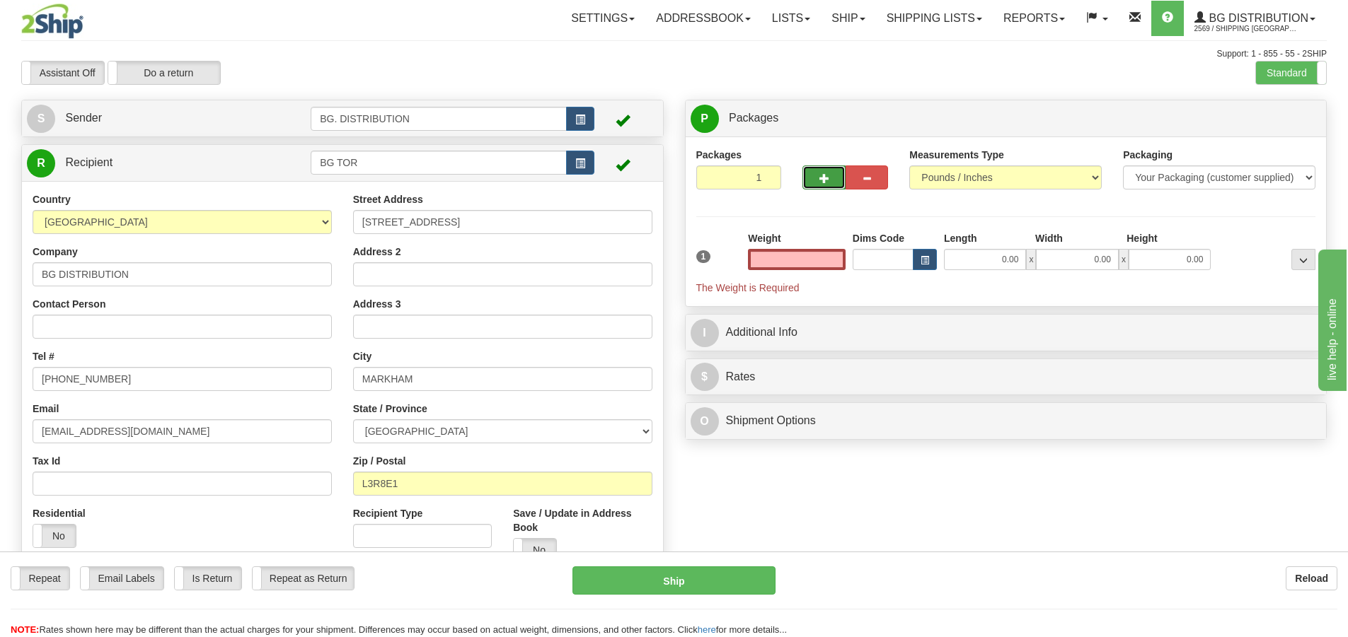
type input "0.00"
click at [817, 174] on button "button" at bounding box center [823, 178] width 42 height 24
type input "2"
click at [1278, 117] on span "Package Level" at bounding box center [1285, 119] width 56 height 10
radio input "true"
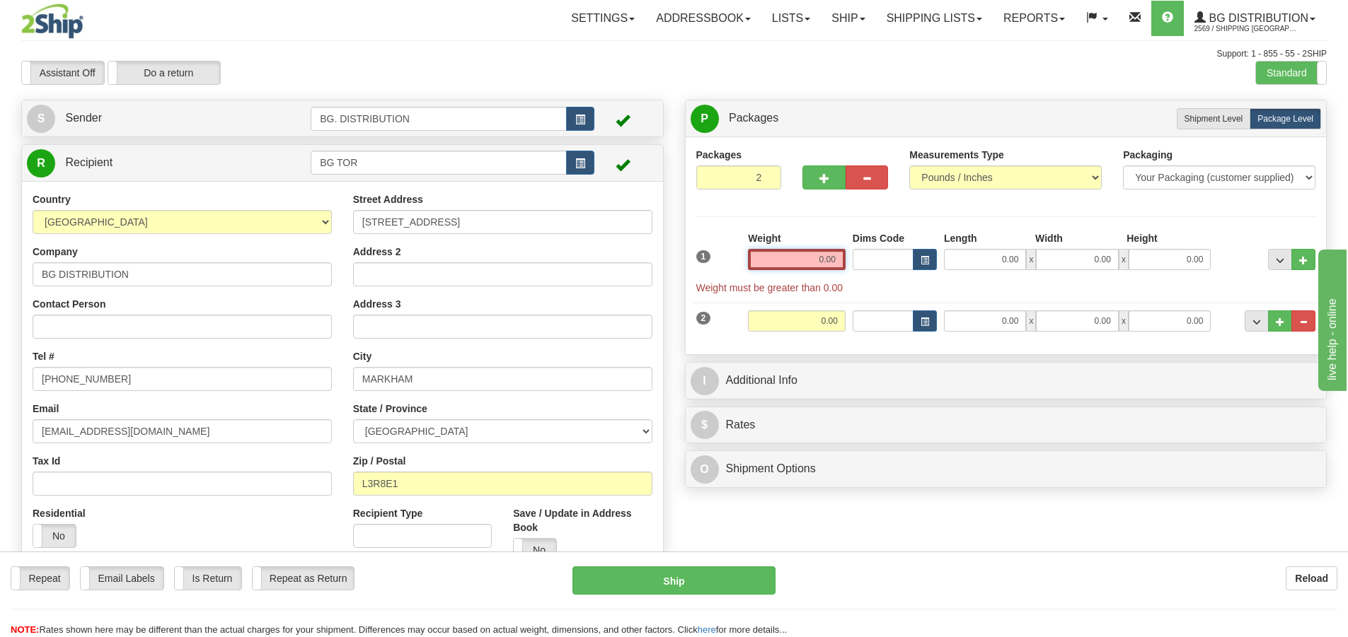
click at [797, 252] on input "0.00" at bounding box center [797, 259] width 98 height 21
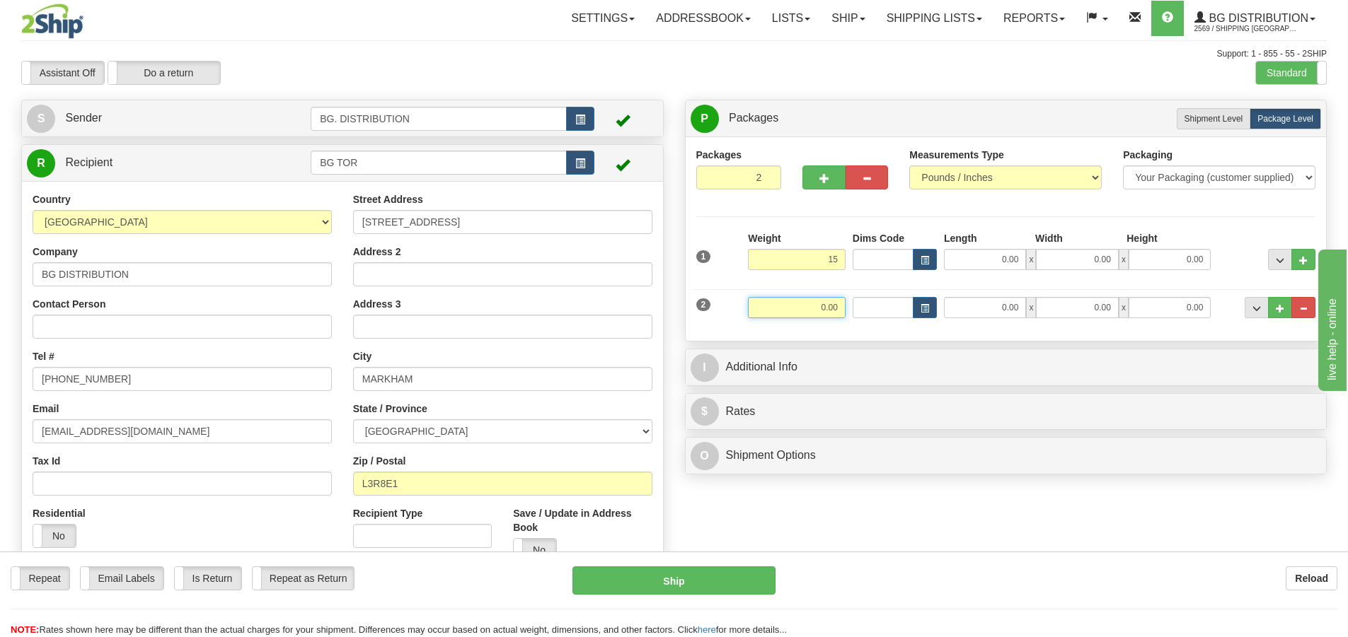
type input "15.00"
click at [840, 313] on input "0.00" at bounding box center [797, 307] width 98 height 21
type input "22.00"
click at [985, 253] on input "0.00" at bounding box center [985, 259] width 82 height 21
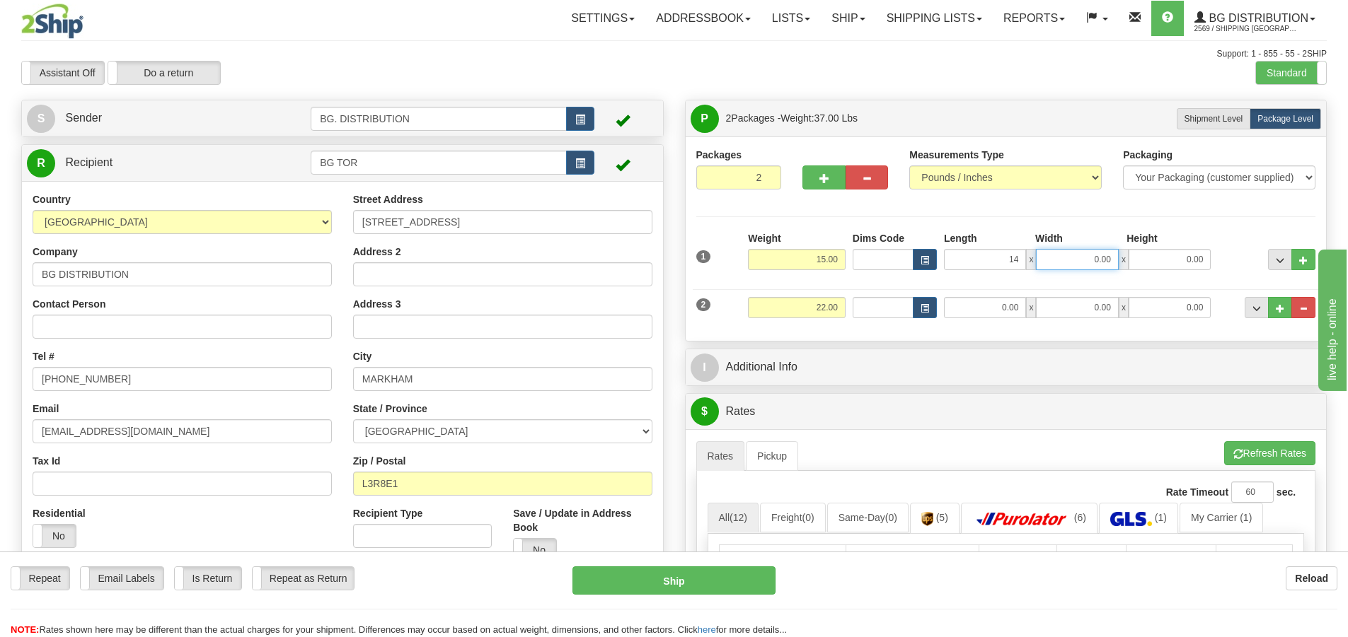
type input "14.00"
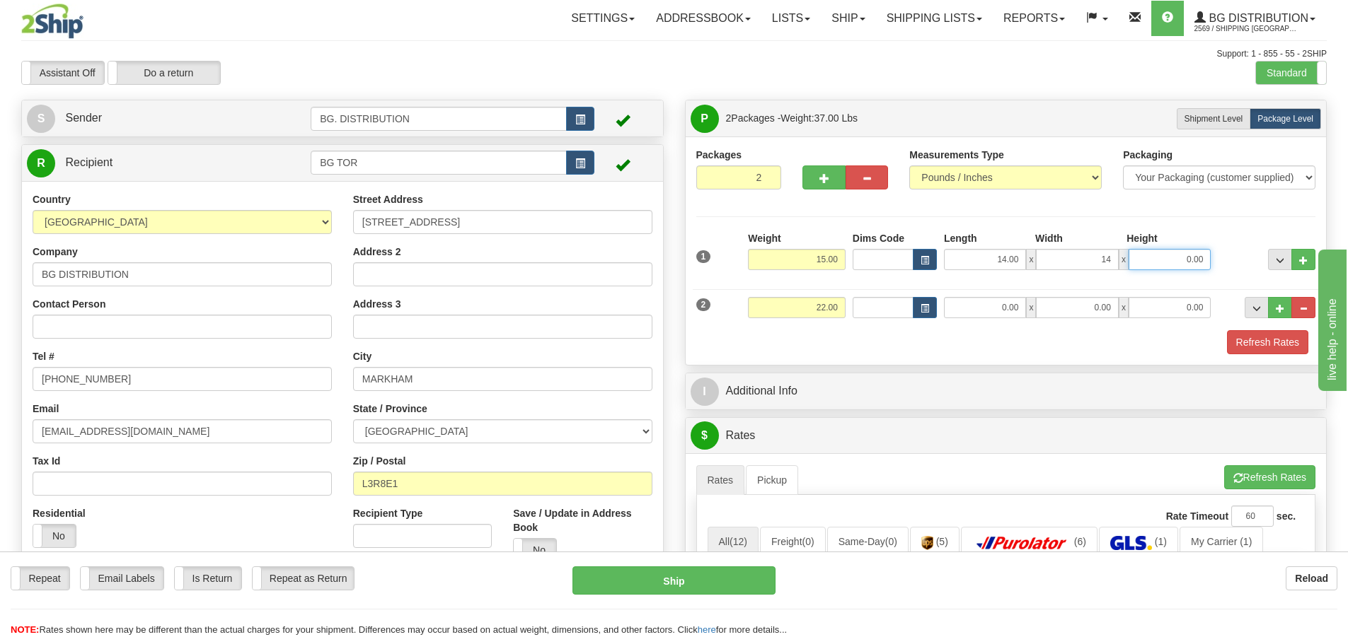
type input "14.00"
type input "10.00"
click at [994, 294] on div "2 Weight 22.00 Dims Code Length Width Height" at bounding box center [1006, 305] width 627 height 47
click at [993, 308] on input "0.00" at bounding box center [985, 307] width 82 height 21
type input "37.00"
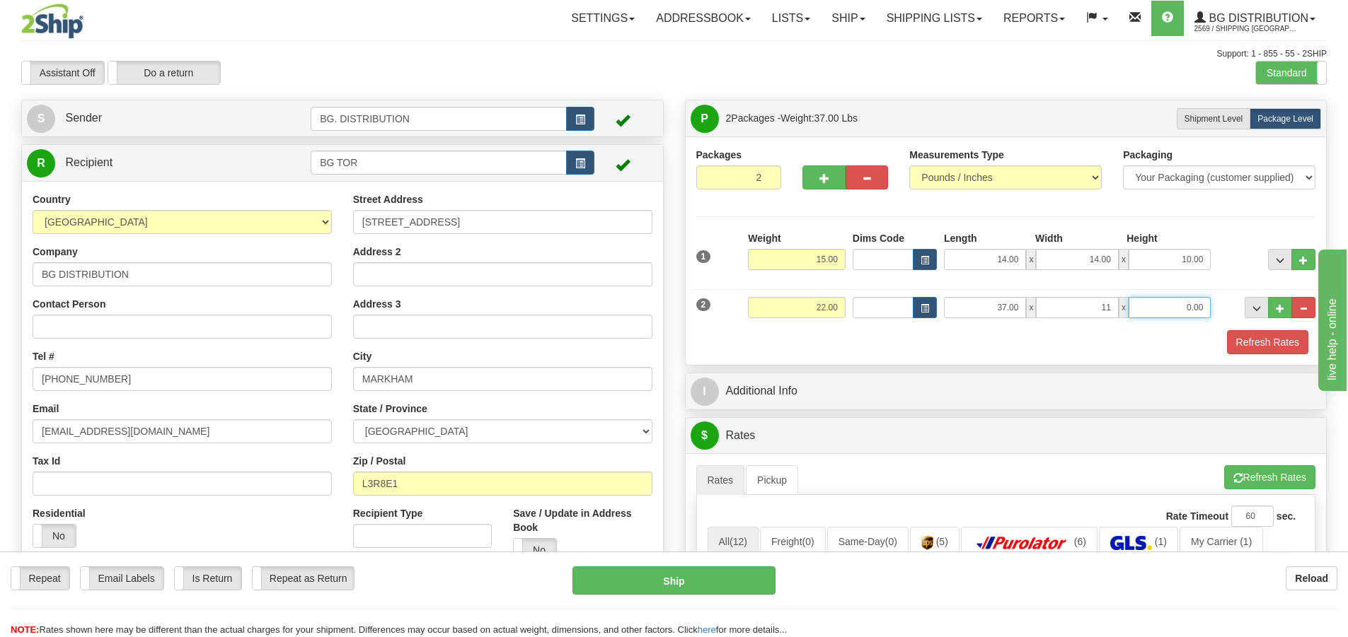
type input "11.00"
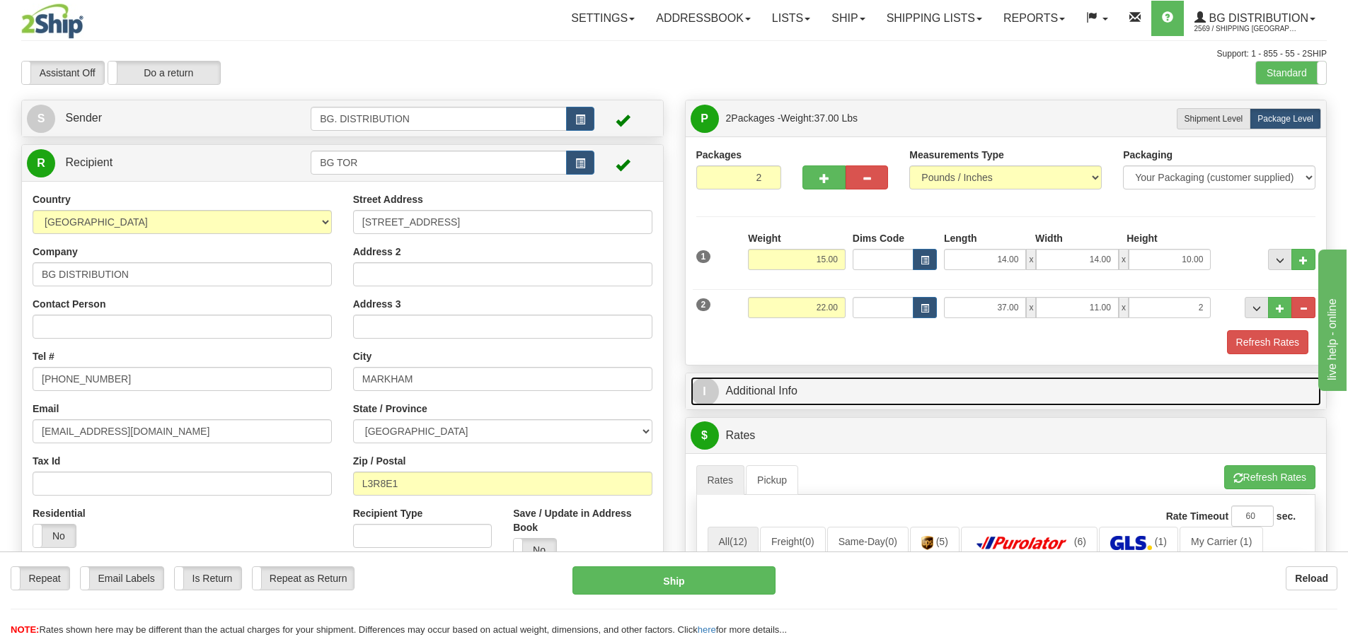
type input "2.00"
click at [705, 388] on span "I" at bounding box center [705, 392] width 28 height 28
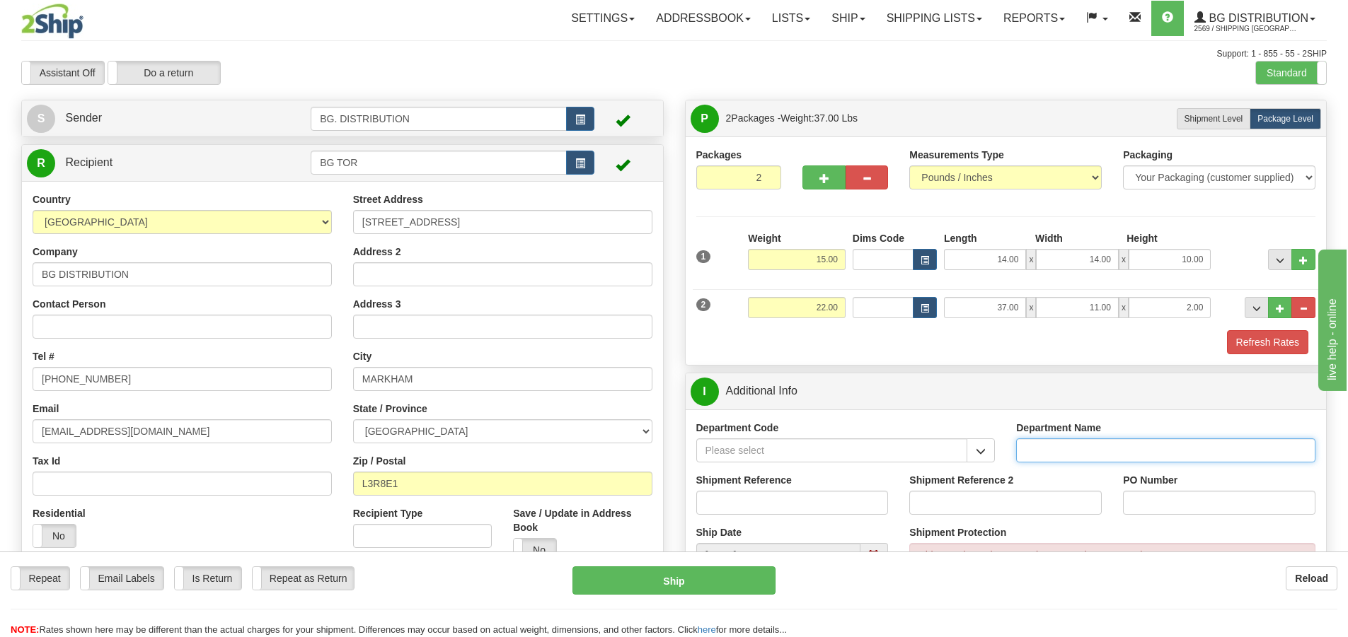
click at [1055, 439] on input "Department Name" at bounding box center [1165, 451] width 299 height 24
type input "."
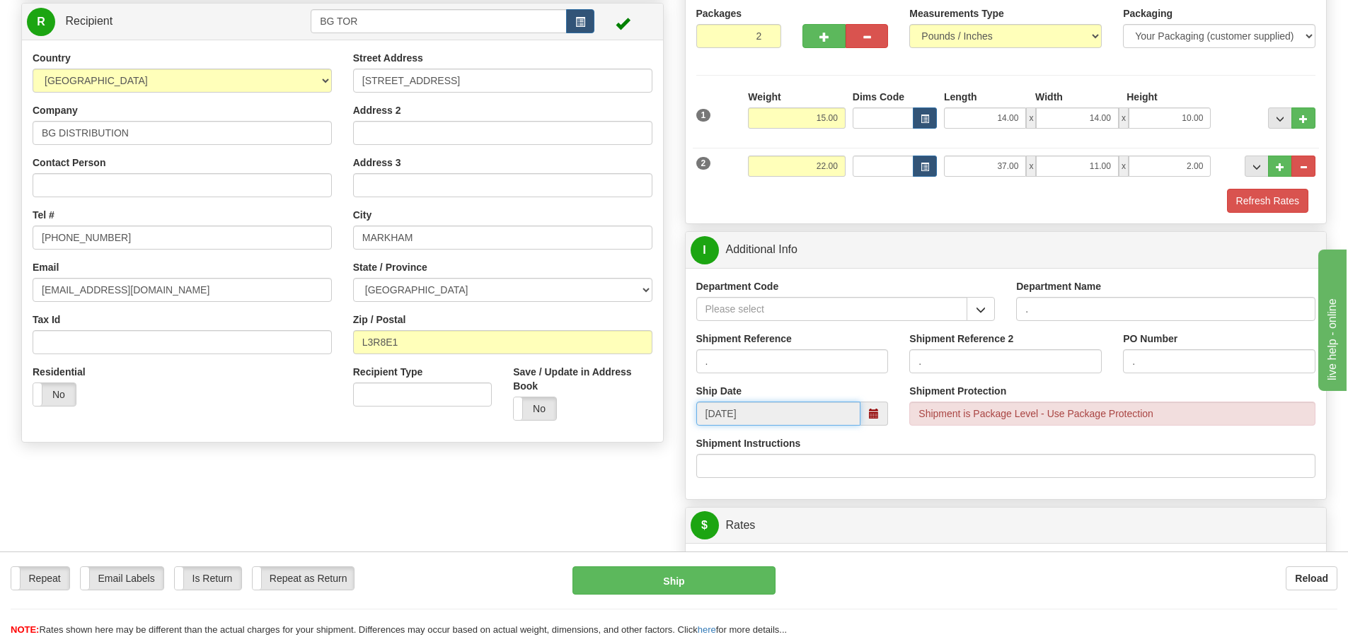
scroll to position [354, 0]
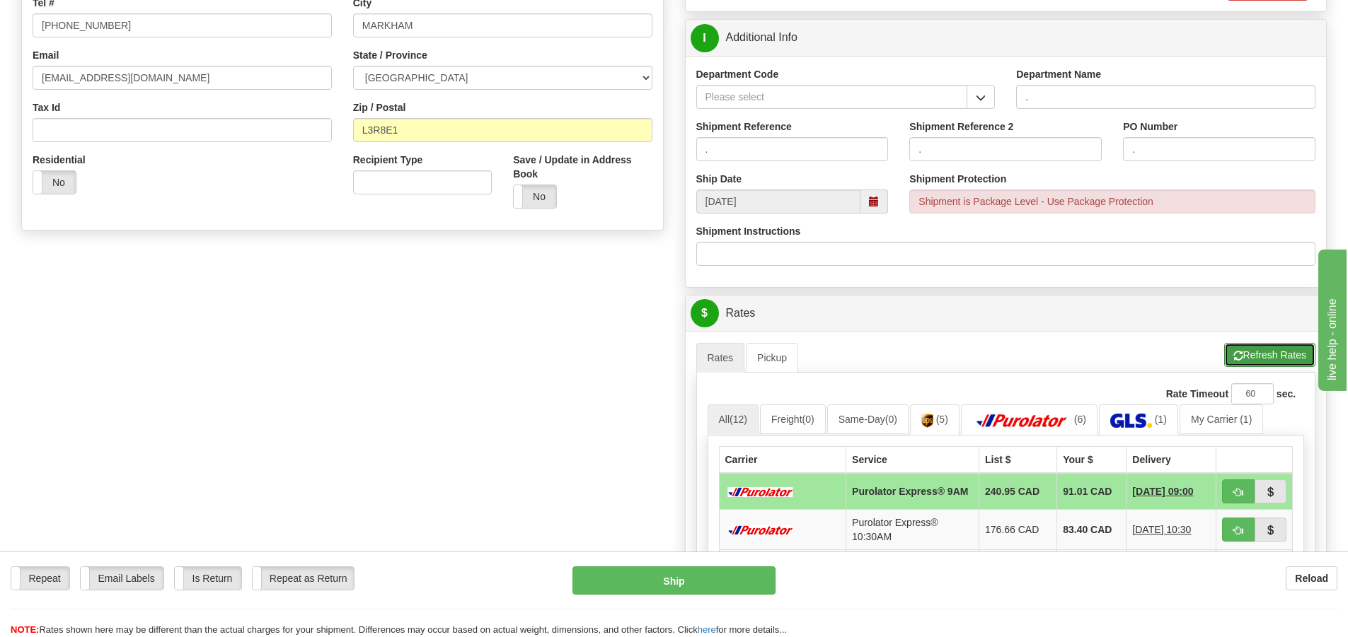
click at [1247, 356] on button "Refresh Rates" at bounding box center [1269, 355] width 91 height 24
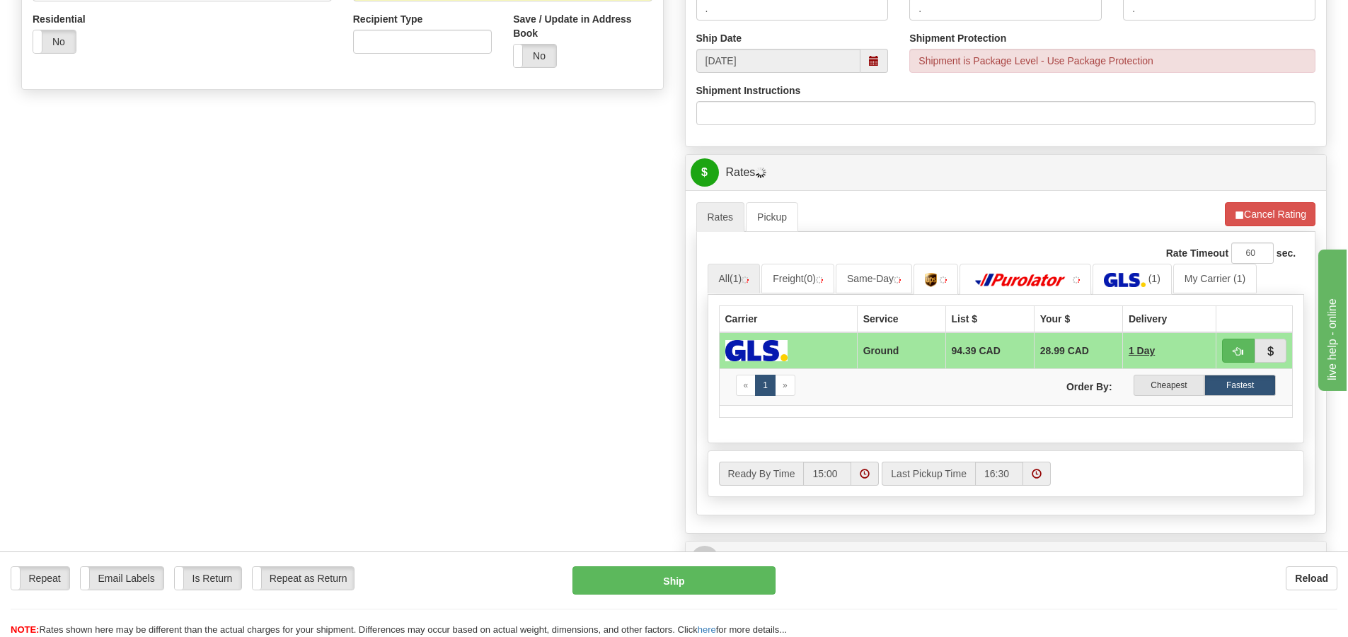
scroll to position [495, 0]
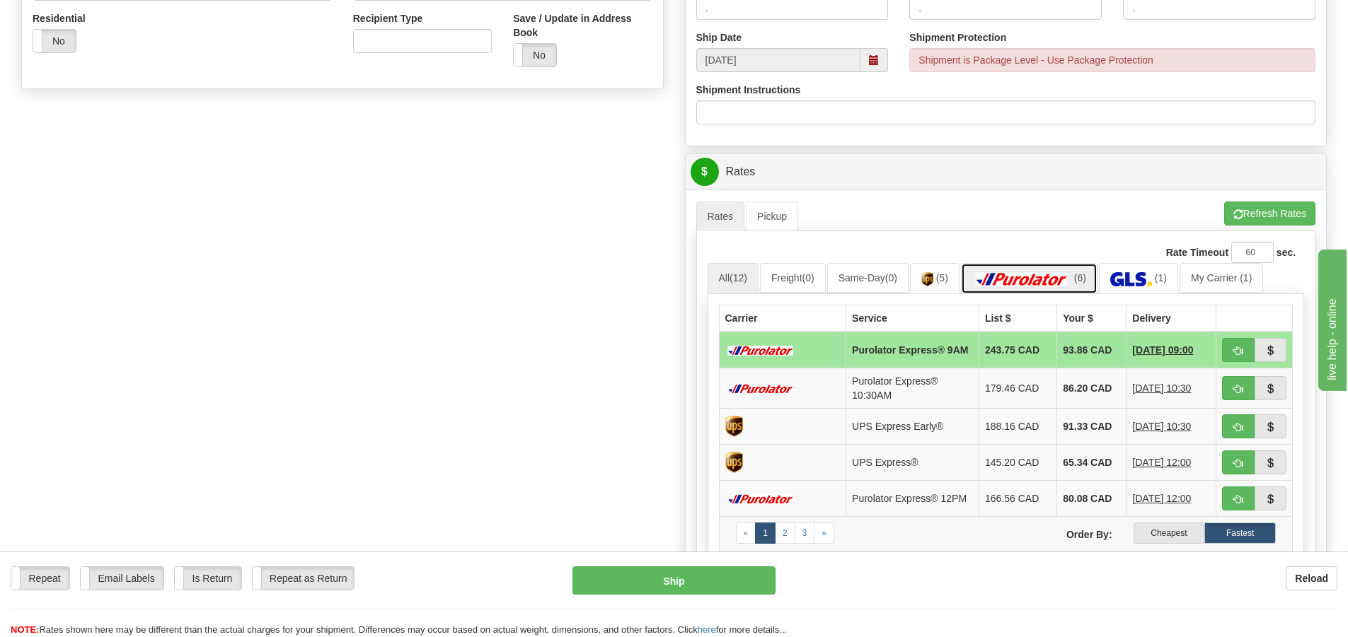
click at [1024, 267] on link "(6)" at bounding box center [1029, 278] width 137 height 30
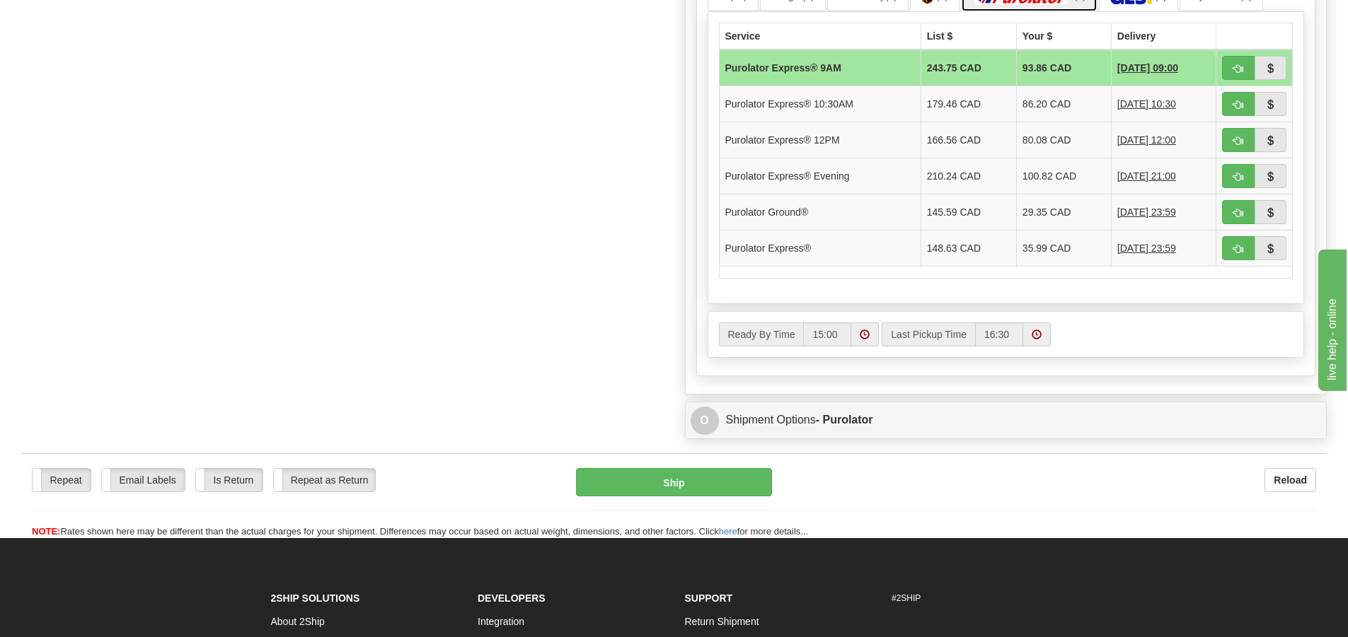
scroll to position [778, 0]
click at [1231, 206] on button "button" at bounding box center [1238, 212] width 33 height 24
type input "260"
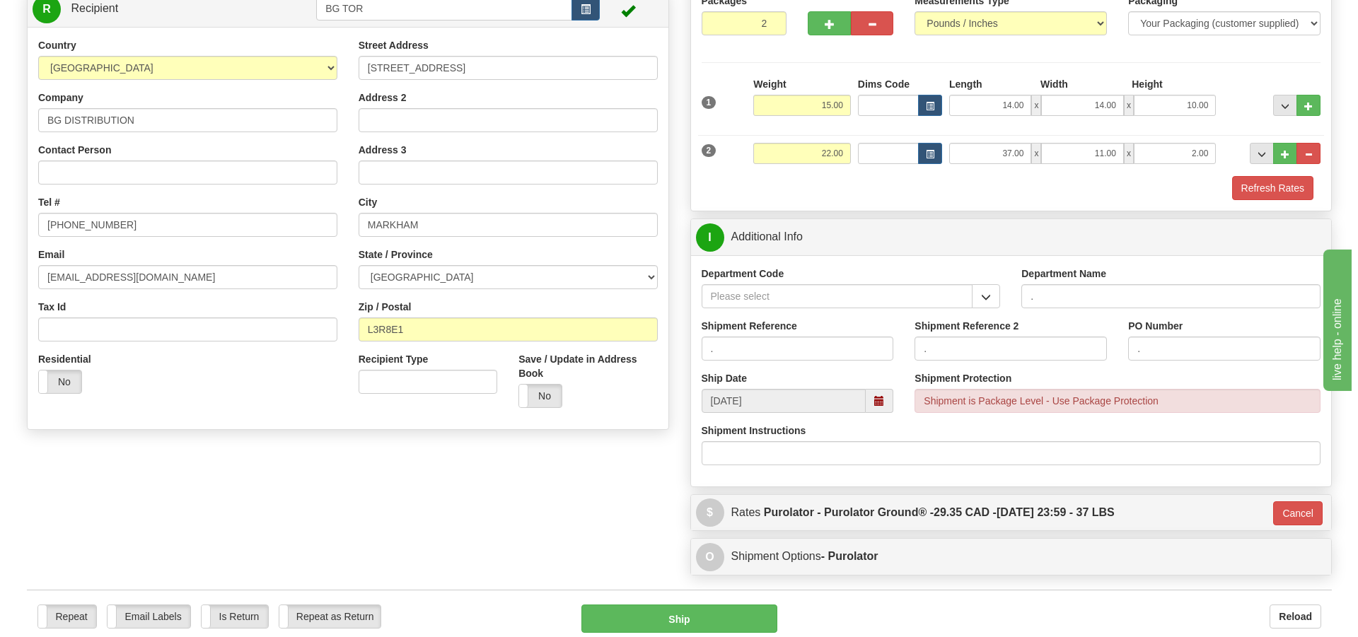
scroll to position [132, 0]
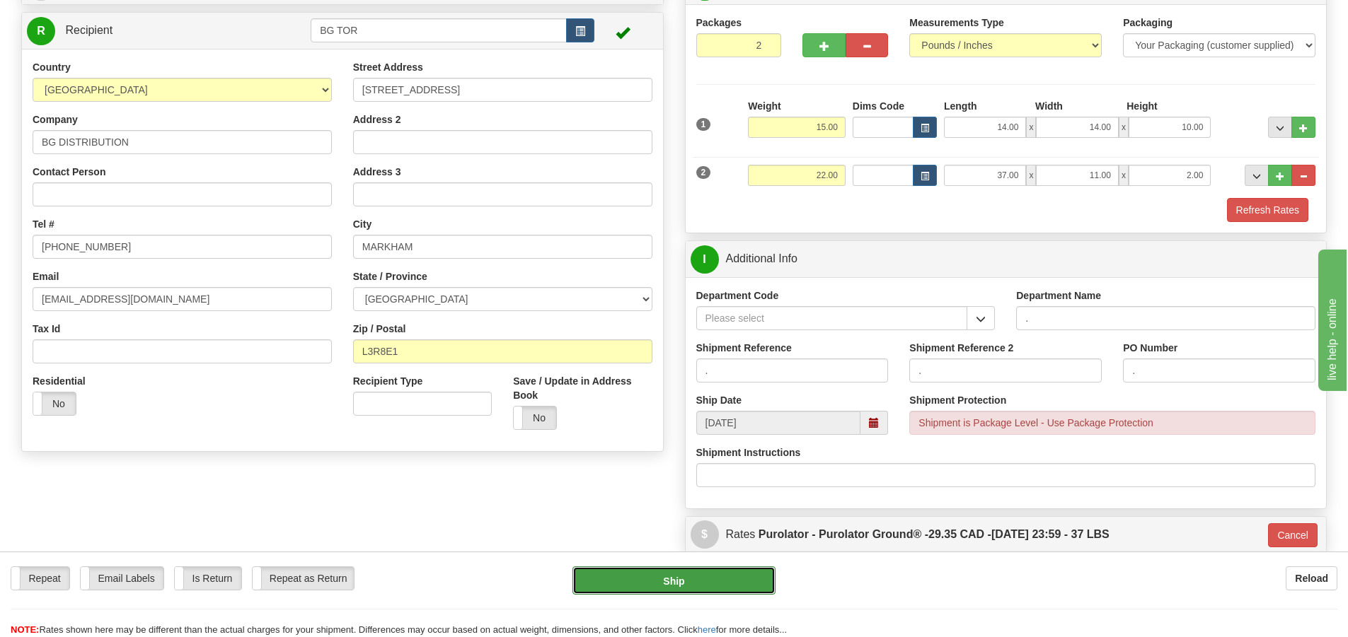
click at [754, 567] on button "Ship" at bounding box center [673, 581] width 203 height 28
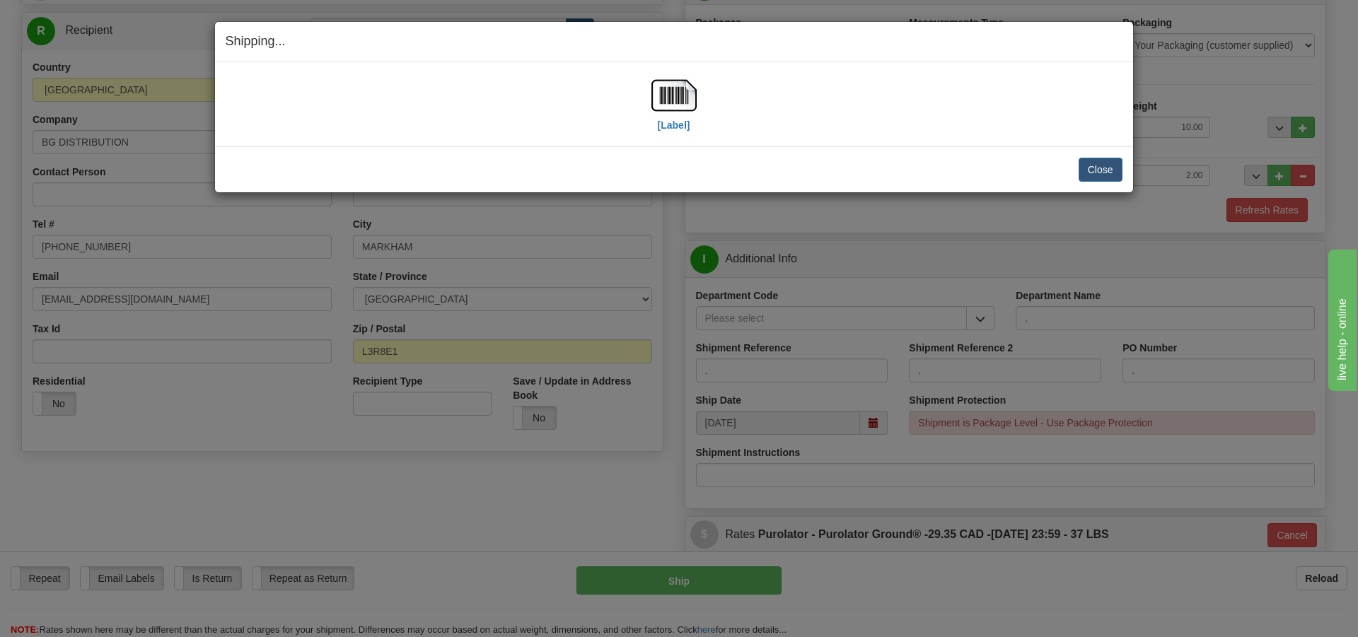
click at [657, 122] on div "[Label]" at bounding box center [674, 104] width 45 height 63
click at [666, 124] on label "[Label]" at bounding box center [674, 125] width 33 height 14
click at [1097, 163] on button "Close" at bounding box center [1101, 170] width 44 height 24
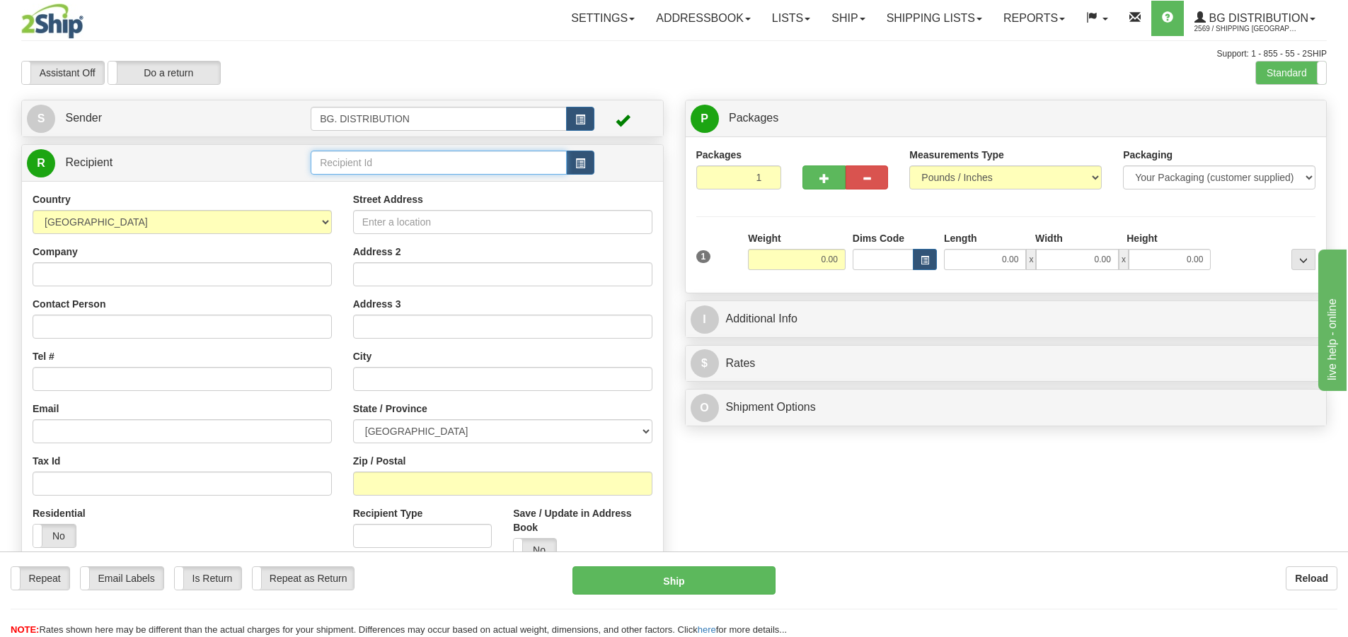
click at [475, 166] on input "text" at bounding box center [439, 163] width 256 height 24
type input "20010"
click button "Delete" at bounding box center [0, 0] width 0 height 0
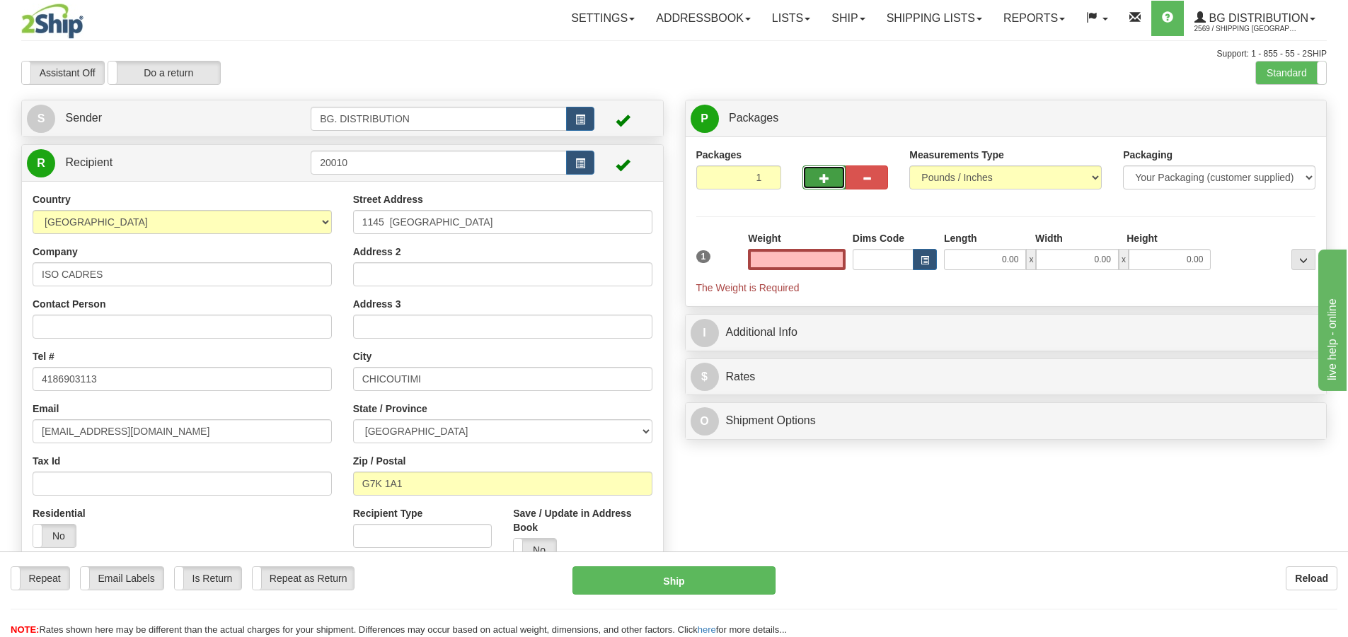
type input "0.00"
click at [831, 174] on button "button" at bounding box center [823, 178] width 42 height 24
type input "2"
click at [1272, 115] on span "Package Level" at bounding box center [1285, 119] width 56 height 10
radio input "true"
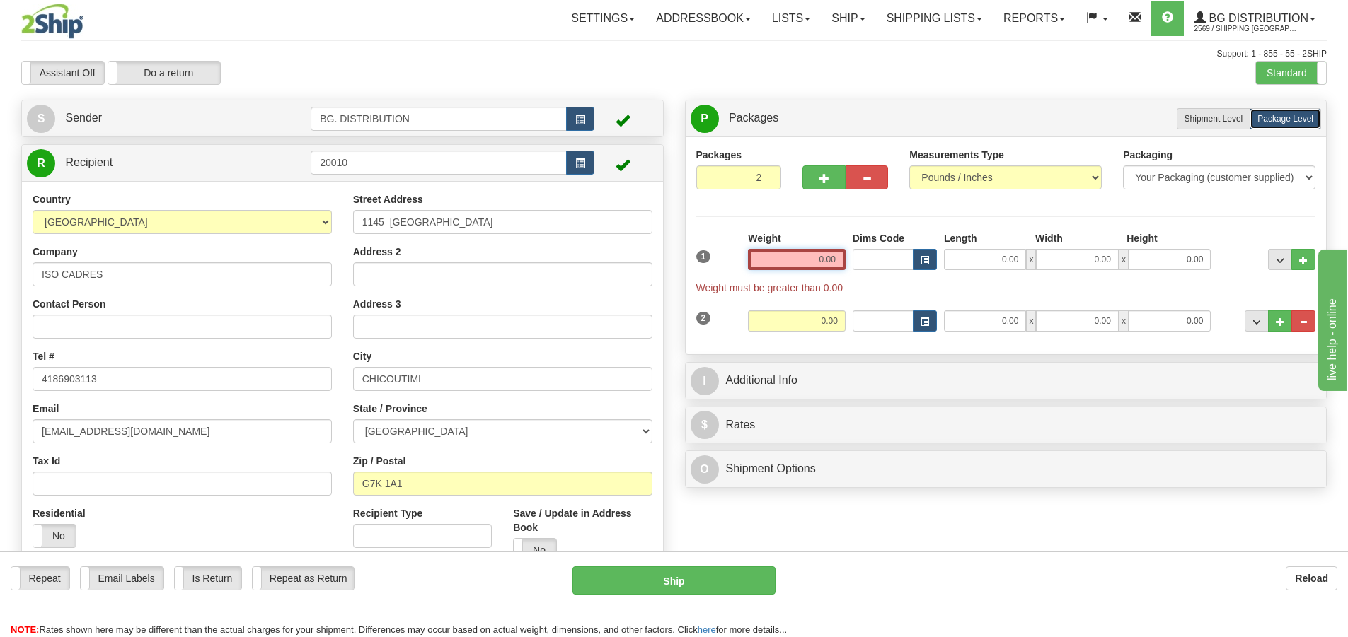
click at [830, 254] on input "0.00" at bounding box center [797, 259] width 98 height 21
type input "0.00"
drag, startPoint x: 999, startPoint y: 268, endPoint x: 1006, endPoint y: 265, distance: 7.6
click at [1004, 266] on input "0.00" at bounding box center [985, 259] width 82 height 21
type input "16.00"
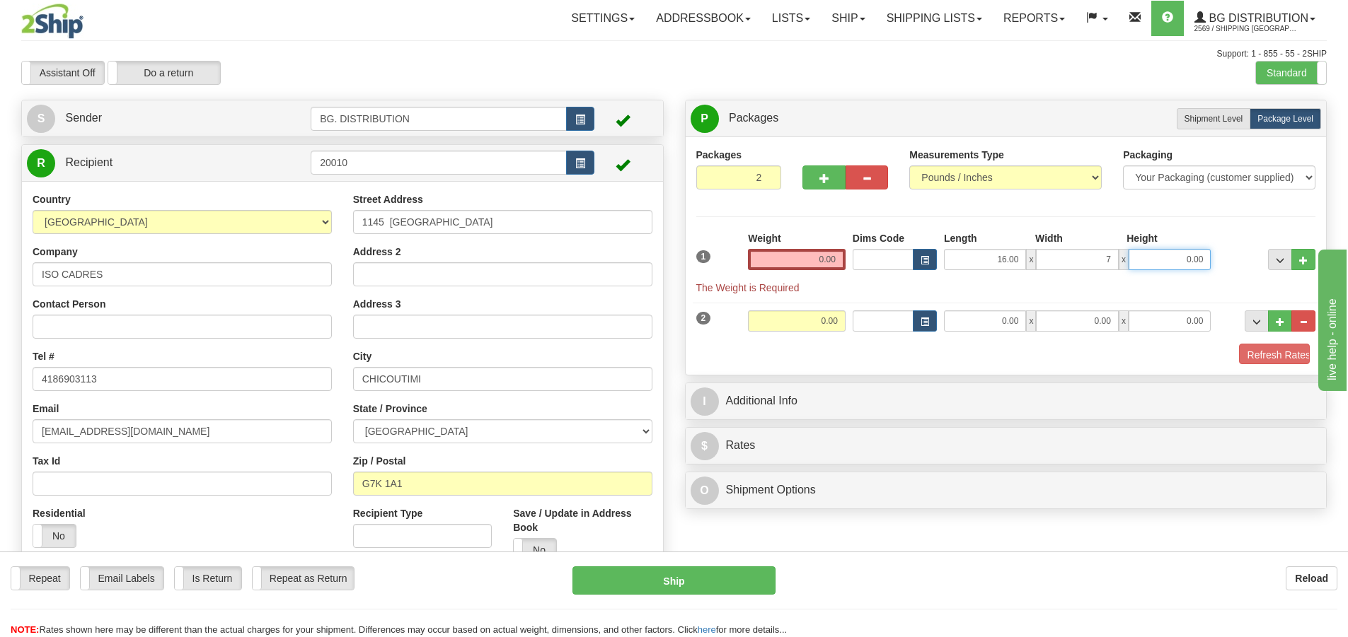
type input "7.00"
type input "5.00"
click at [837, 260] on input "0.00" at bounding box center [797, 259] width 98 height 21
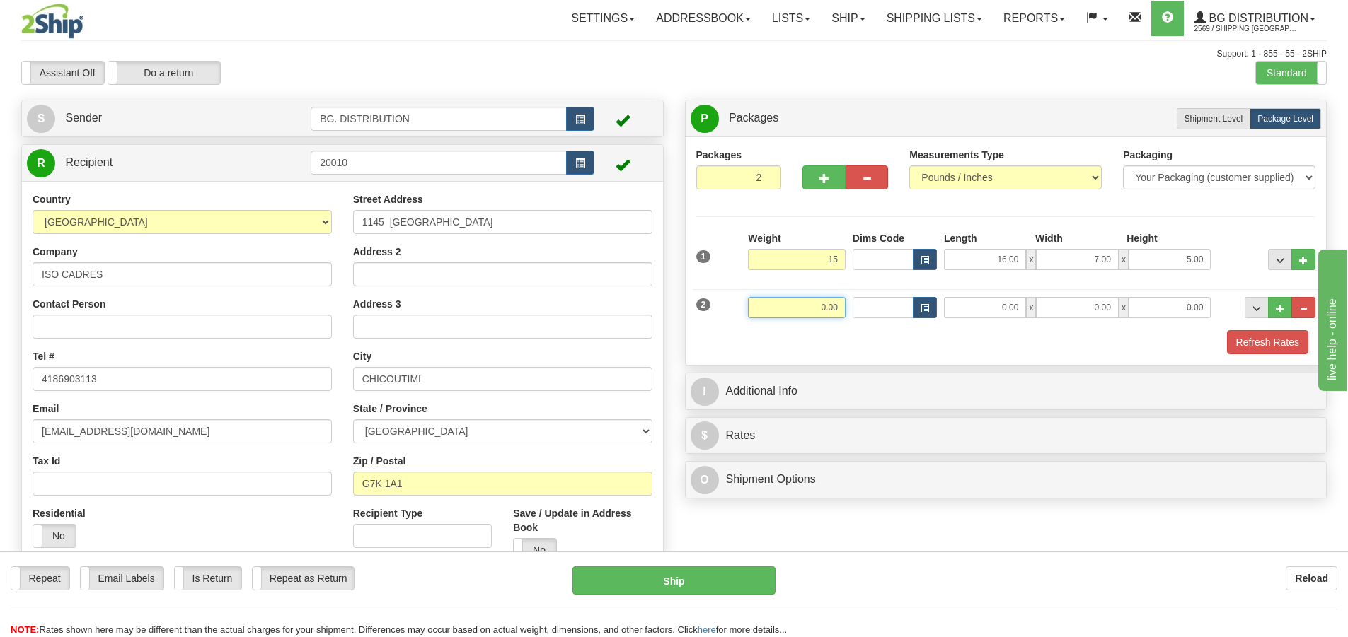
type input "15.00"
click at [823, 305] on input "0.00" at bounding box center [797, 307] width 98 height 21
type input "8.00"
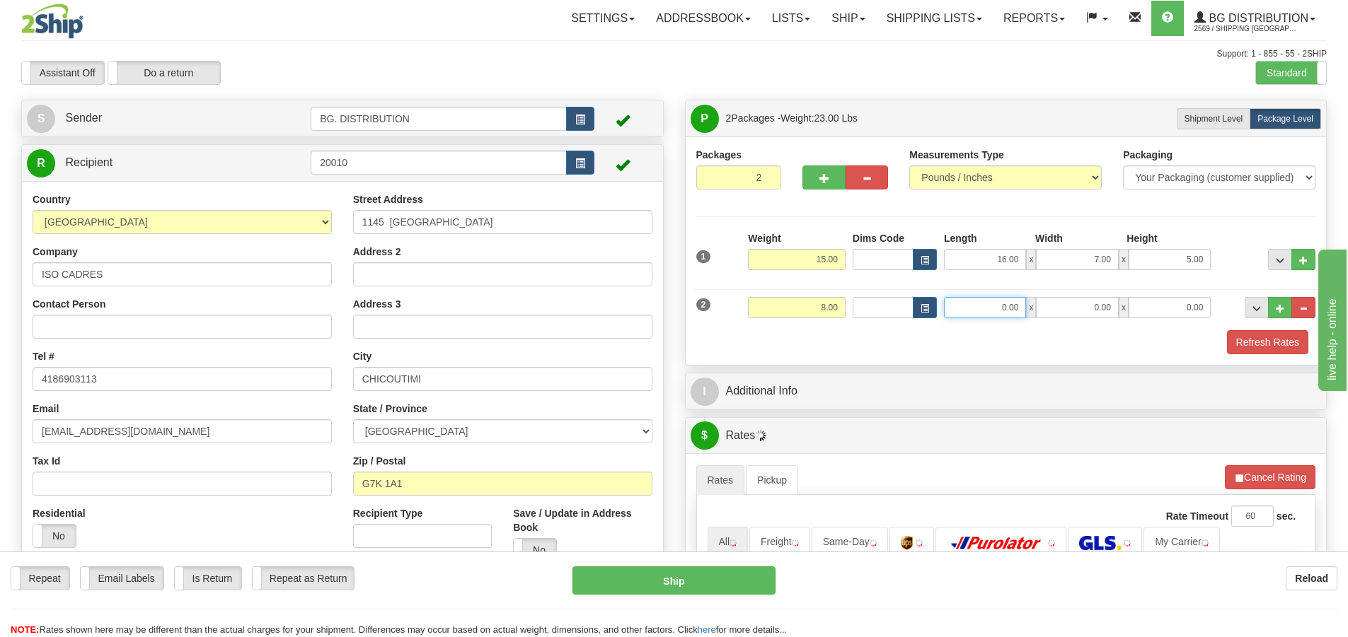
click at [995, 304] on input "0.00" at bounding box center [985, 307] width 82 height 21
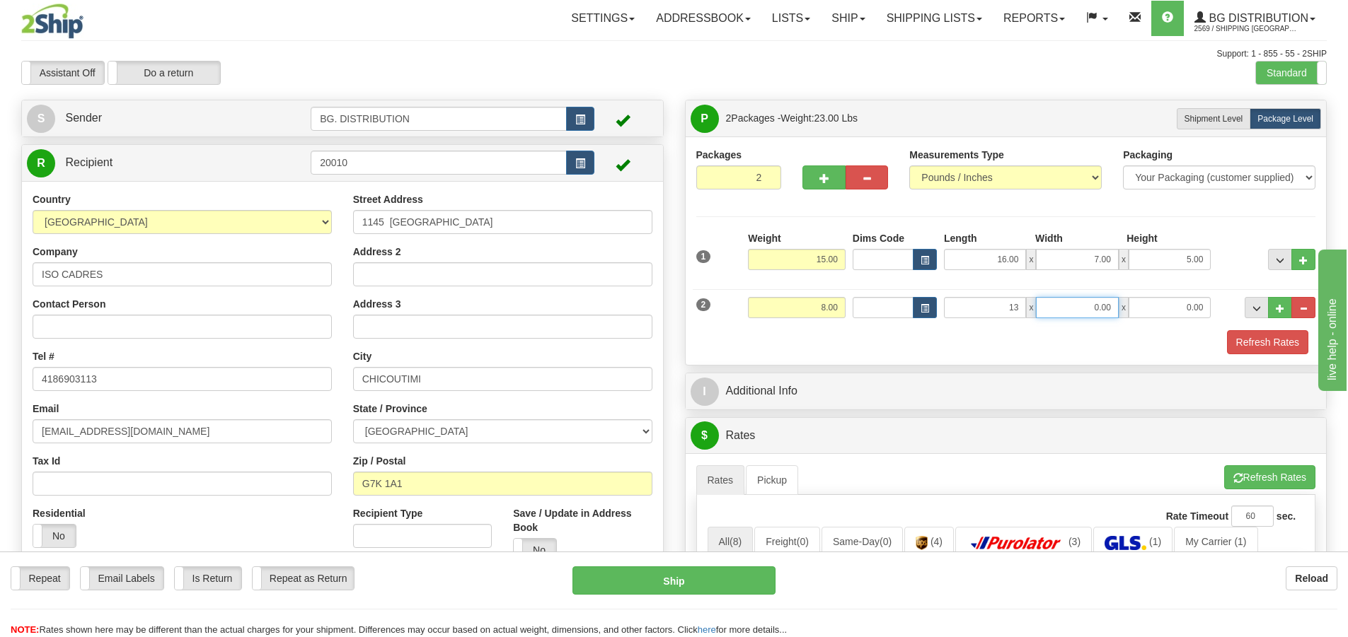
type input "13.00"
type input "10.00"
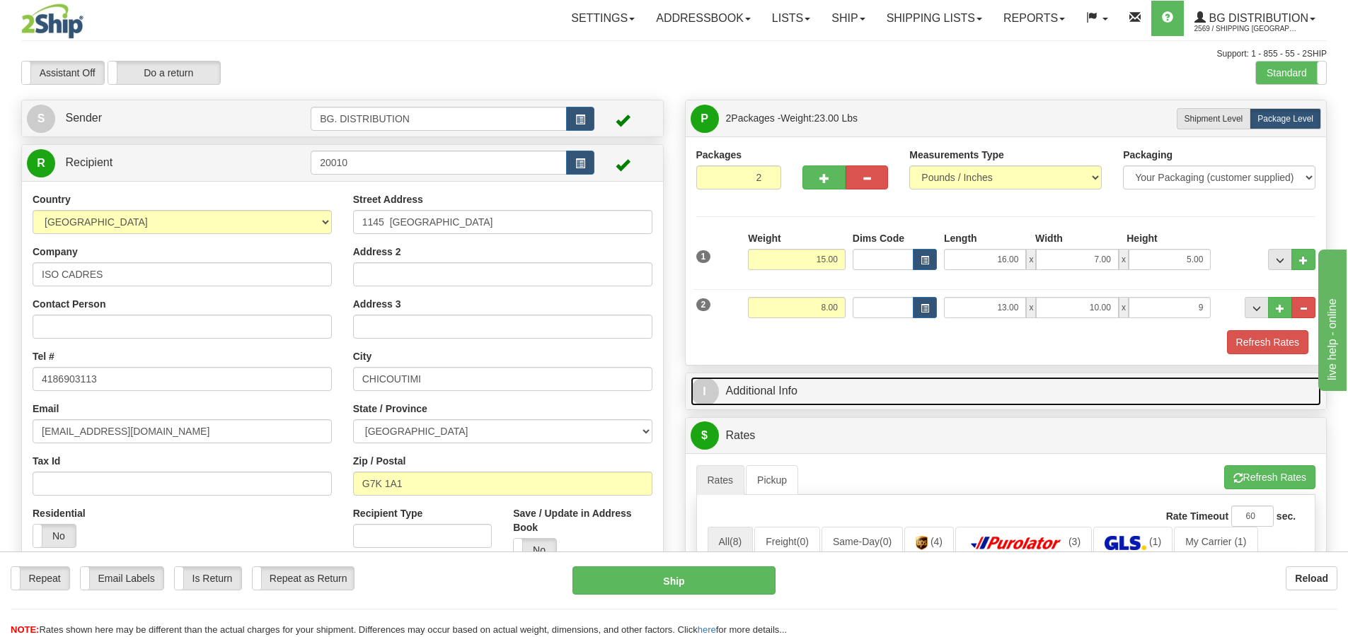
type input "9.00"
click at [703, 403] on span "I" at bounding box center [705, 392] width 28 height 28
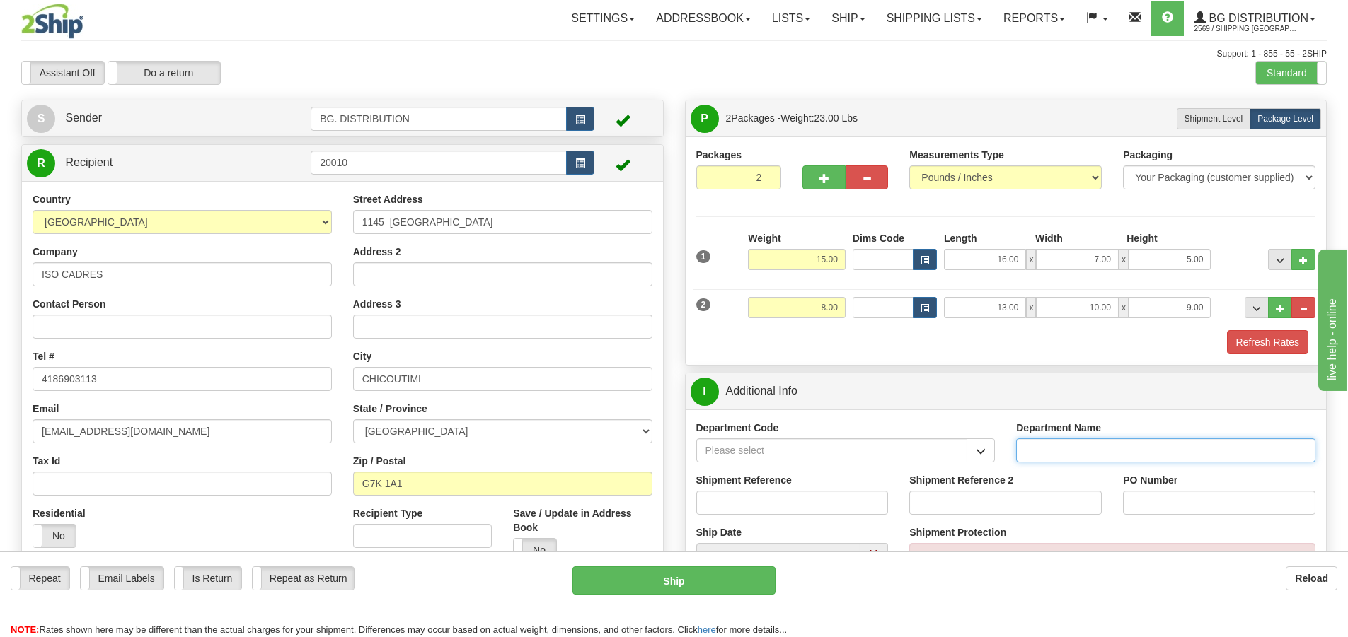
click at [1040, 451] on input "Department Name" at bounding box center [1165, 451] width 299 height 24
type input "."
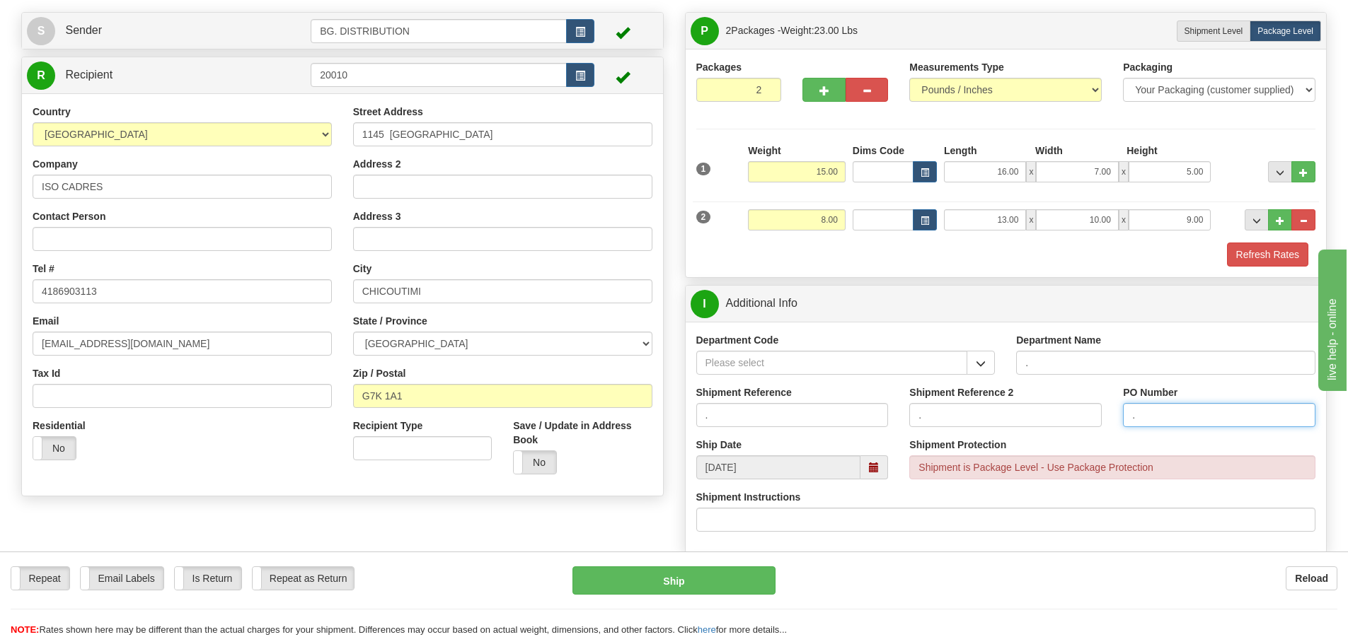
scroll to position [212, 0]
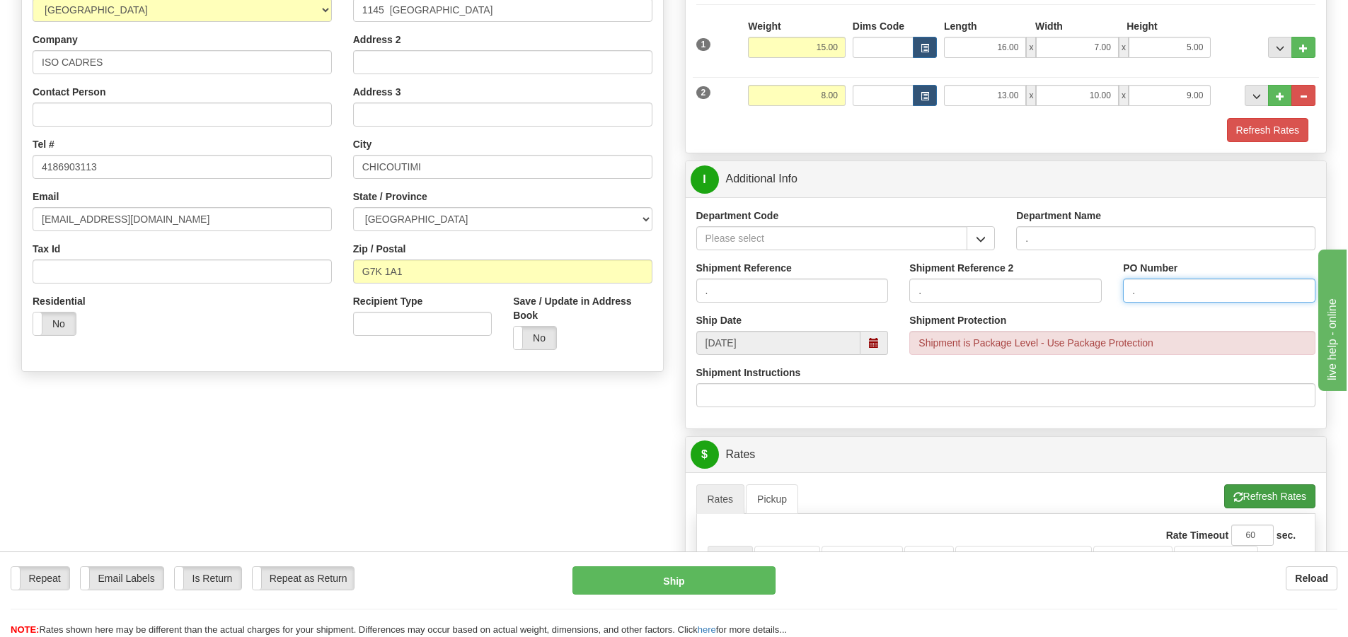
type input "."
click at [1241, 493] on button "Refresh Rates" at bounding box center [1269, 497] width 91 height 24
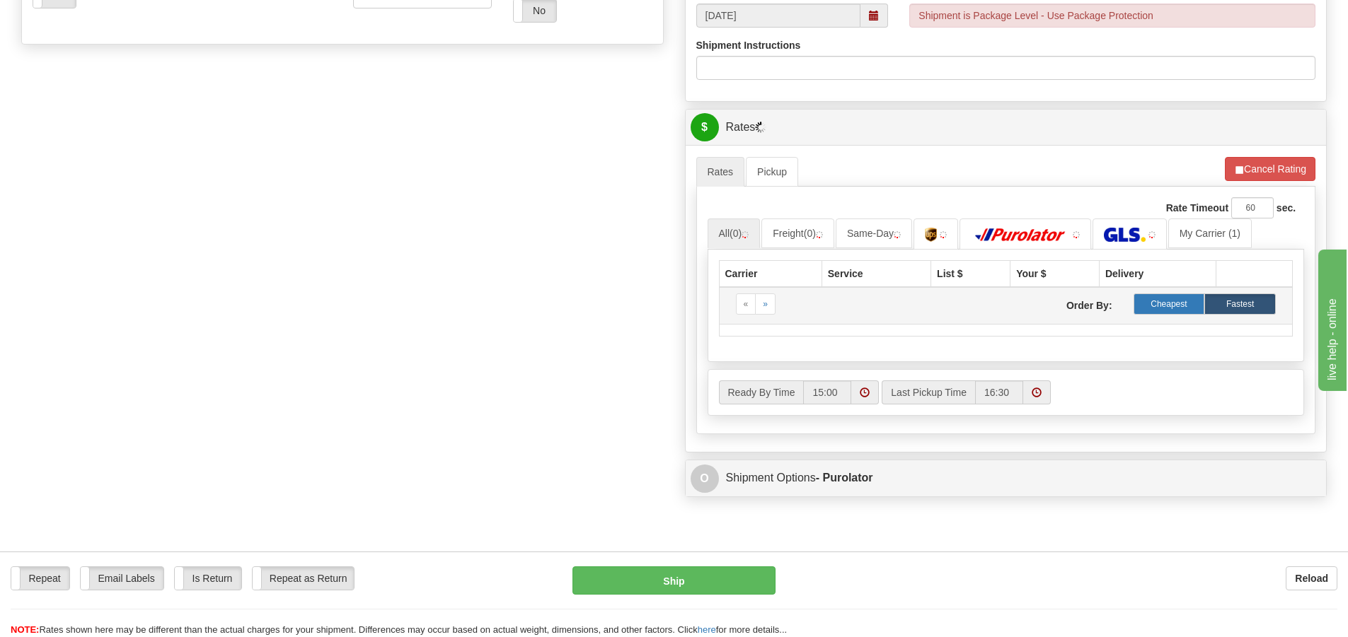
scroll to position [566, 0]
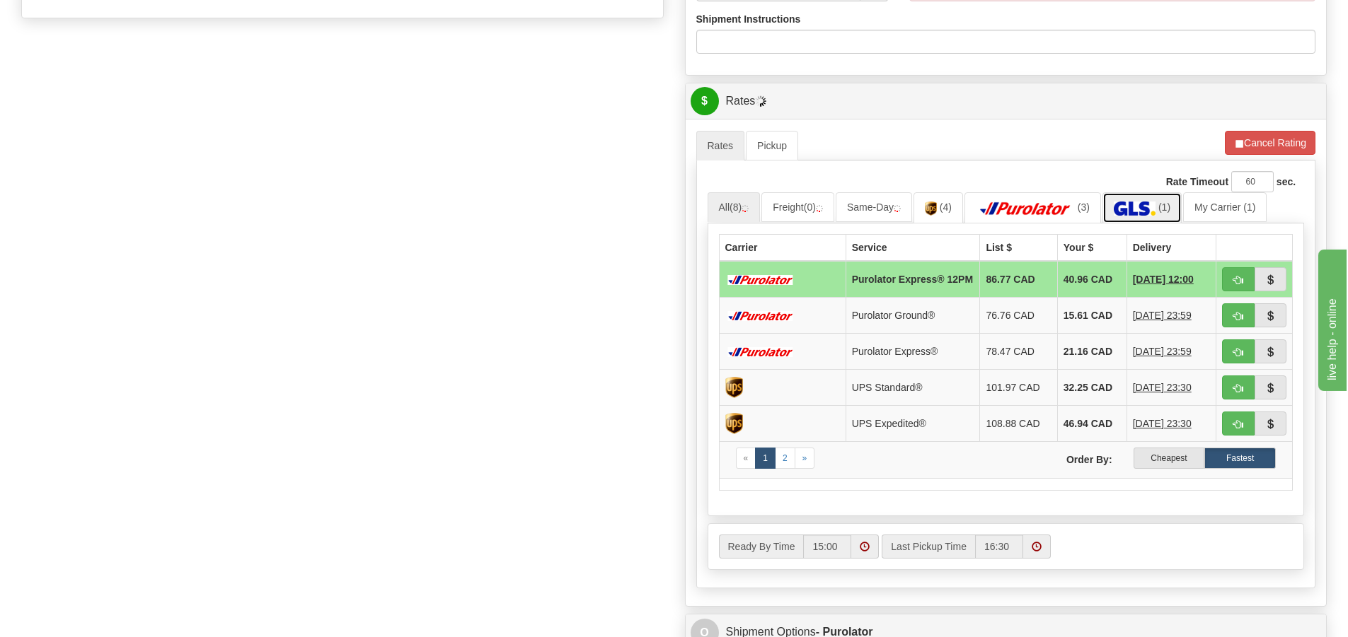
click at [1145, 206] on img at bounding box center [1135, 209] width 42 height 14
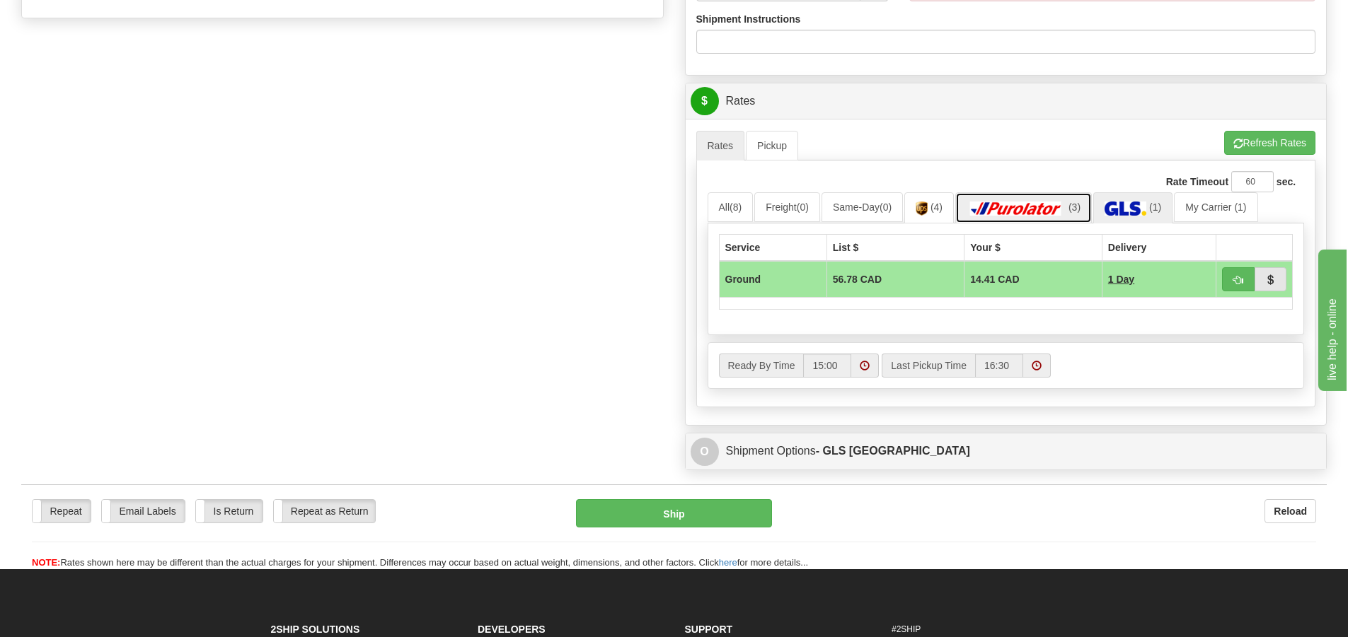
click at [1041, 210] on img at bounding box center [1015, 209] width 99 height 14
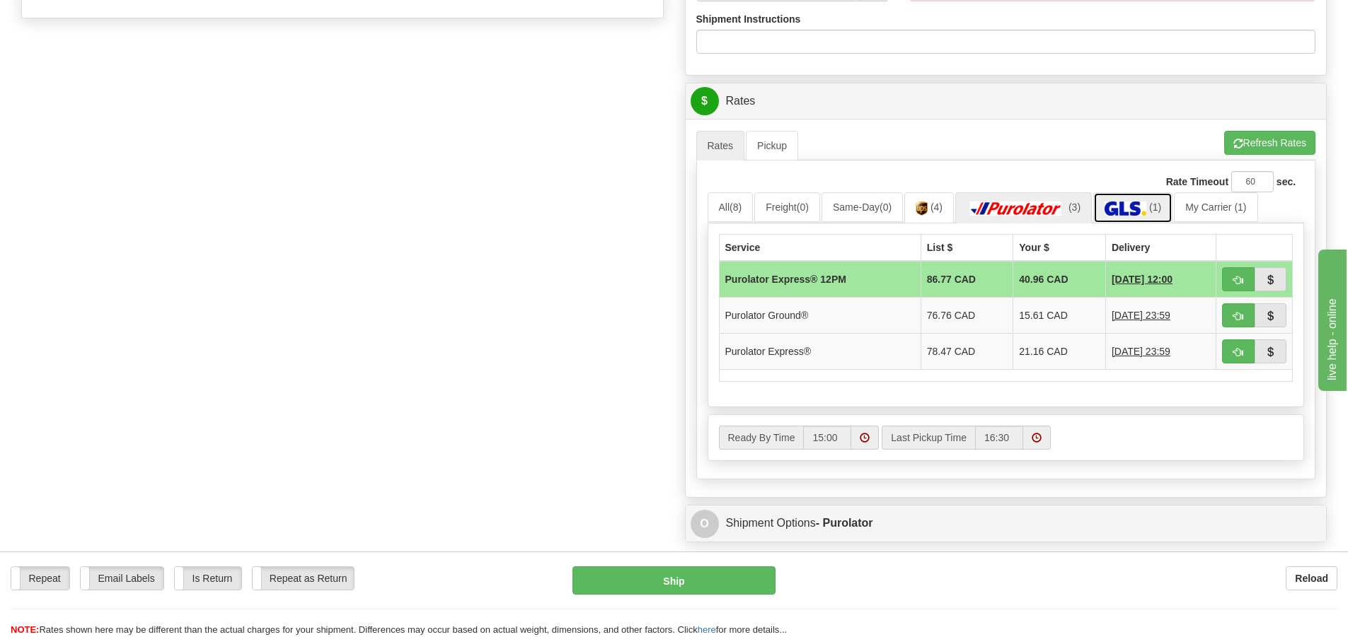
click at [1128, 205] on img at bounding box center [1125, 209] width 42 height 14
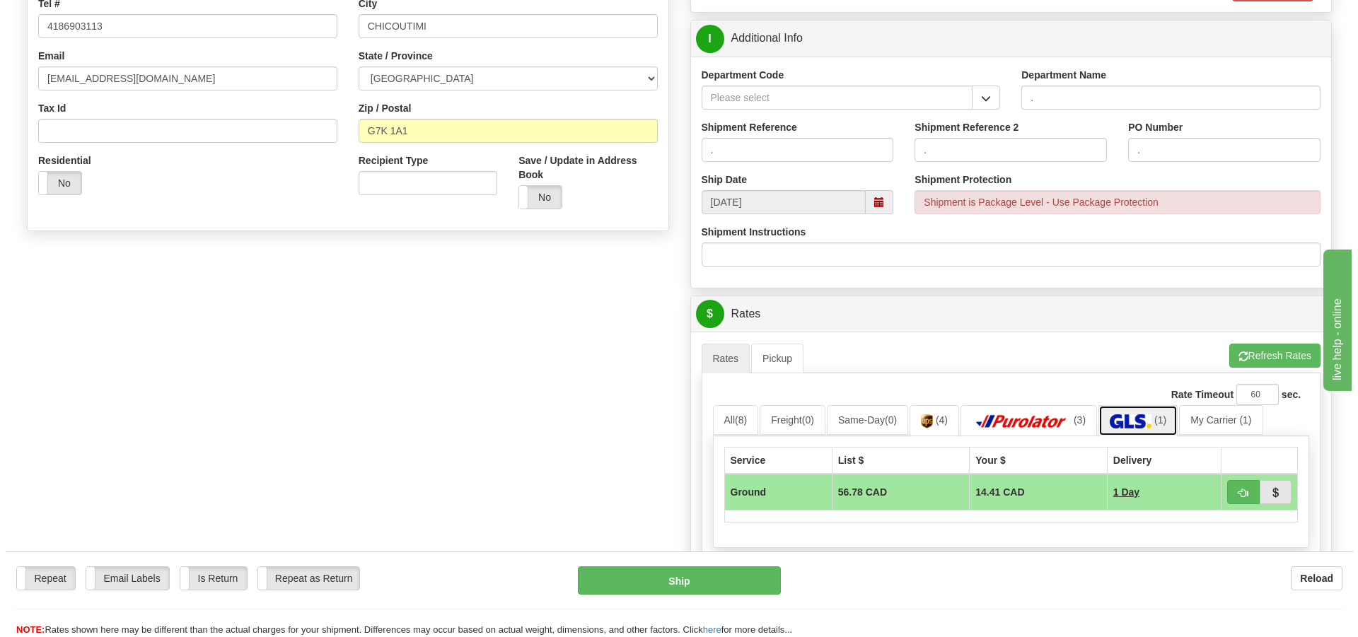
scroll to position [354, 0]
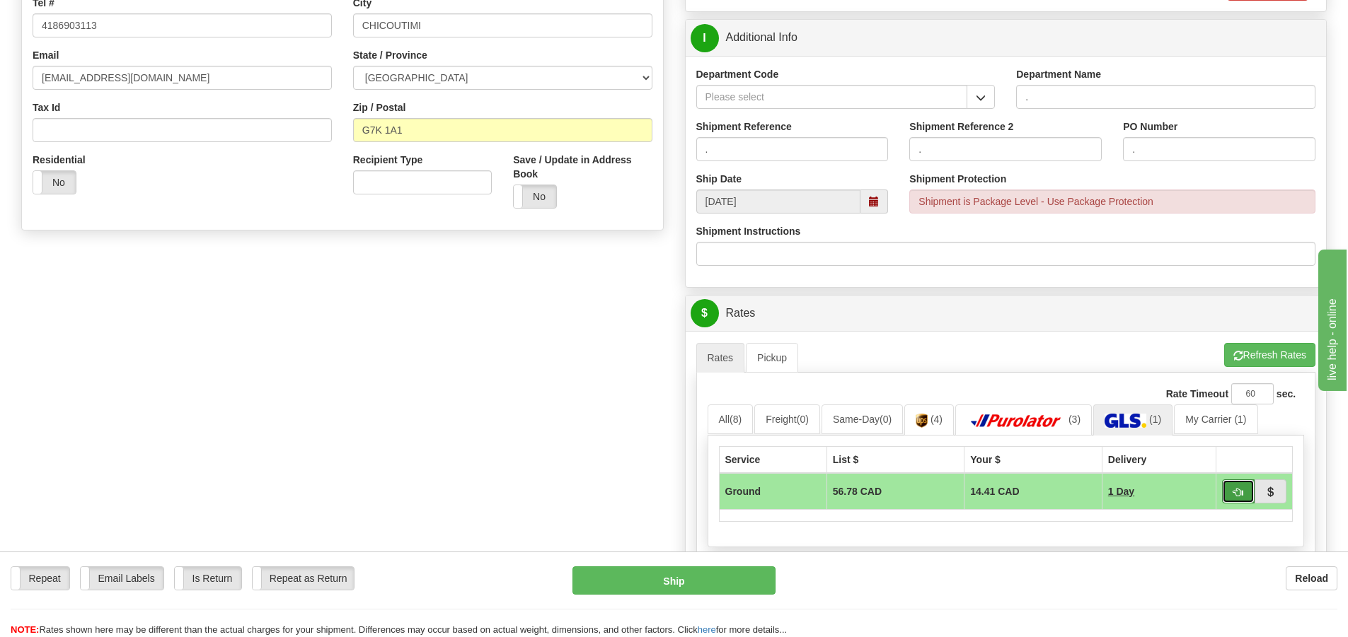
click at [1230, 487] on button "button" at bounding box center [1238, 492] width 33 height 24
type input "1"
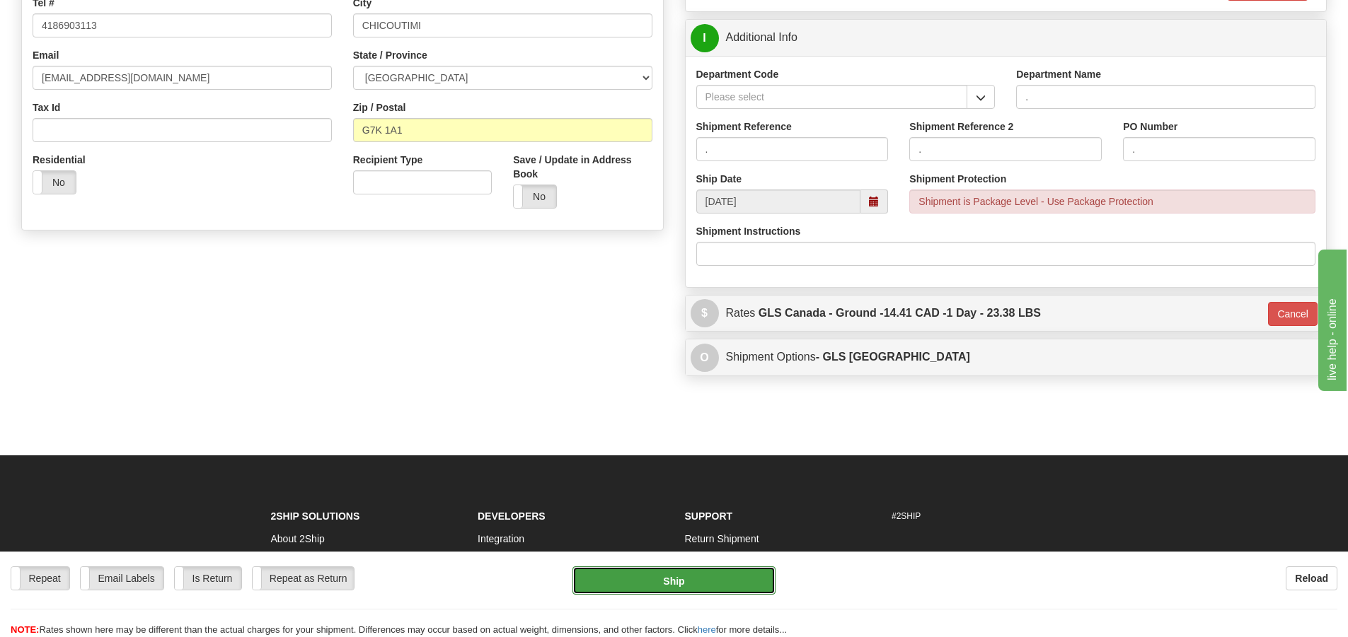
click at [671, 584] on button "Ship" at bounding box center [673, 581] width 203 height 28
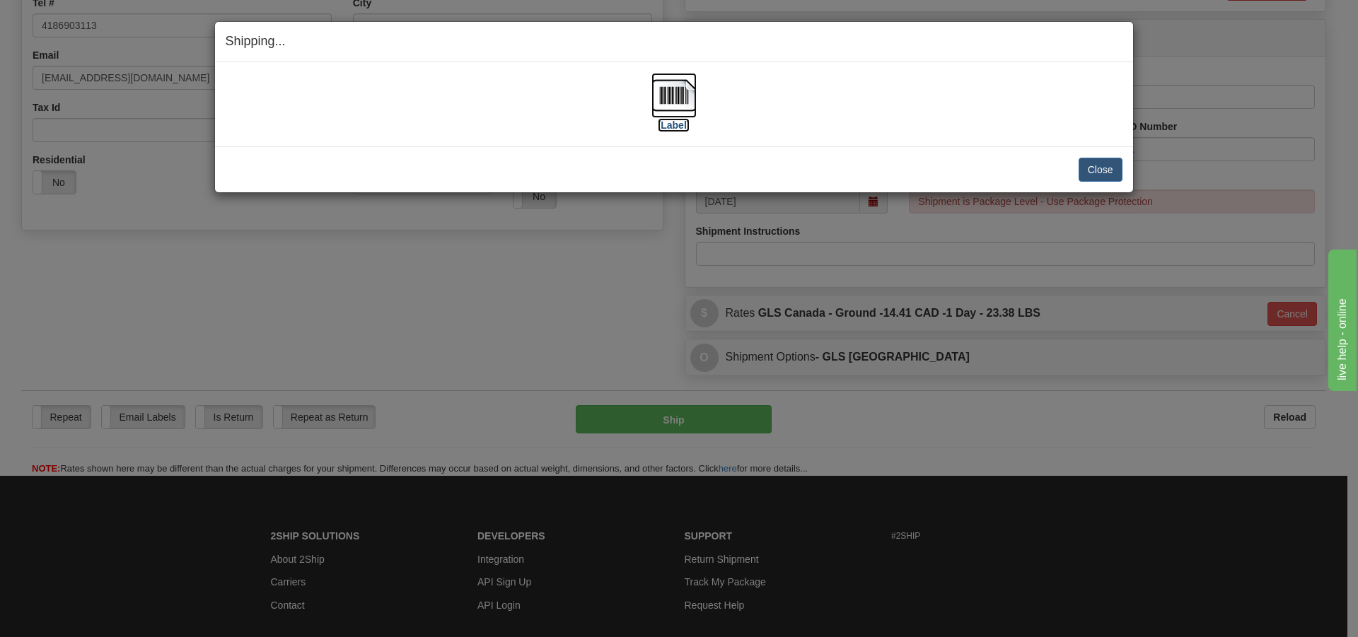
click at [678, 125] on label "[Label]" at bounding box center [674, 125] width 33 height 14
click at [1107, 158] on button "Close" at bounding box center [1101, 170] width 44 height 24
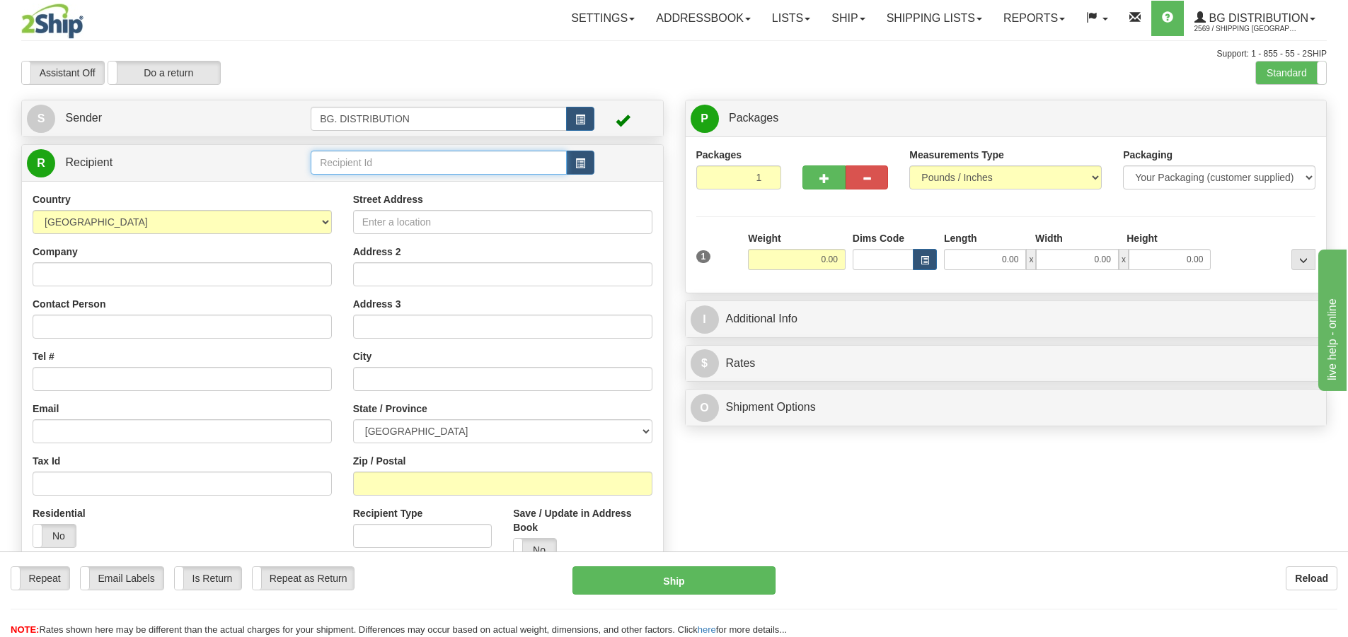
click at [379, 158] on input "text" at bounding box center [439, 163] width 256 height 24
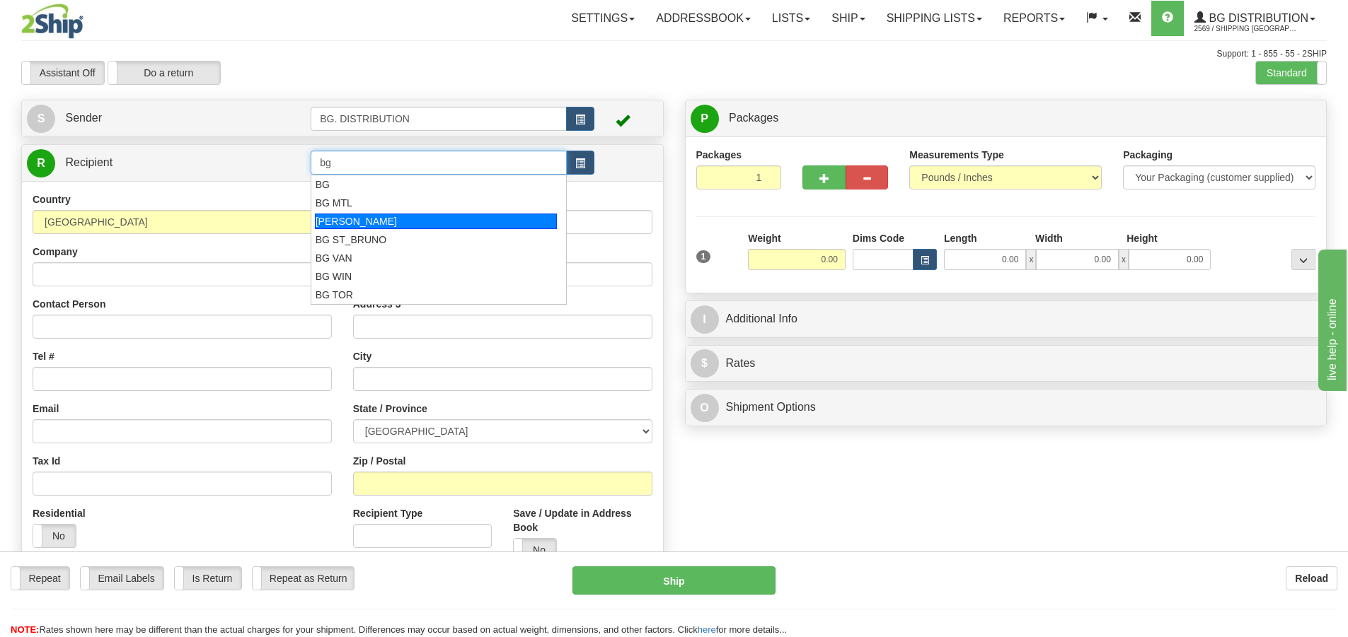
click at [375, 215] on div "[PERSON_NAME]" at bounding box center [436, 222] width 243 height 16
type input "[PERSON_NAME]"
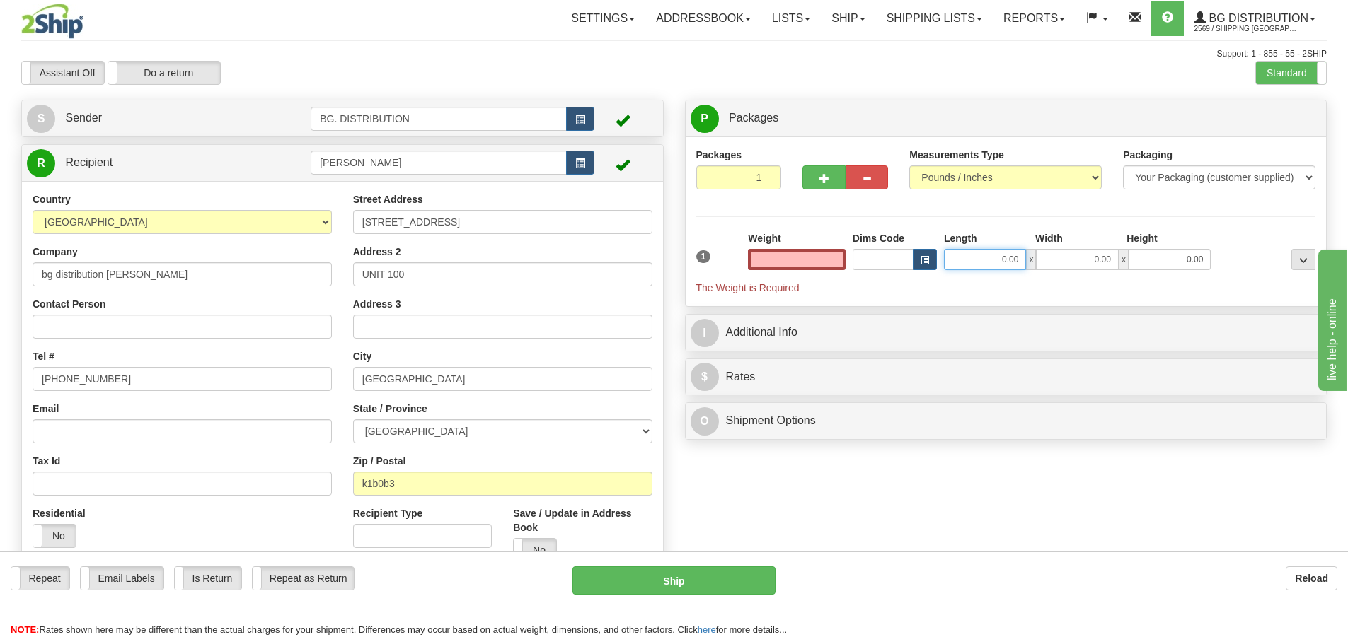
type input "0.00"
drag, startPoint x: 966, startPoint y: 250, endPoint x: 979, endPoint y: 263, distance: 19.0
click at [968, 250] on input "0.00" at bounding box center [985, 259] width 82 height 21
type input "13.00"
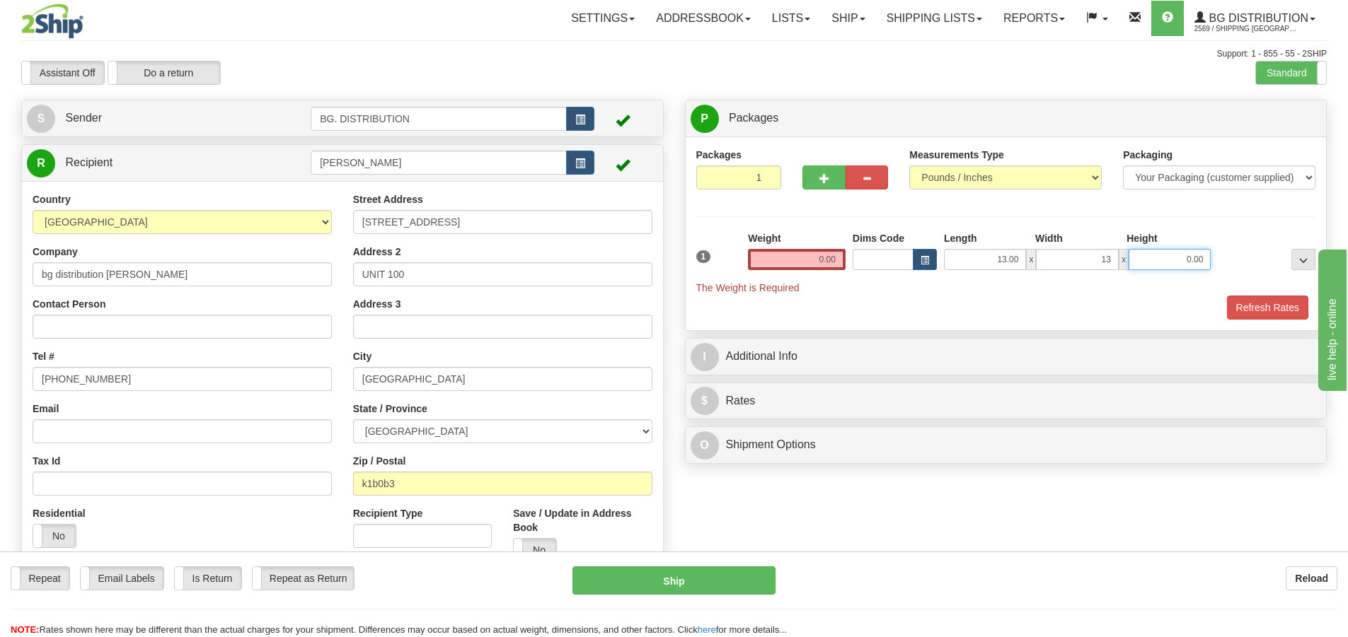
type input "13.00"
type input "4"
type input "7.00"
click at [833, 255] on input "0.00" at bounding box center [797, 259] width 98 height 21
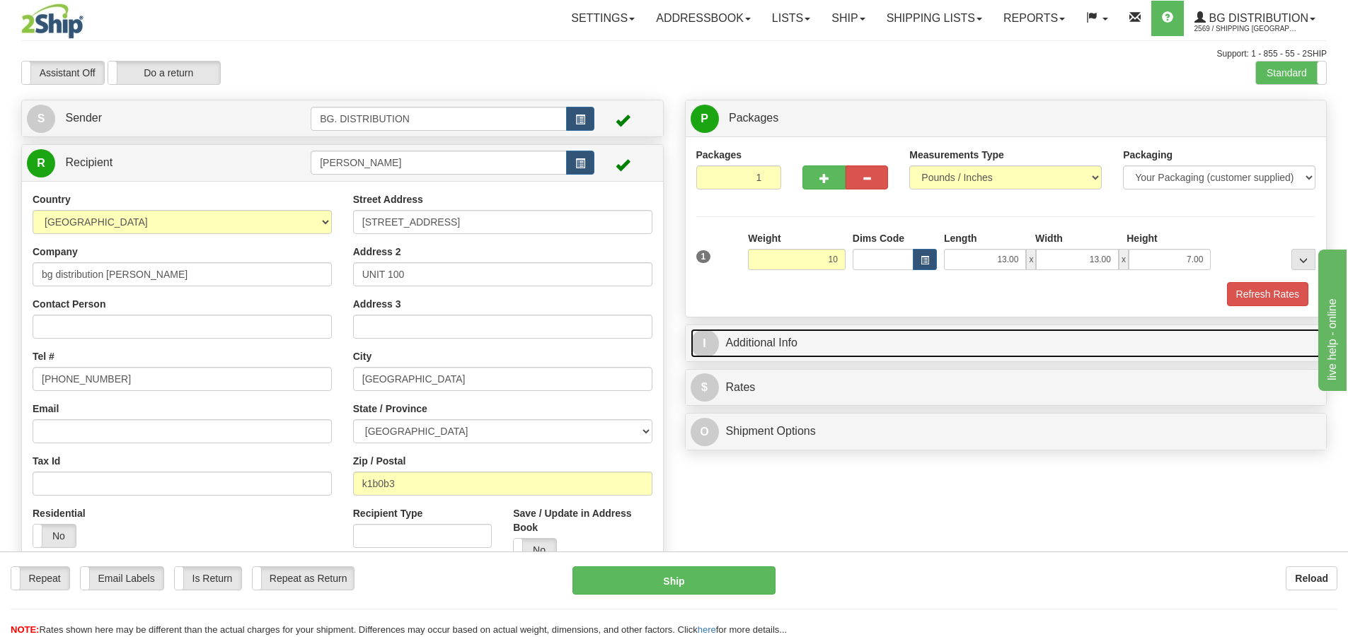
type input "10.00"
click at [717, 340] on span "I" at bounding box center [705, 344] width 28 height 28
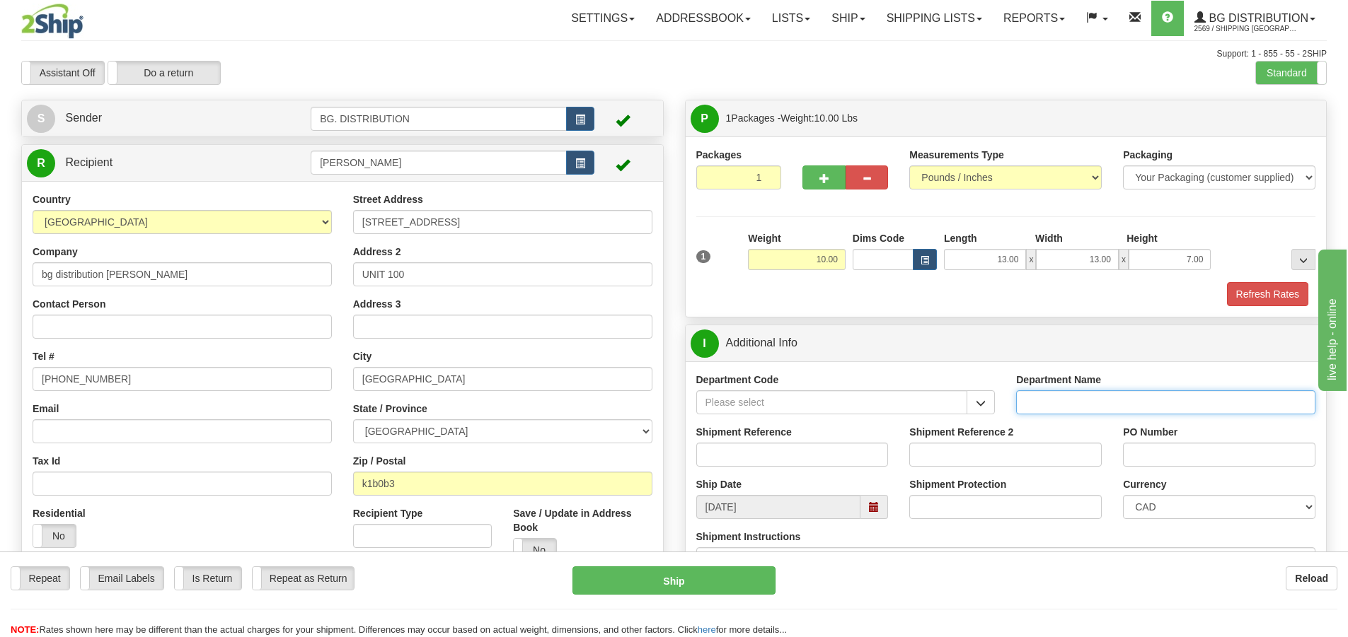
click at [1036, 395] on input "Department Name" at bounding box center [1165, 403] width 299 height 24
type input "."
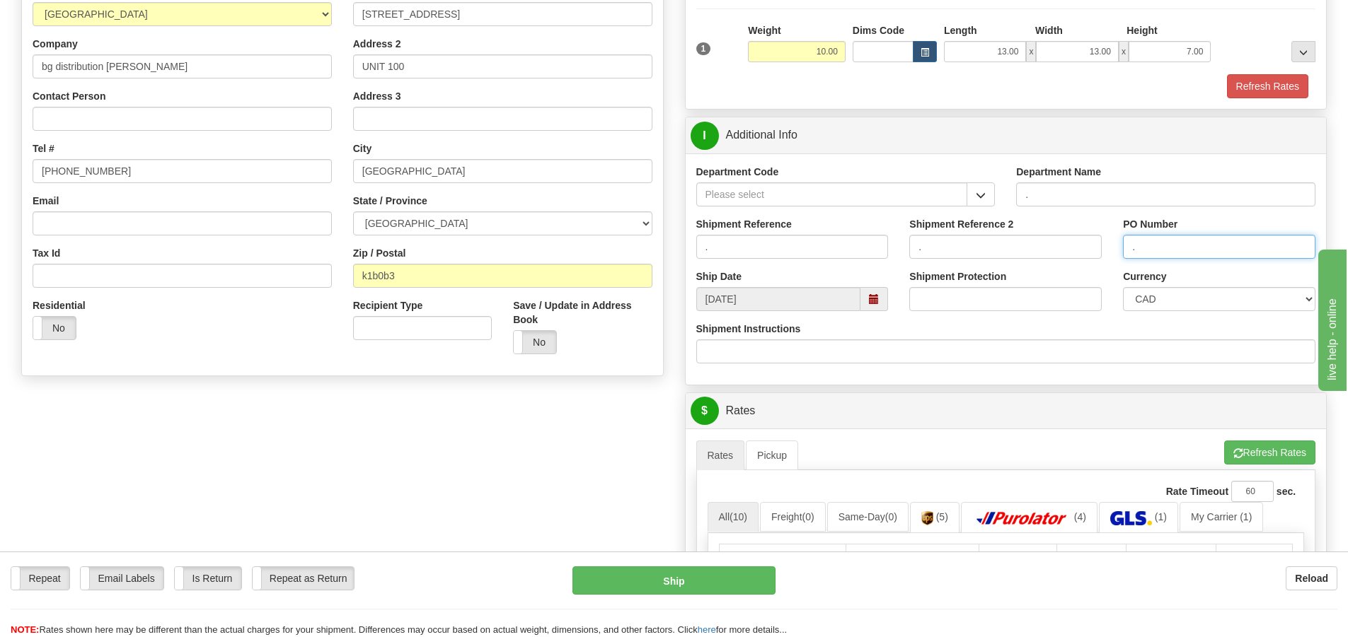
scroll to position [212, 0]
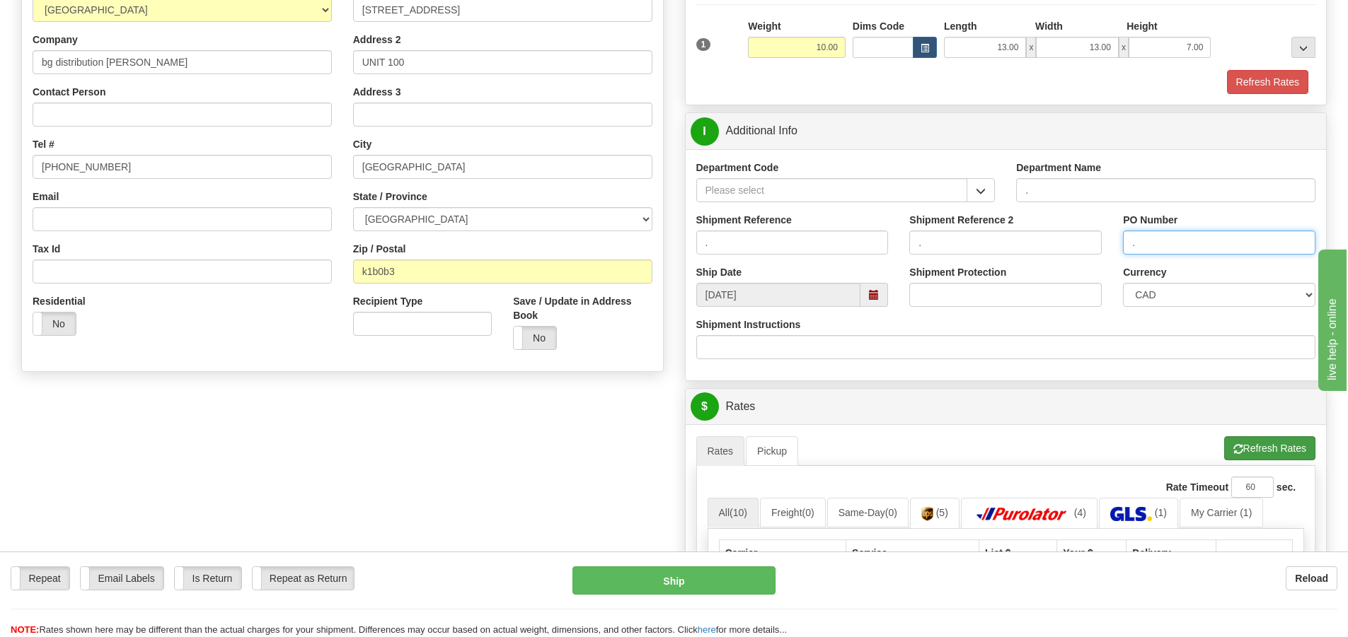
type input "."
click at [1280, 452] on button "Refresh Rates" at bounding box center [1269, 449] width 91 height 24
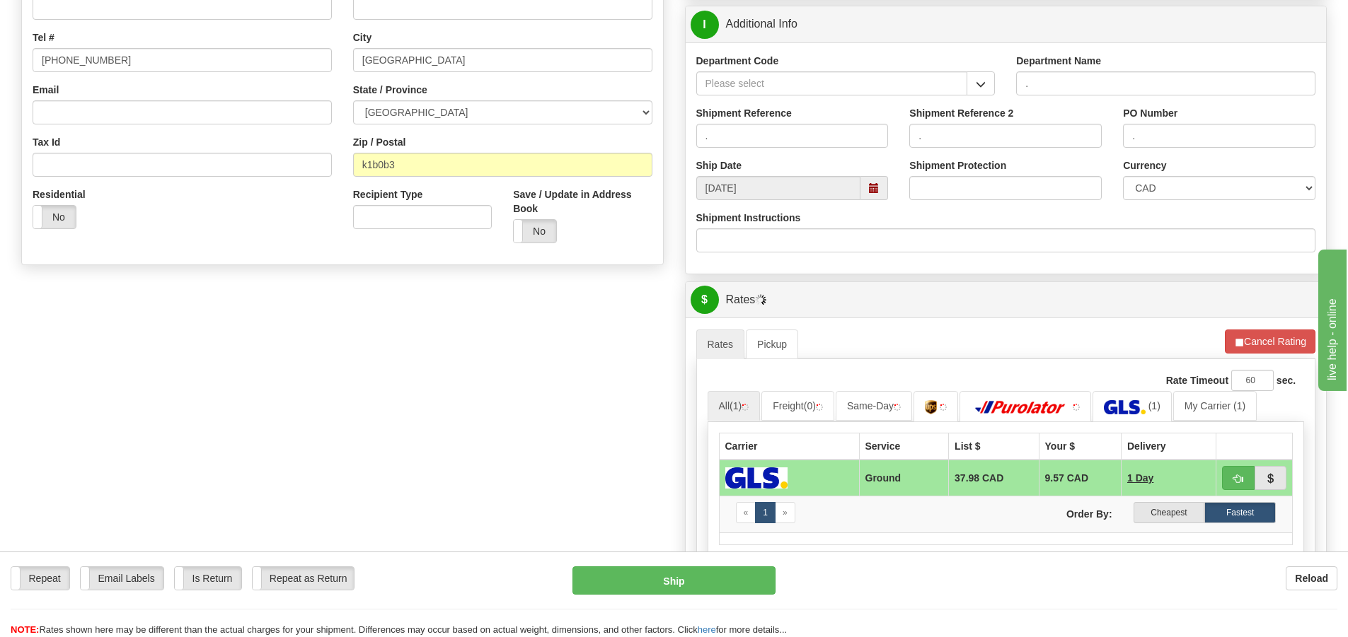
scroll to position [495, 0]
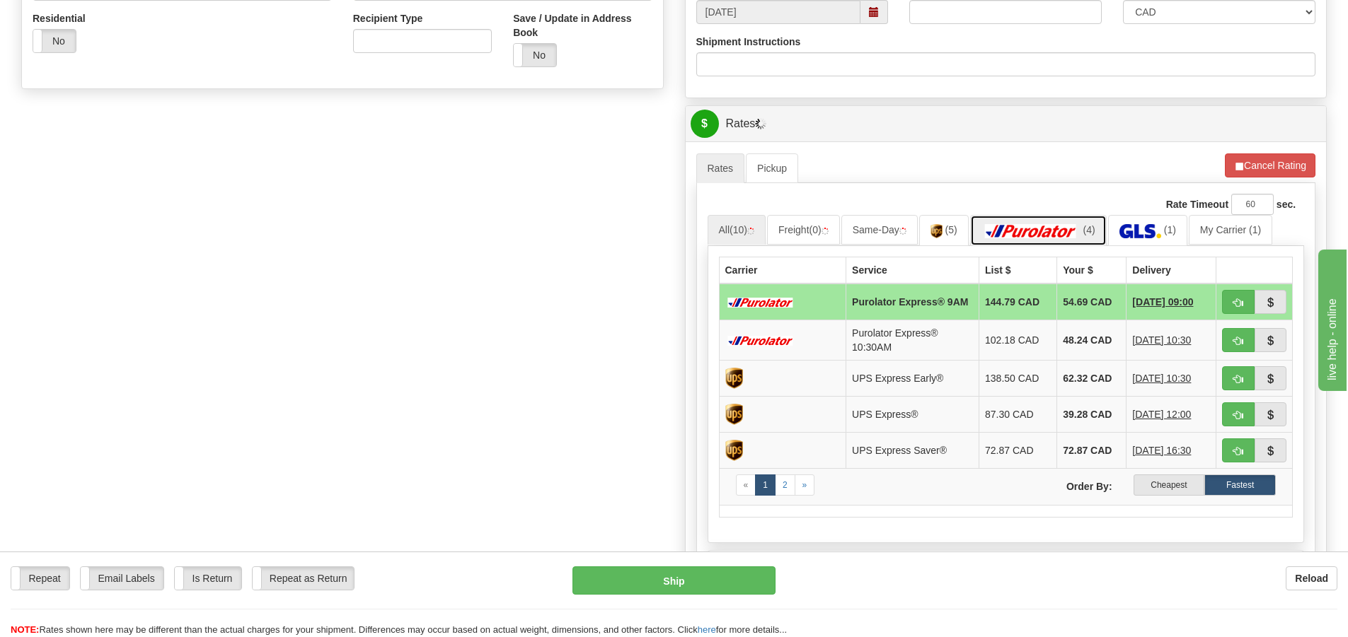
click at [1049, 230] on img at bounding box center [1030, 231] width 99 height 14
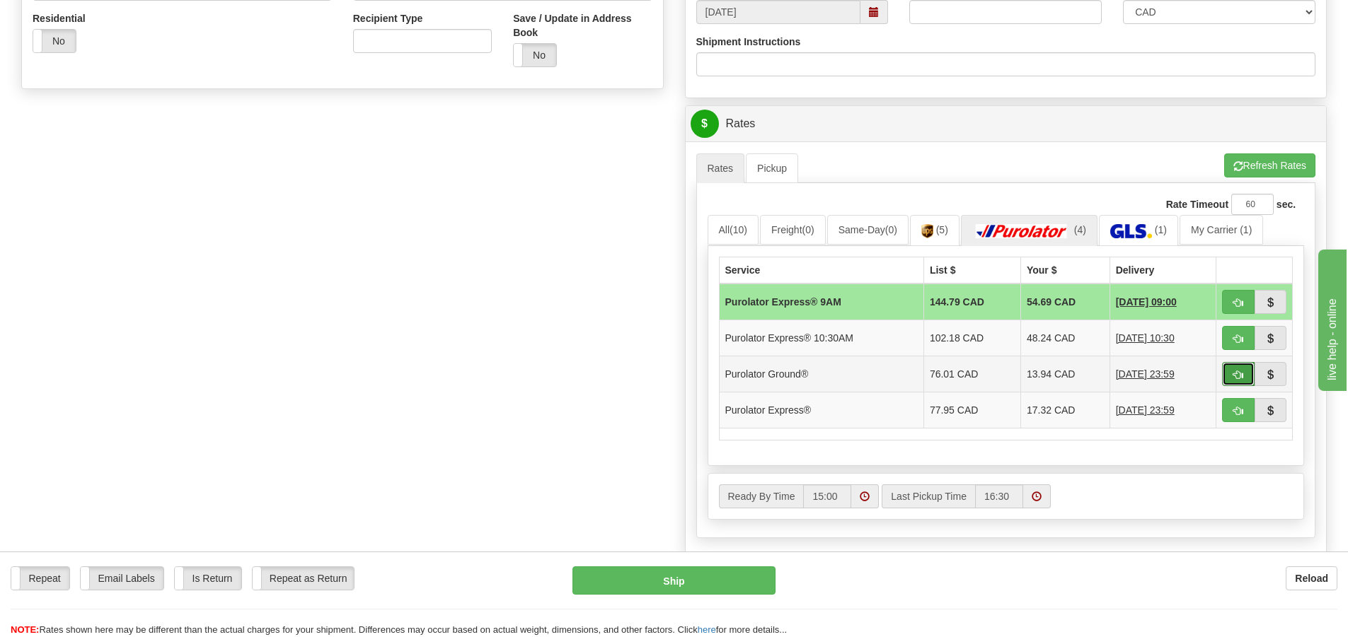
click at [1235, 379] on span "button" at bounding box center [1238, 375] width 10 height 9
type input "260"
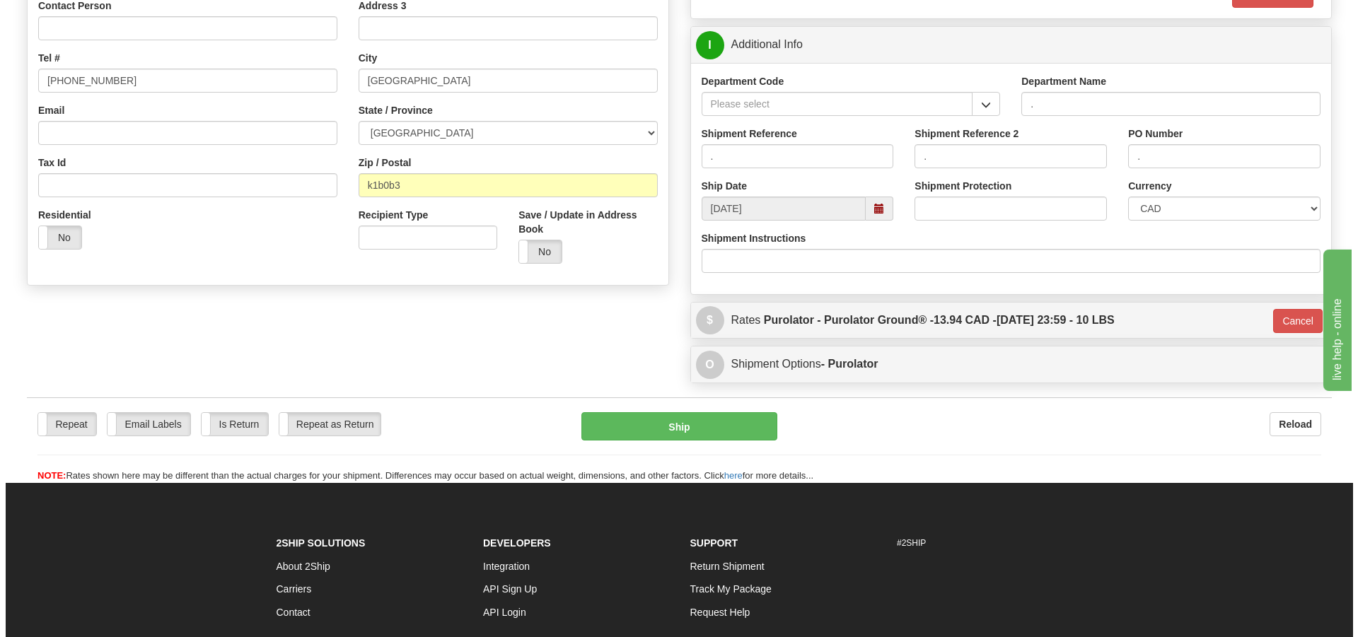
scroll to position [84, 0]
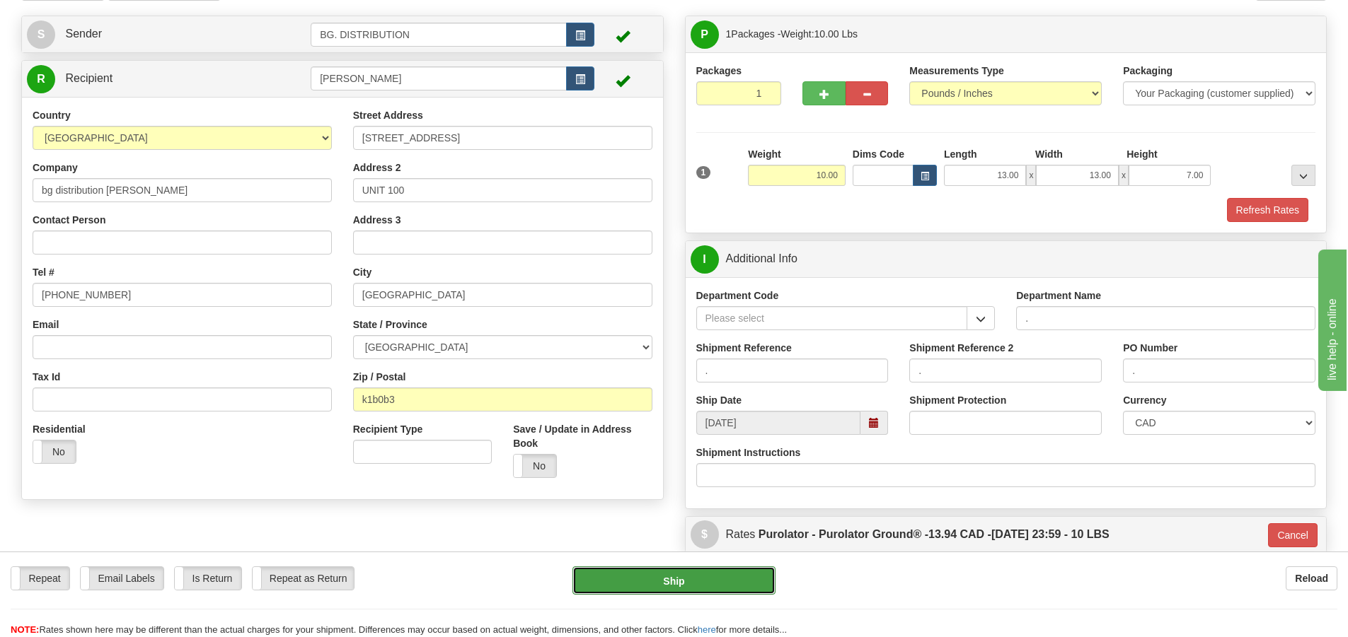
click at [732, 571] on button "Ship" at bounding box center [673, 581] width 203 height 28
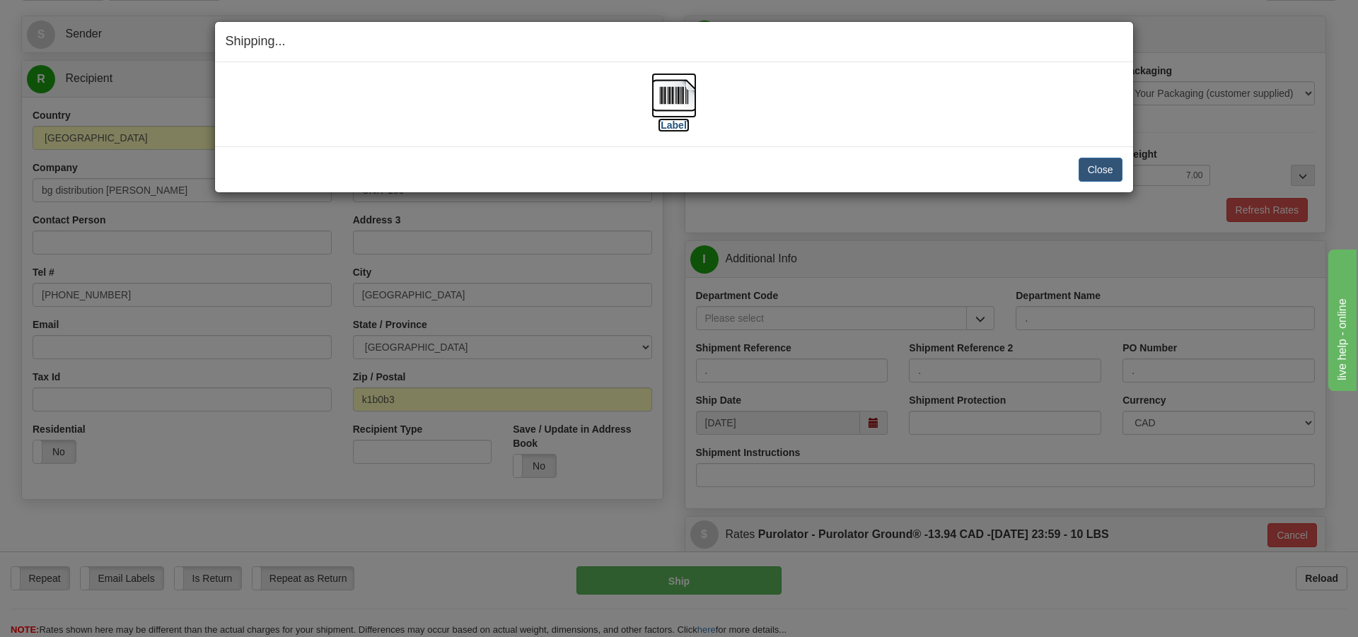
click at [679, 120] on label "[Label]" at bounding box center [674, 125] width 33 height 14
click at [1111, 166] on button "Close" at bounding box center [1101, 170] width 44 height 24
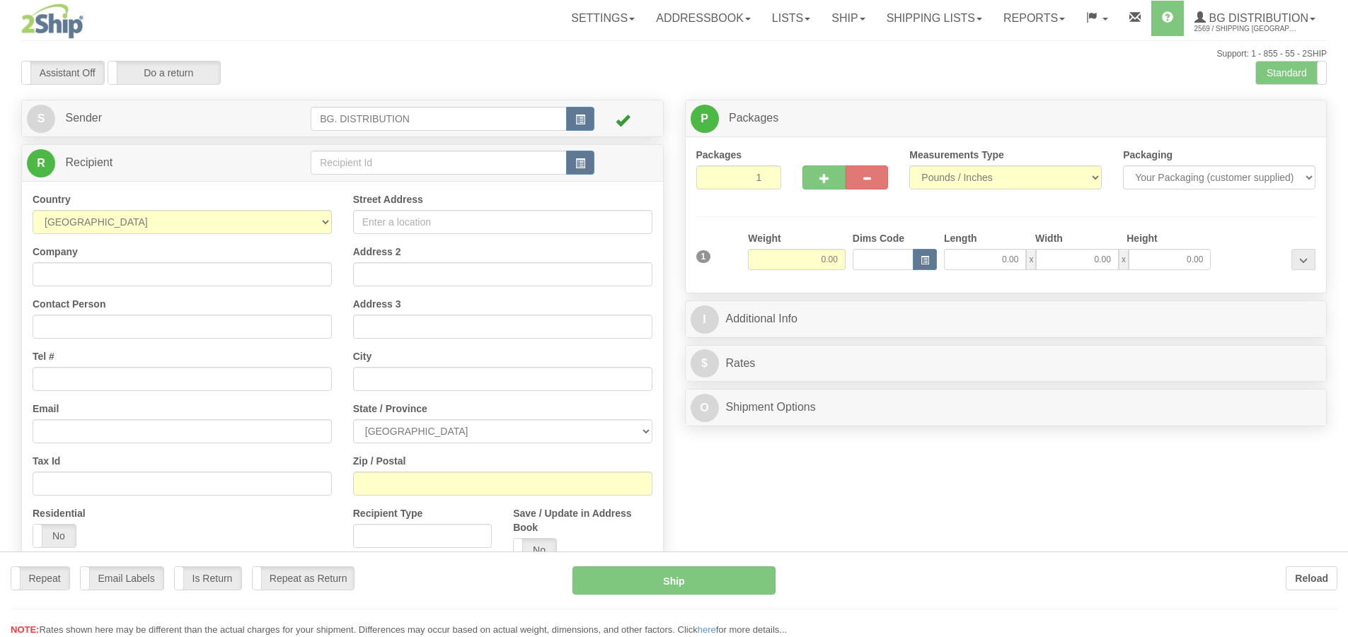
click at [511, 158] on div at bounding box center [674, 318] width 1348 height 637
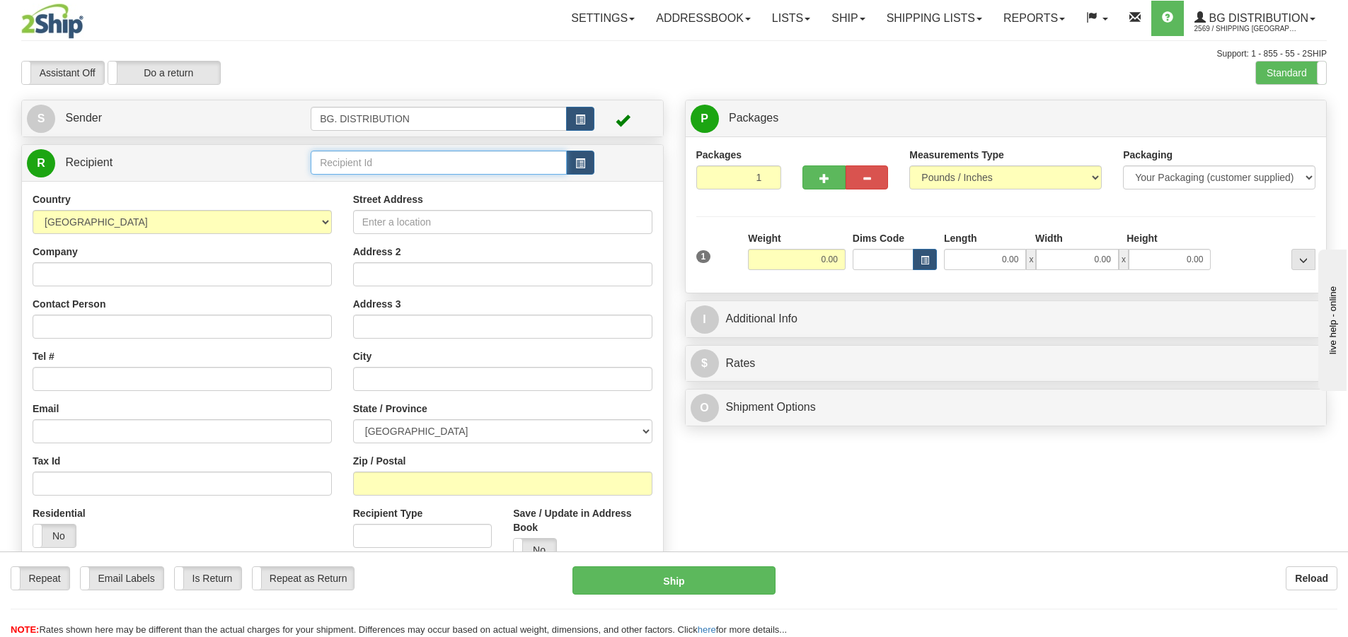
click at [512, 158] on input "text" at bounding box center [439, 163] width 256 height 24
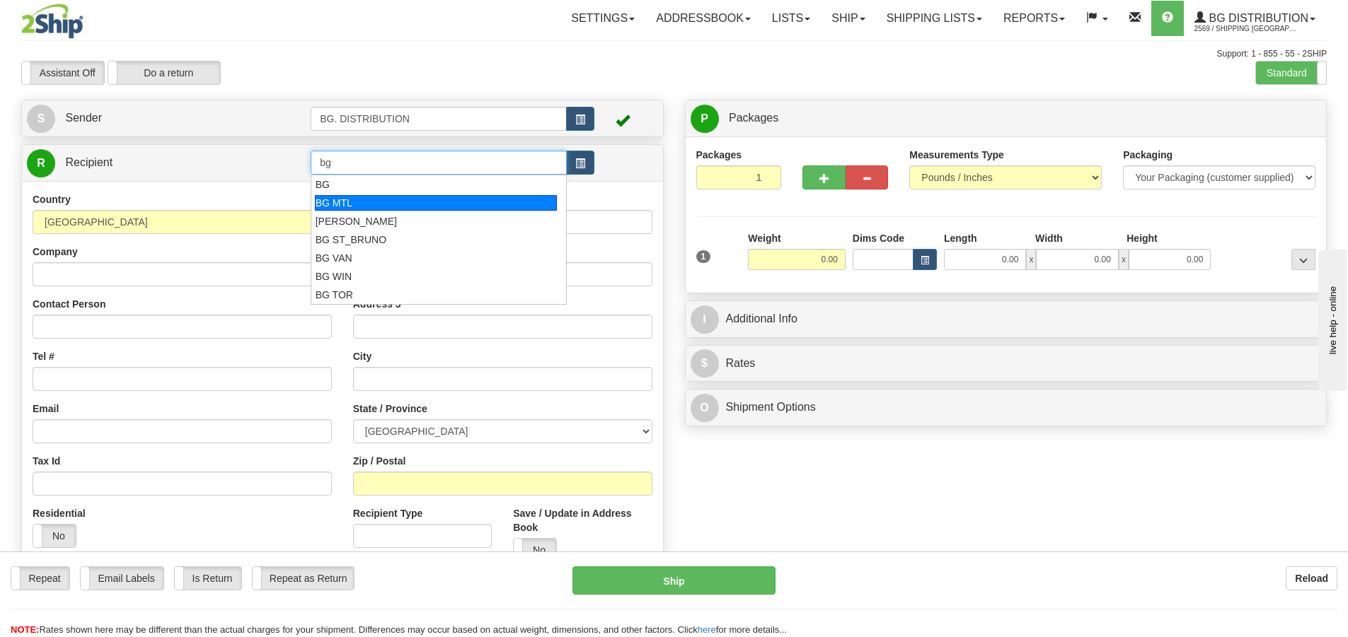
click at [426, 203] on div "BG MTL" at bounding box center [436, 203] width 243 height 16
type input "BG MTL"
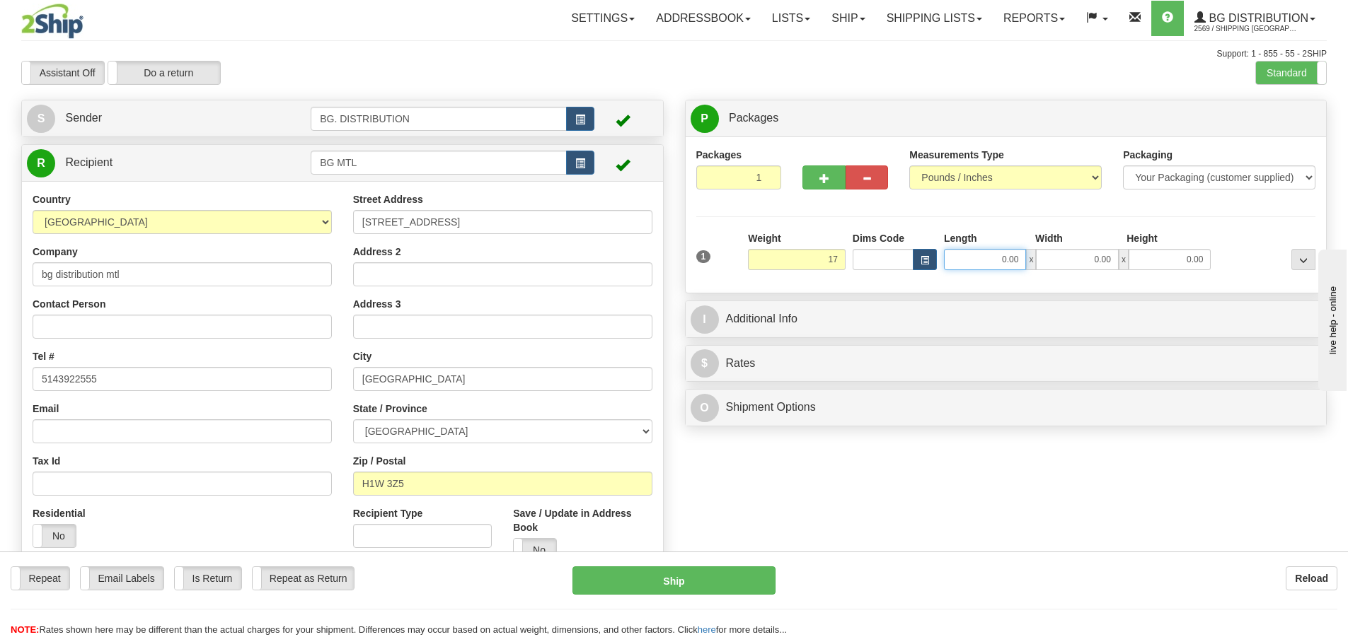
type input "17.00"
click at [1002, 265] on input "0.00" at bounding box center [985, 259] width 82 height 21
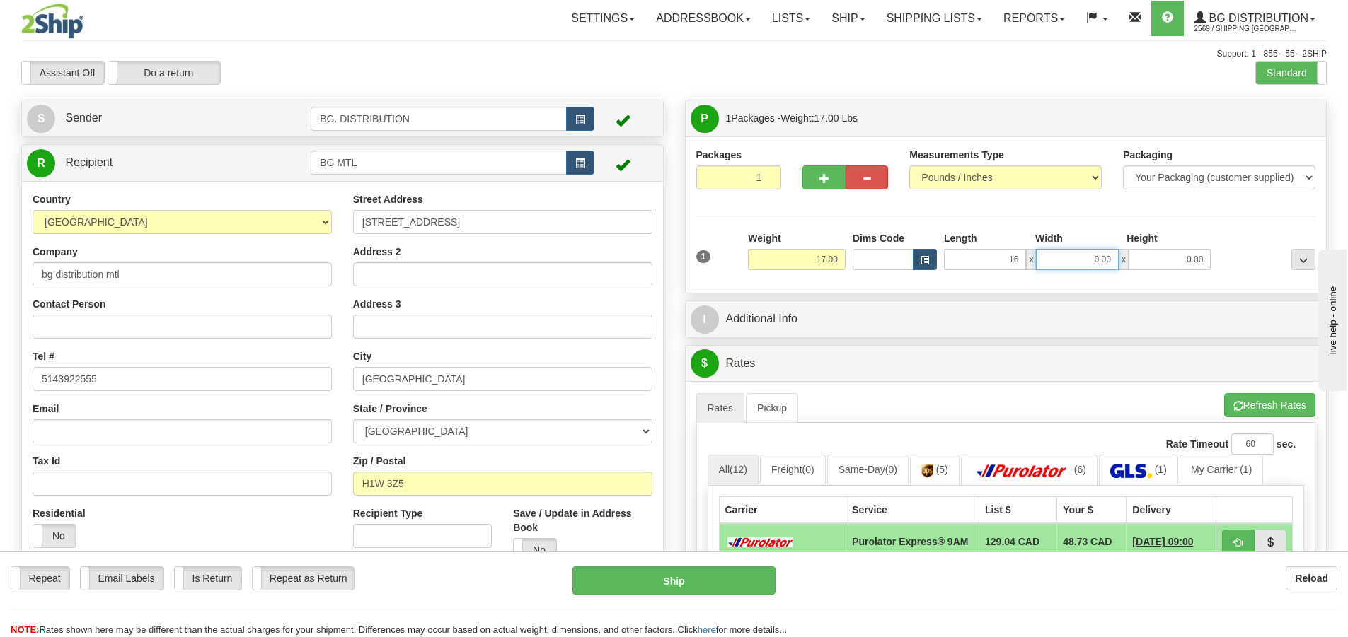
type input "16.00"
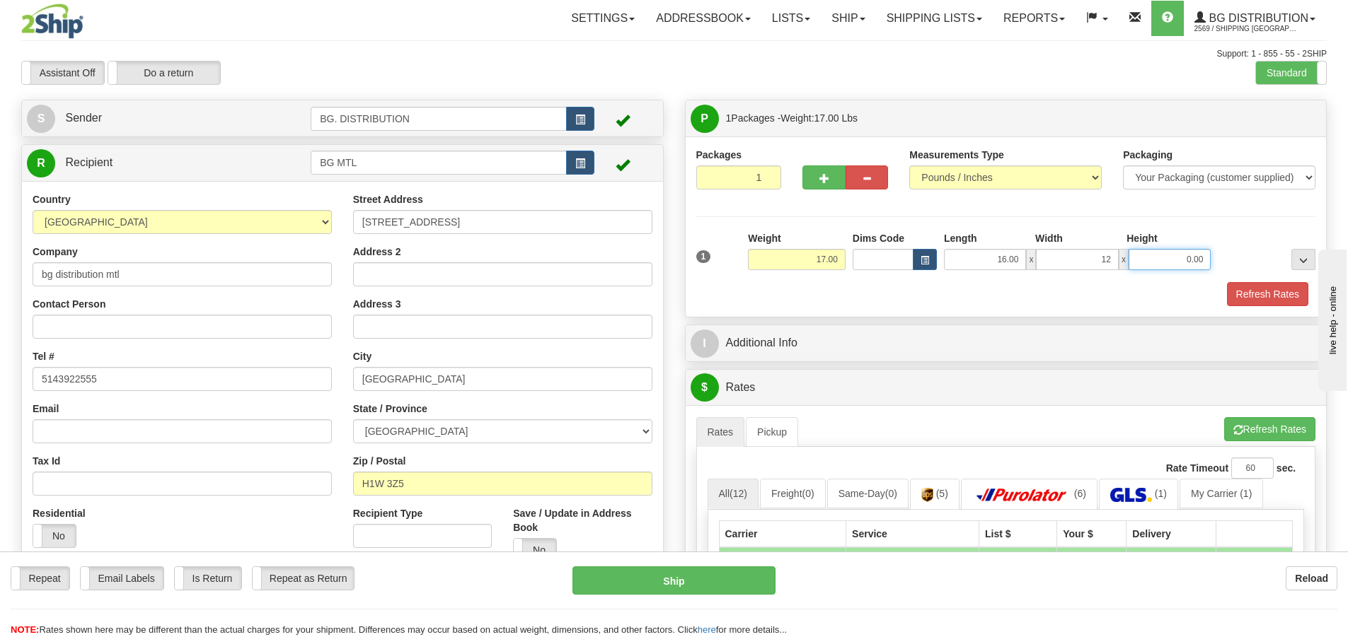
type input "12.00"
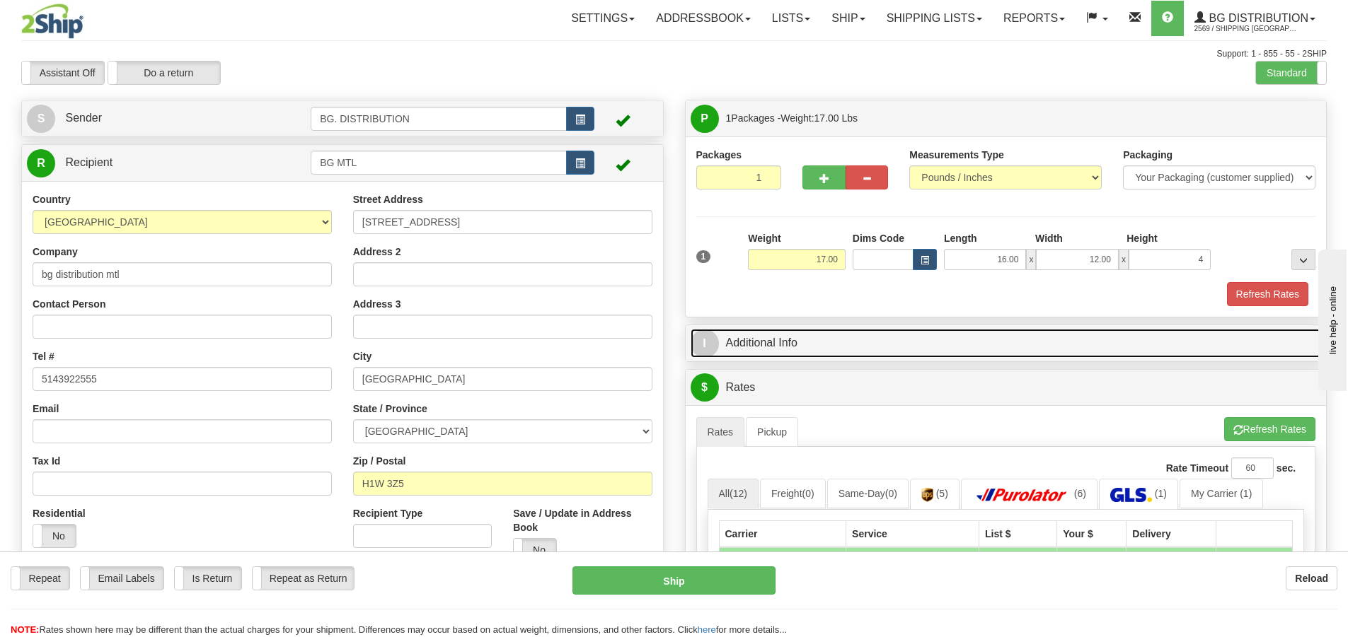
type input "4.00"
click at [703, 338] on span "I" at bounding box center [705, 344] width 28 height 28
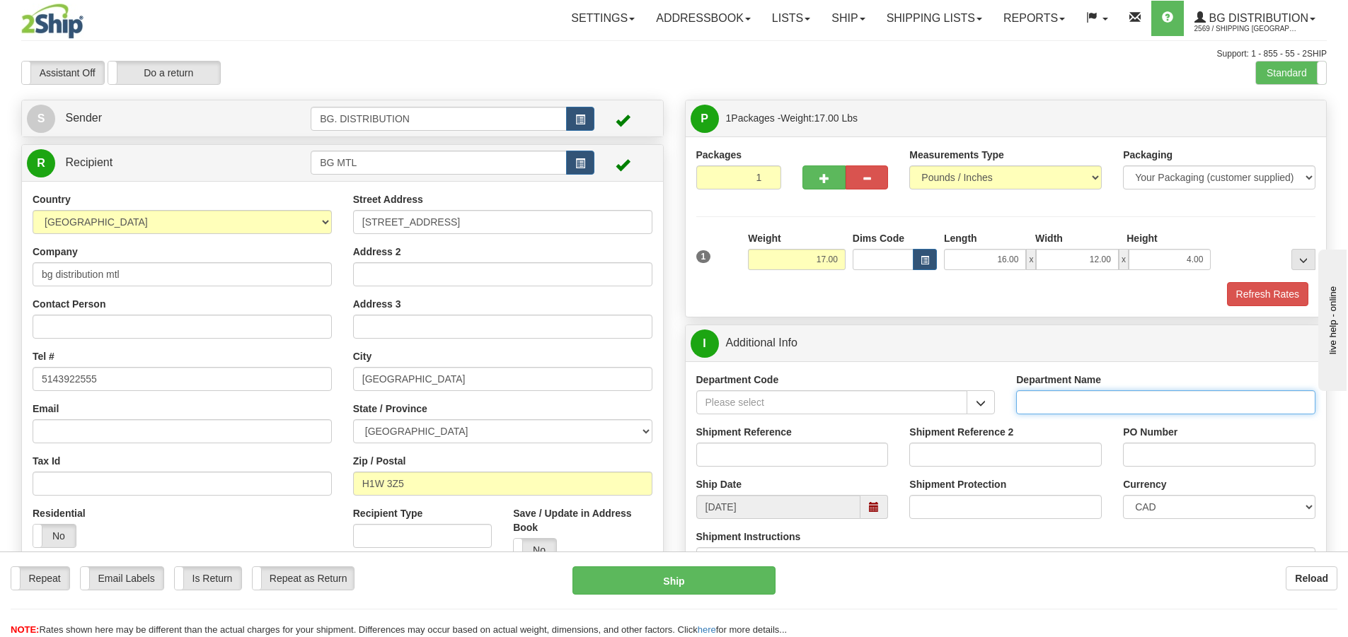
click at [1090, 394] on input "Department Name" at bounding box center [1165, 403] width 299 height 24
type input "."
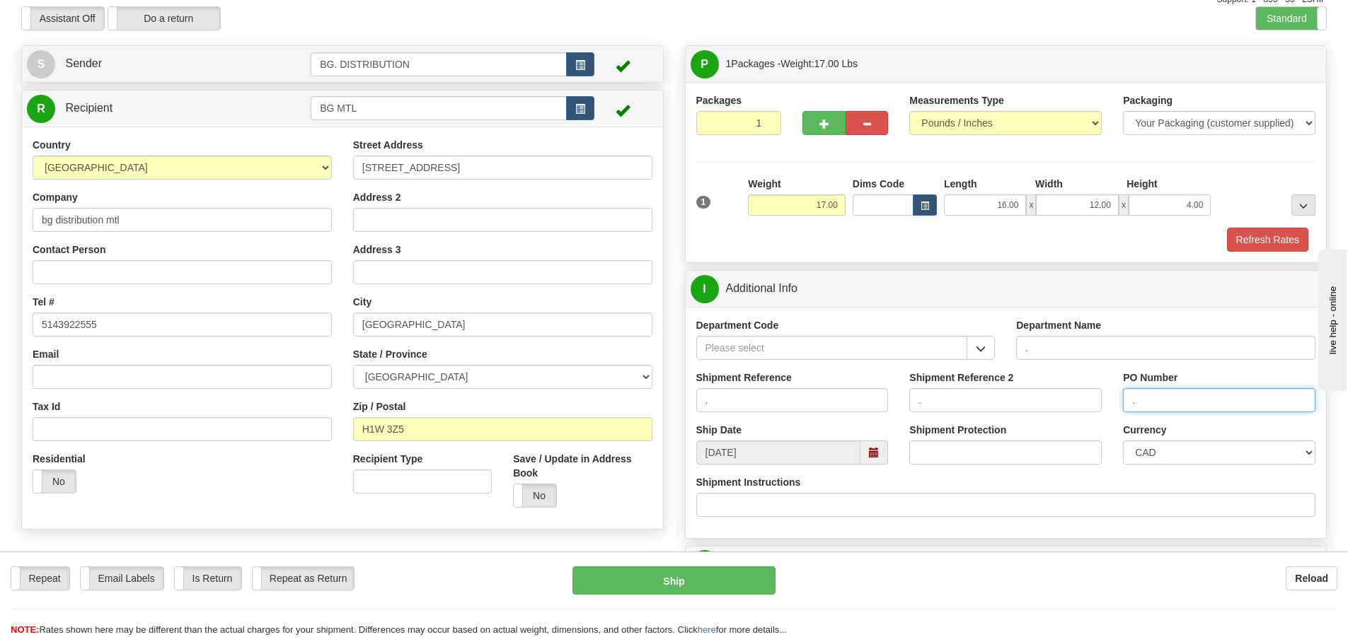
scroll to position [141, 0]
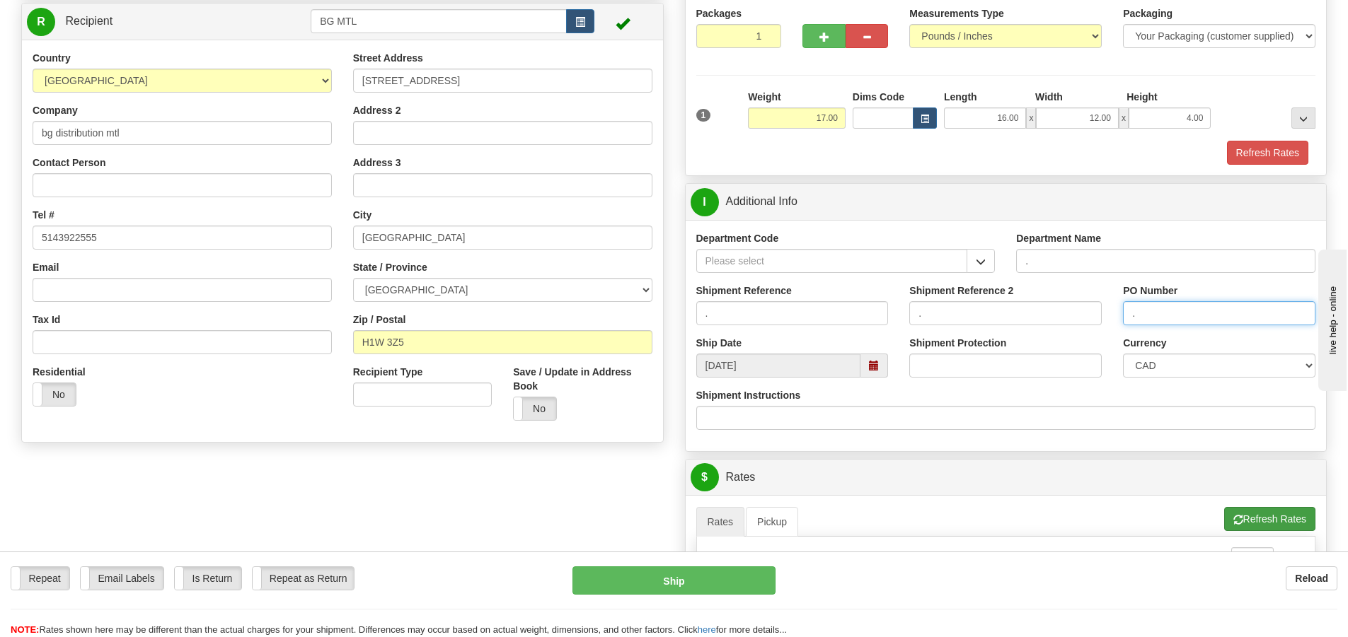
type input "."
click at [1247, 522] on button "Refresh Rates" at bounding box center [1269, 519] width 91 height 24
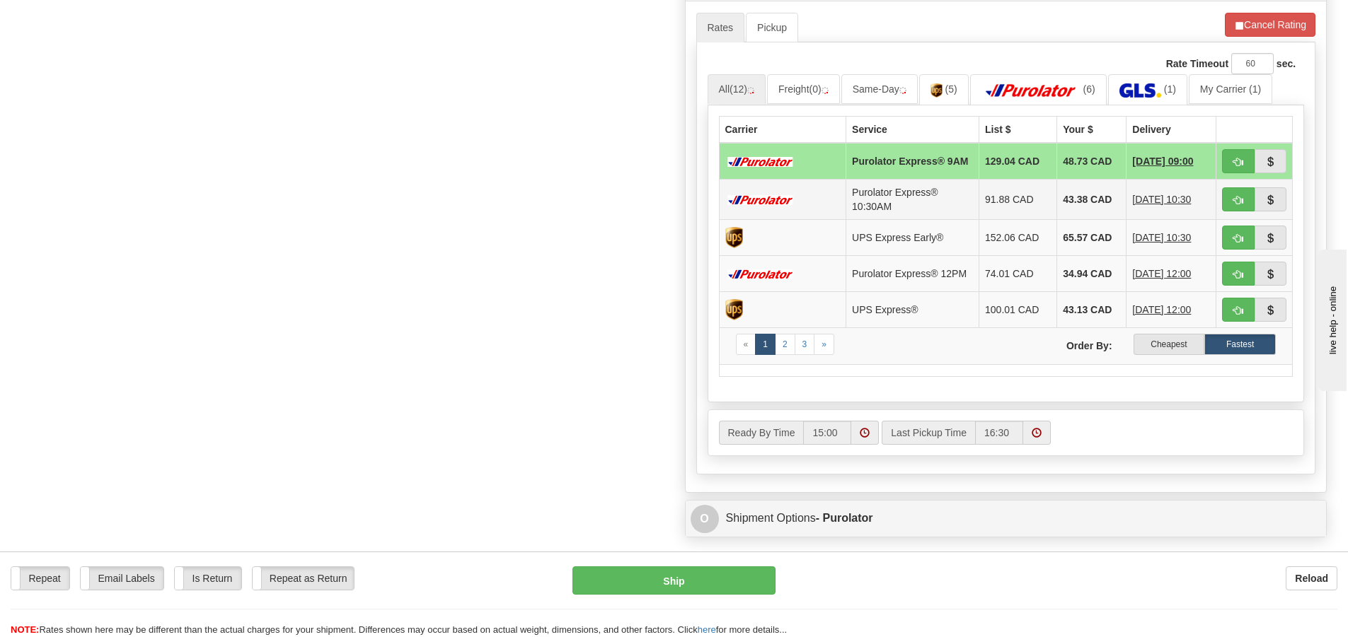
scroll to position [637, 0]
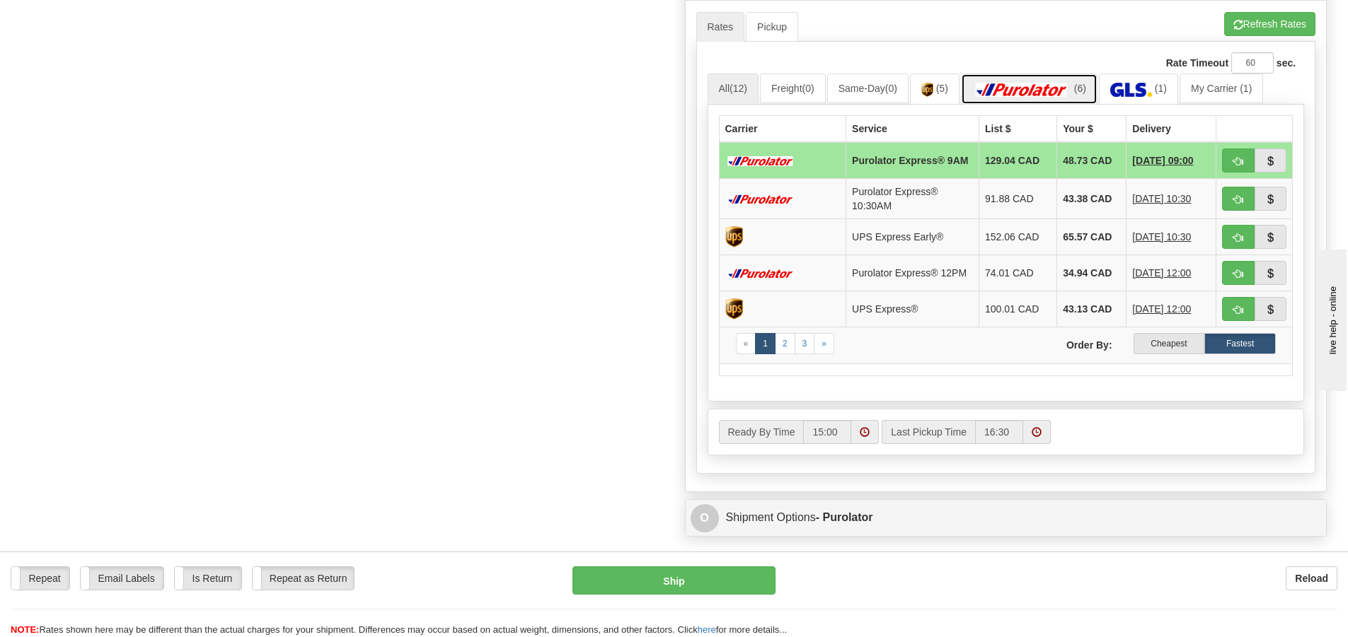
click at [1053, 84] on img at bounding box center [1021, 90] width 99 height 14
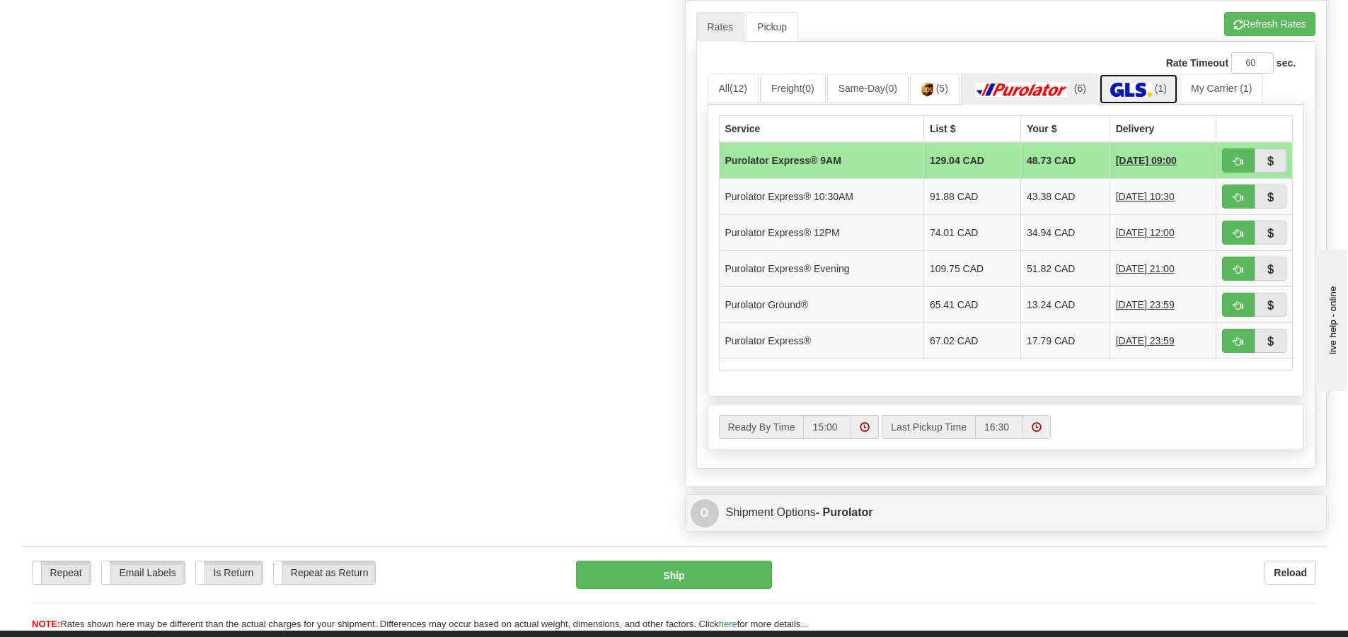
click at [1128, 88] on img at bounding box center [1131, 90] width 42 height 14
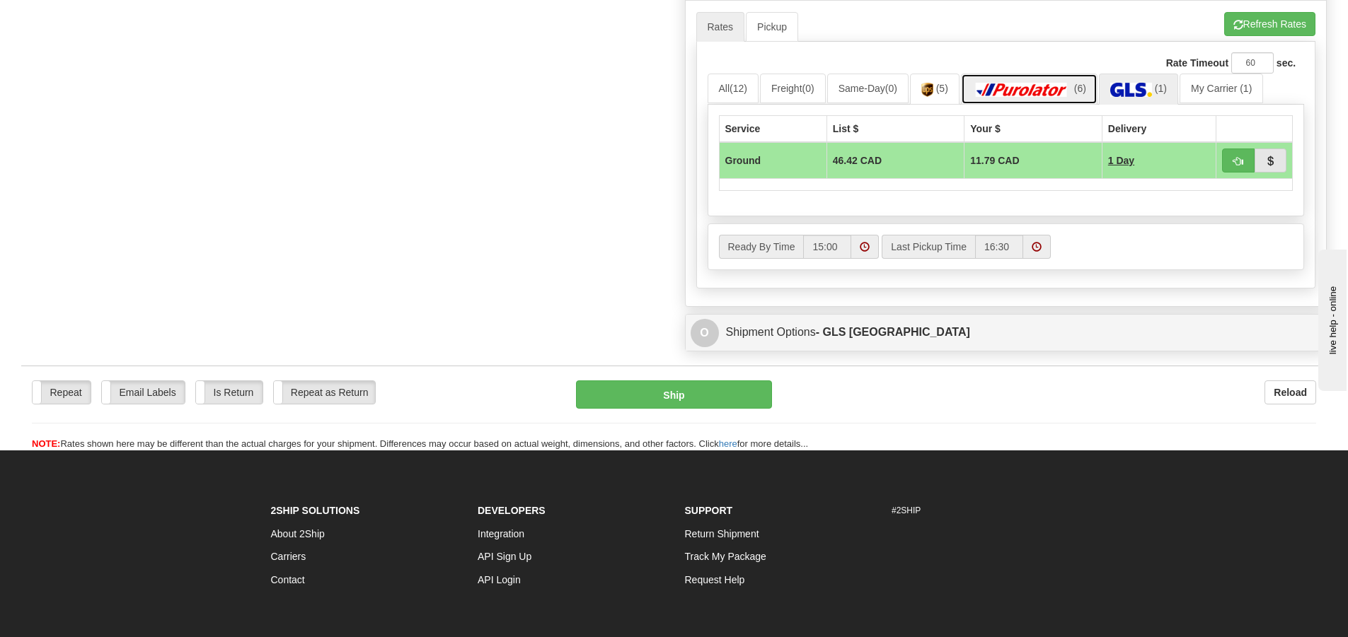
click at [1054, 87] on img at bounding box center [1021, 90] width 99 height 14
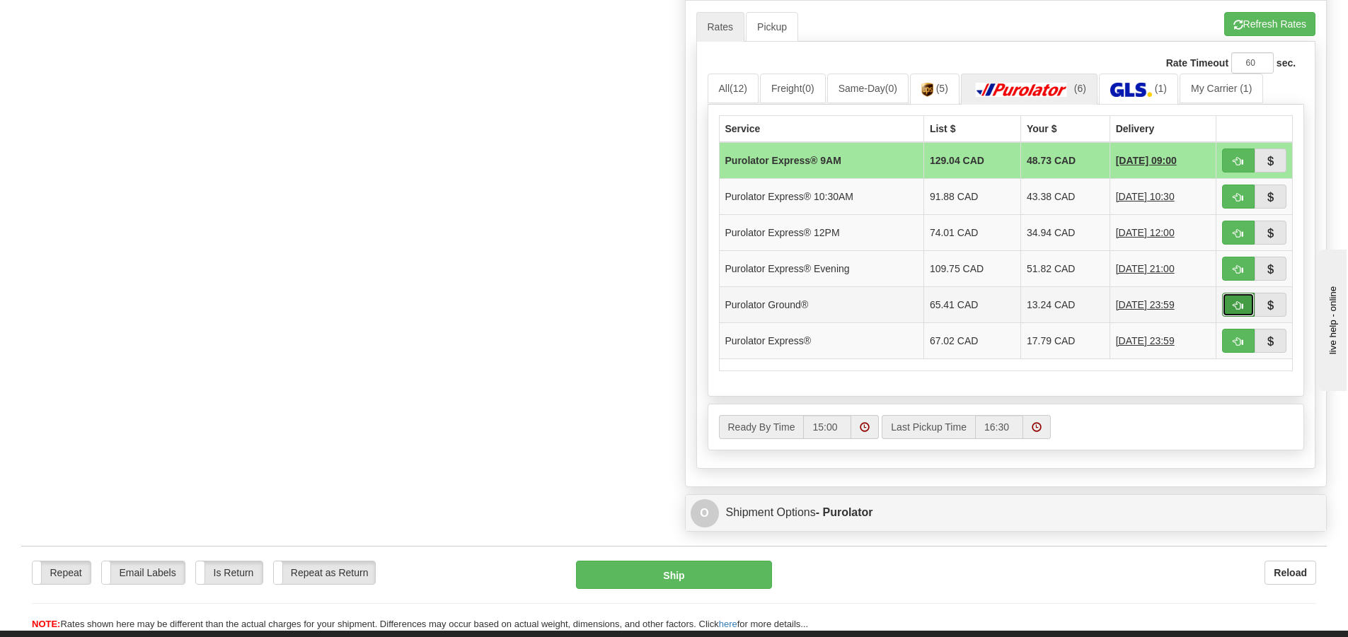
click at [1235, 307] on span "button" at bounding box center [1238, 305] width 10 height 9
type input "260"
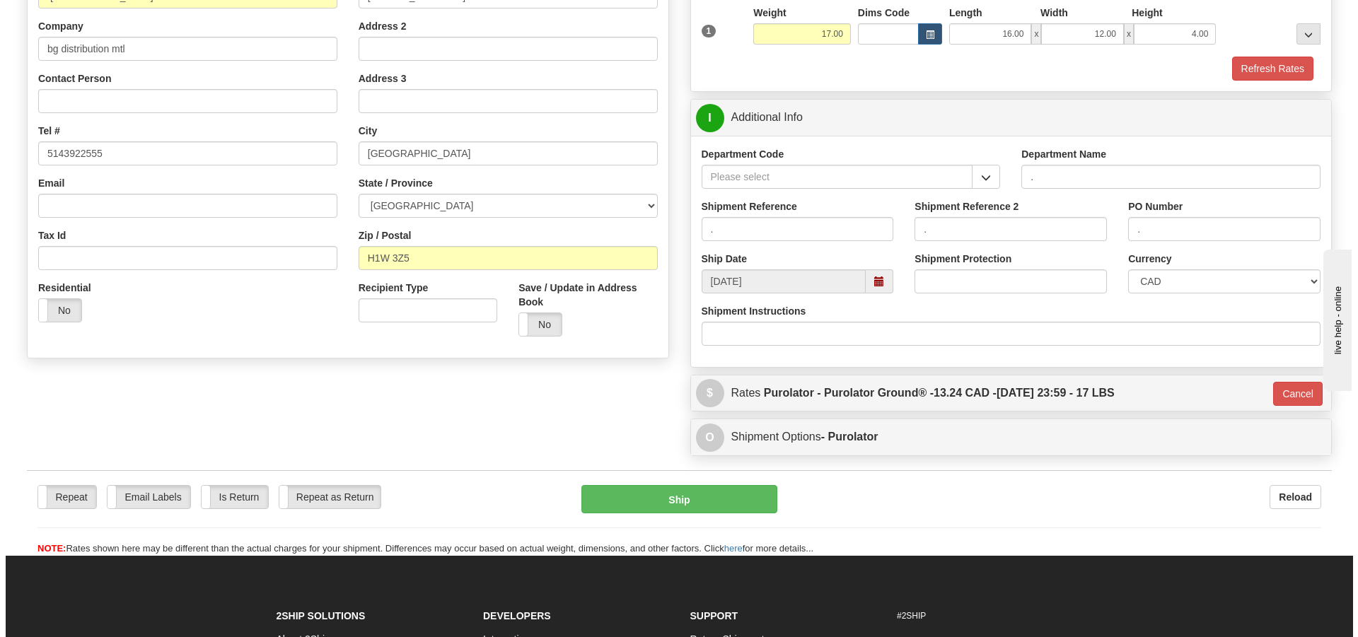
scroll to position [155, 0]
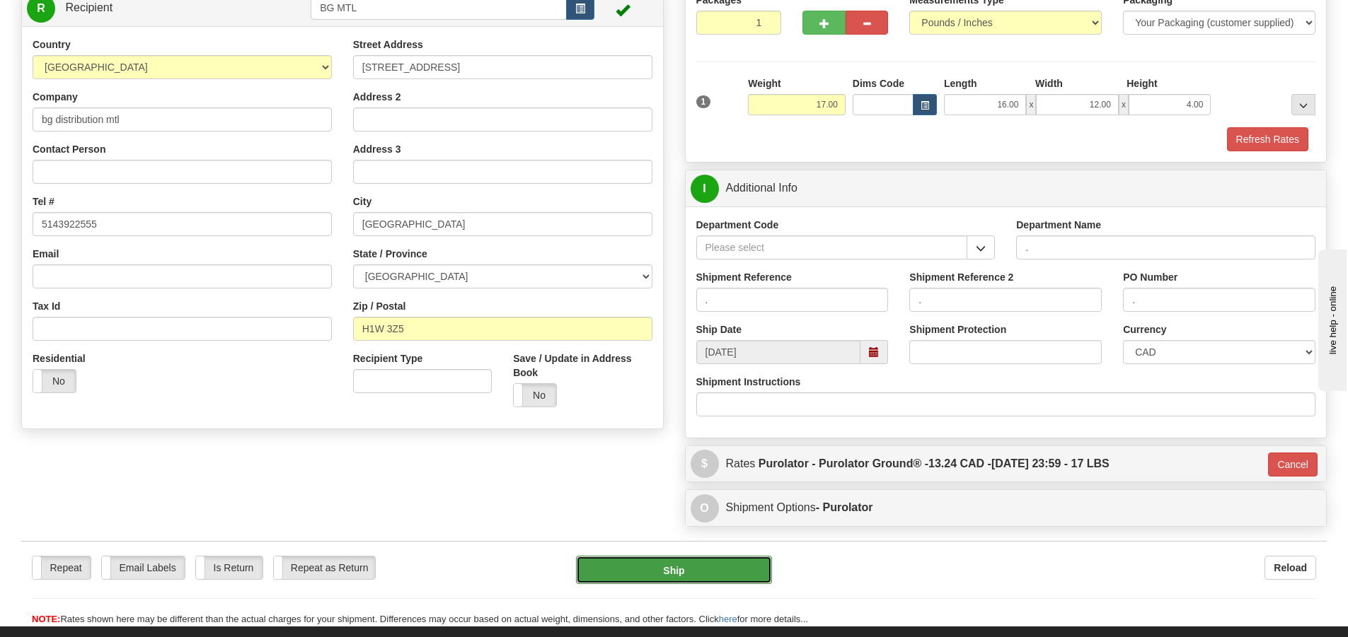
click at [713, 569] on button "Ship" at bounding box center [674, 570] width 196 height 28
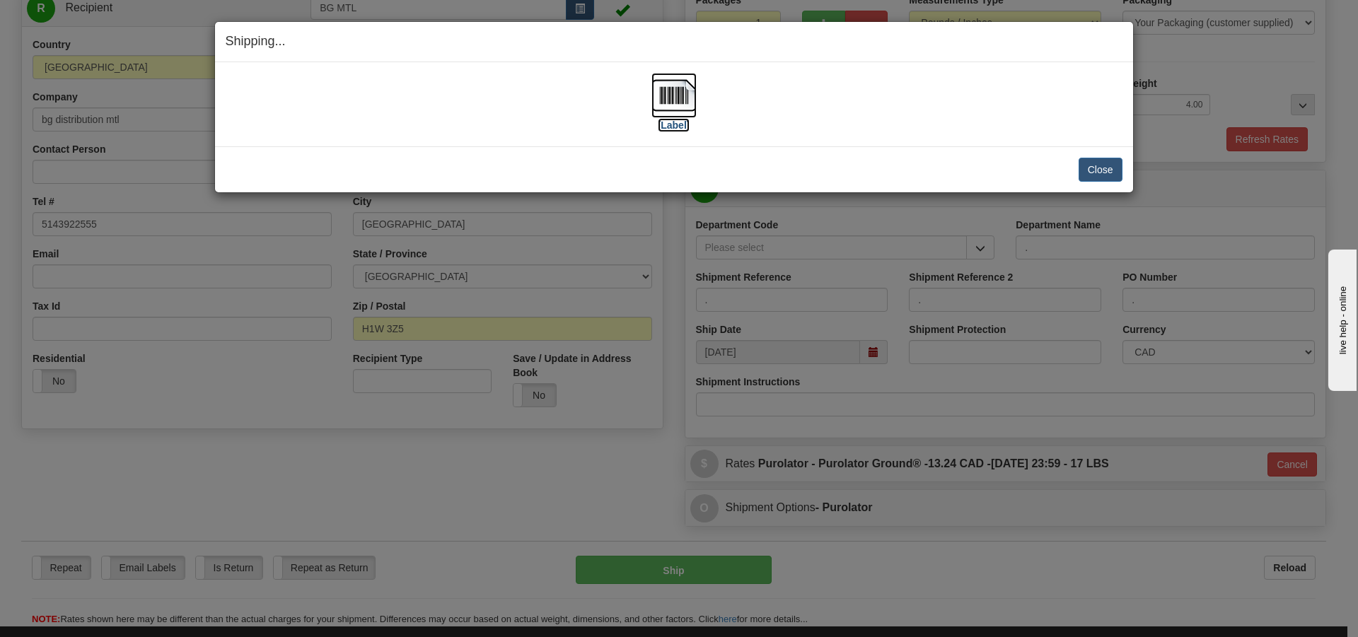
click at [676, 122] on label "[Label]" at bounding box center [674, 125] width 33 height 14
click at [1105, 176] on button "Close" at bounding box center [1101, 170] width 44 height 24
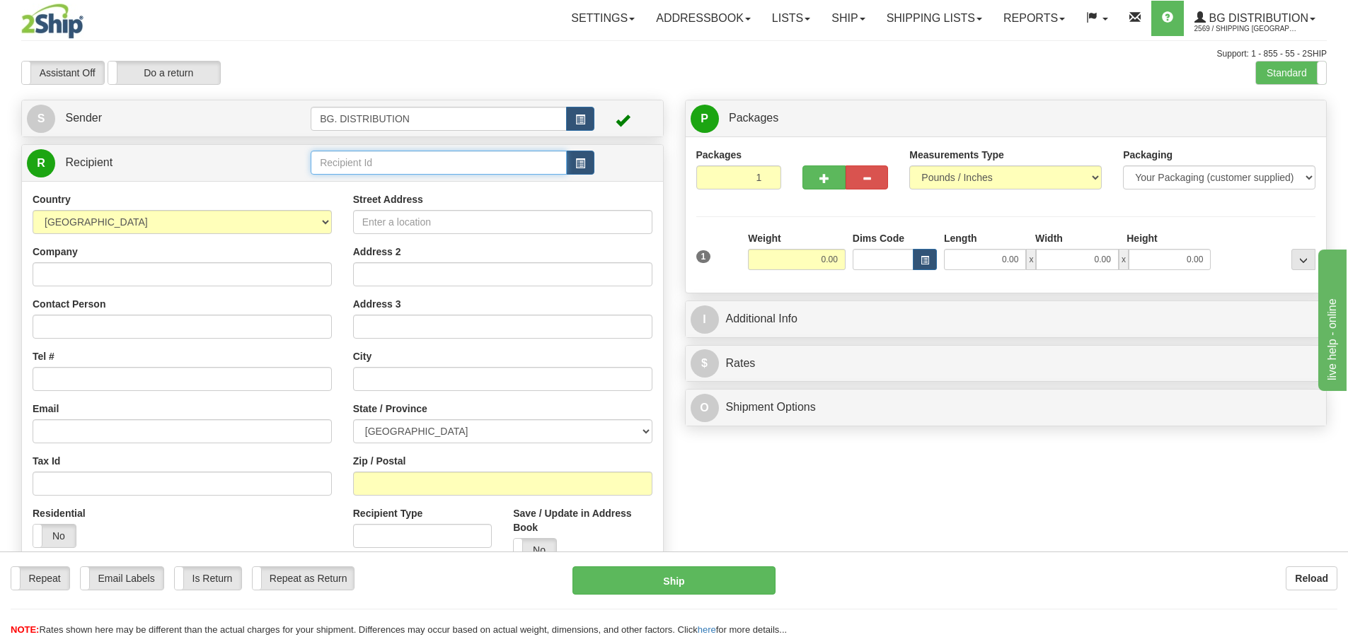
click at [446, 173] on input "text" at bounding box center [439, 163] width 256 height 24
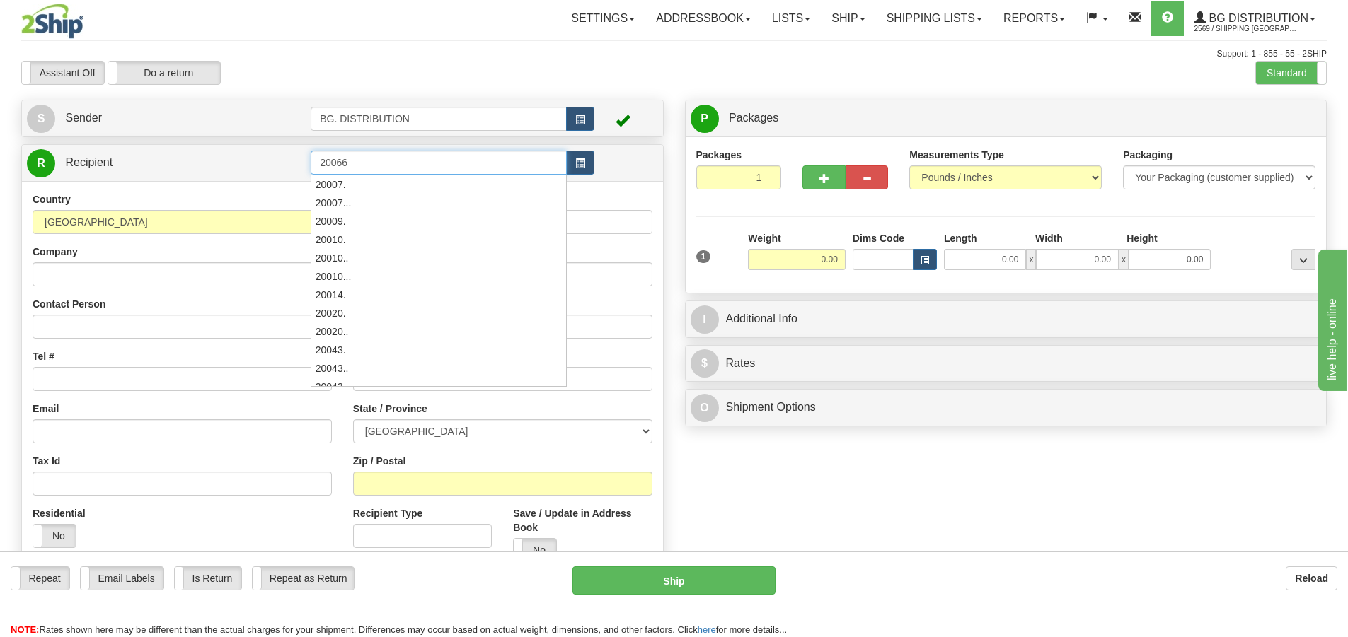
type input "20066"
click button "Delete" at bounding box center [0, 0] width 0 height 0
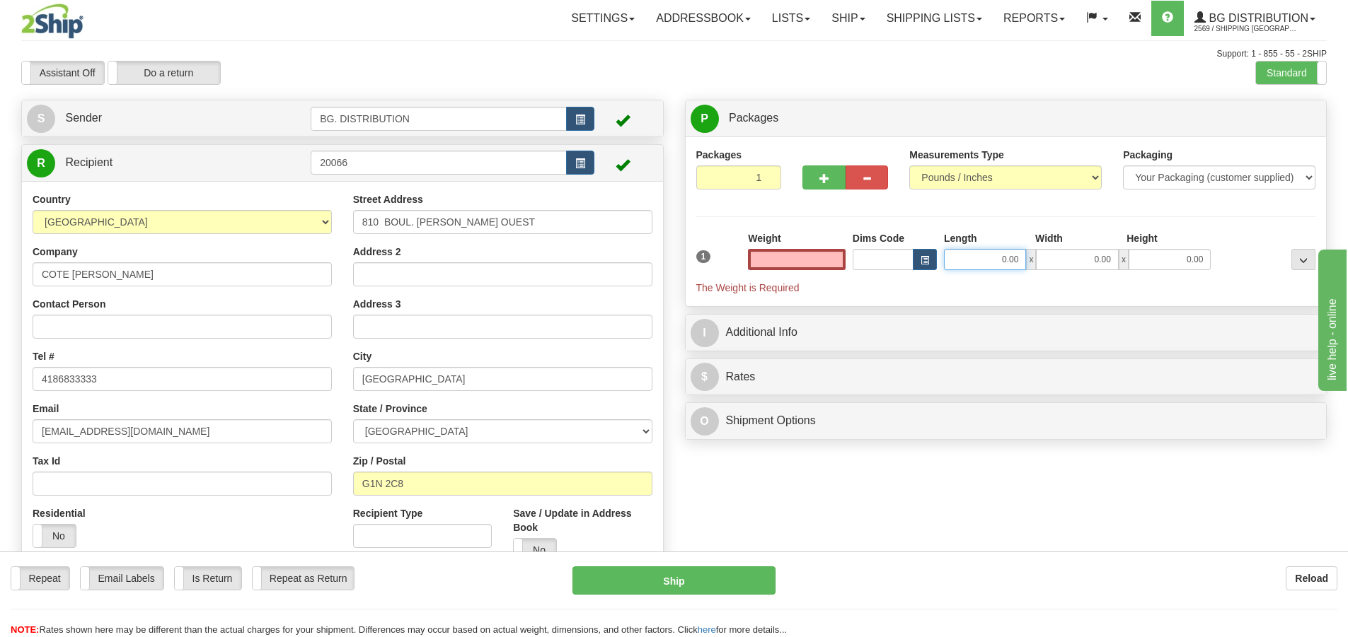
type input "0.00"
click at [1016, 259] on input "0.00" at bounding box center [985, 259] width 82 height 21
type input "16.00"
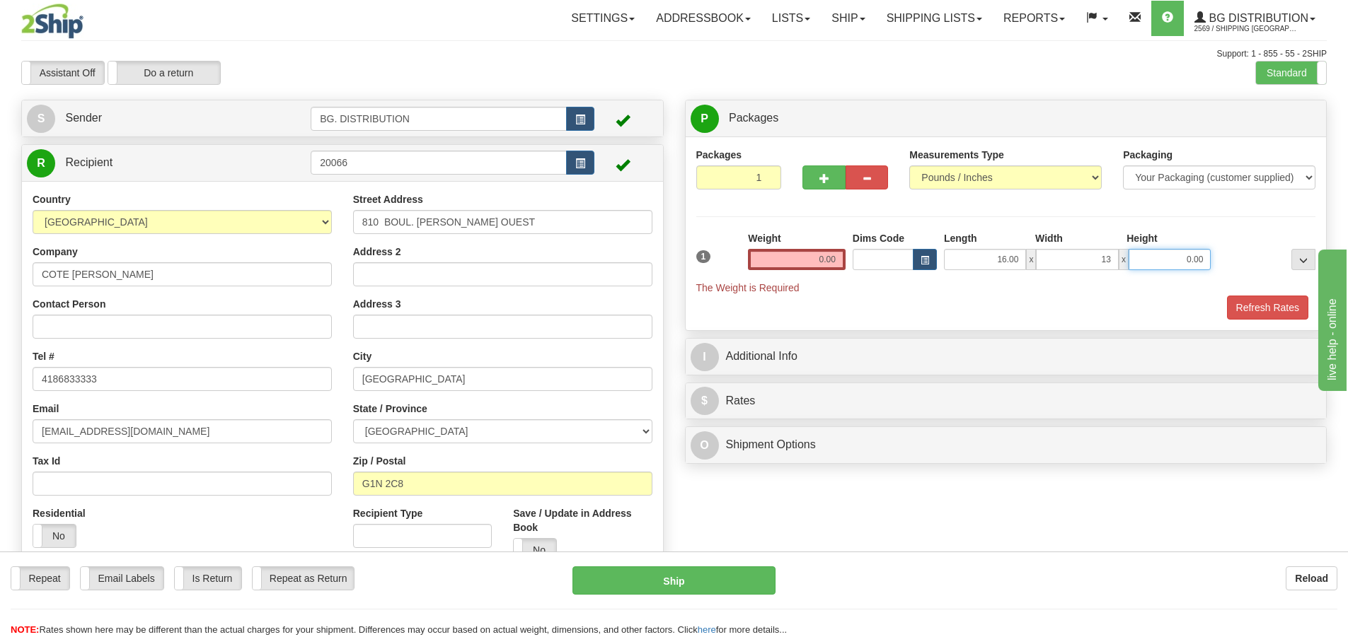
type input "13.00"
type input "11.00"
drag, startPoint x: 824, startPoint y: 260, endPoint x: 832, endPoint y: 239, distance: 22.2
click at [824, 258] on input "0.00" at bounding box center [797, 259] width 98 height 21
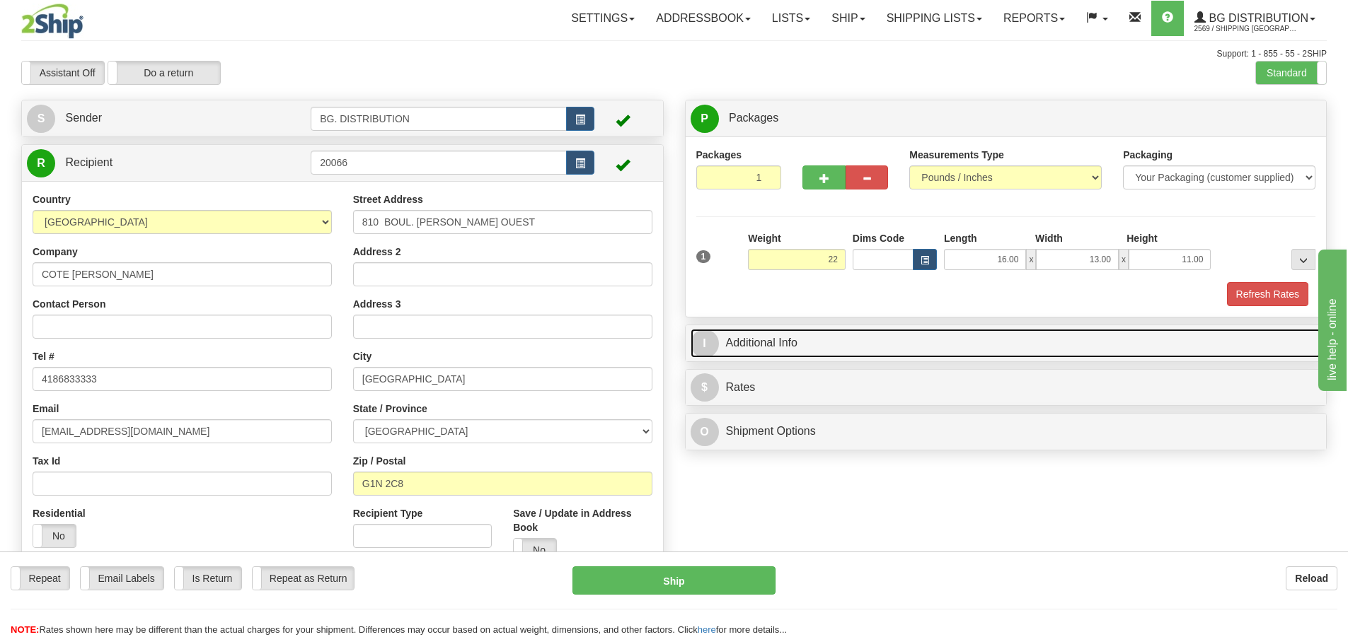
type input "22.00"
click at [708, 341] on span "I" at bounding box center [705, 344] width 28 height 28
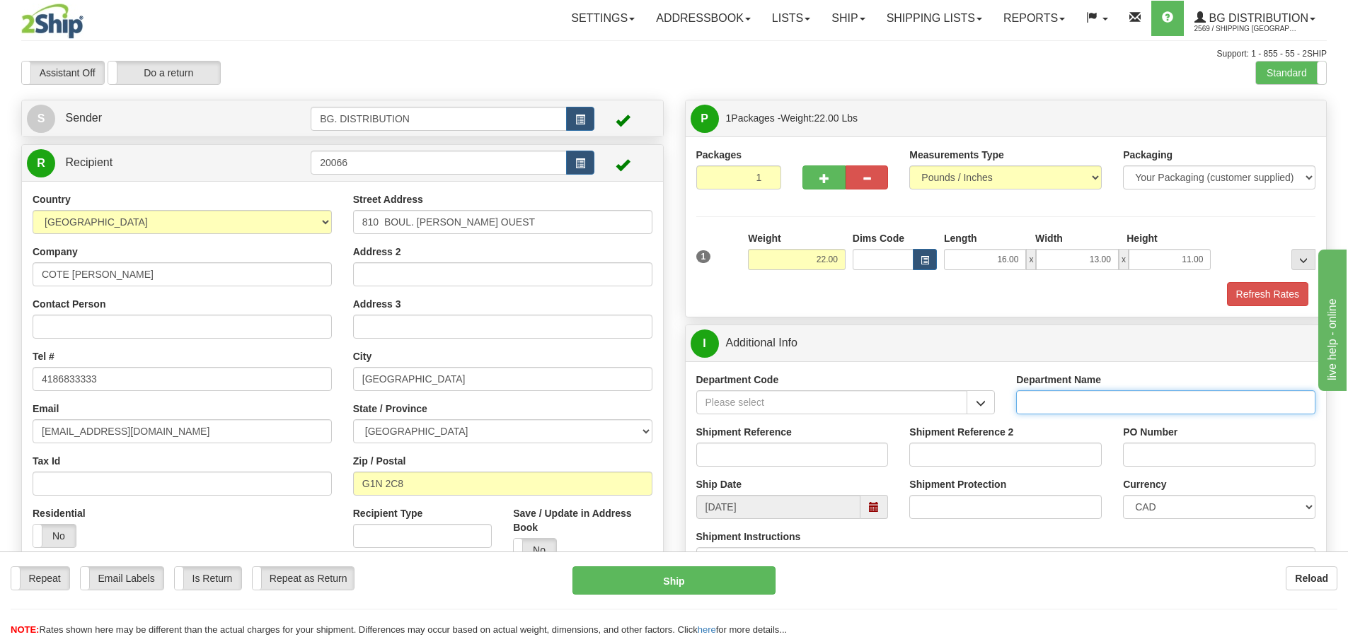
click at [1052, 407] on input "Department Name" at bounding box center [1165, 403] width 299 height 24
type input "."
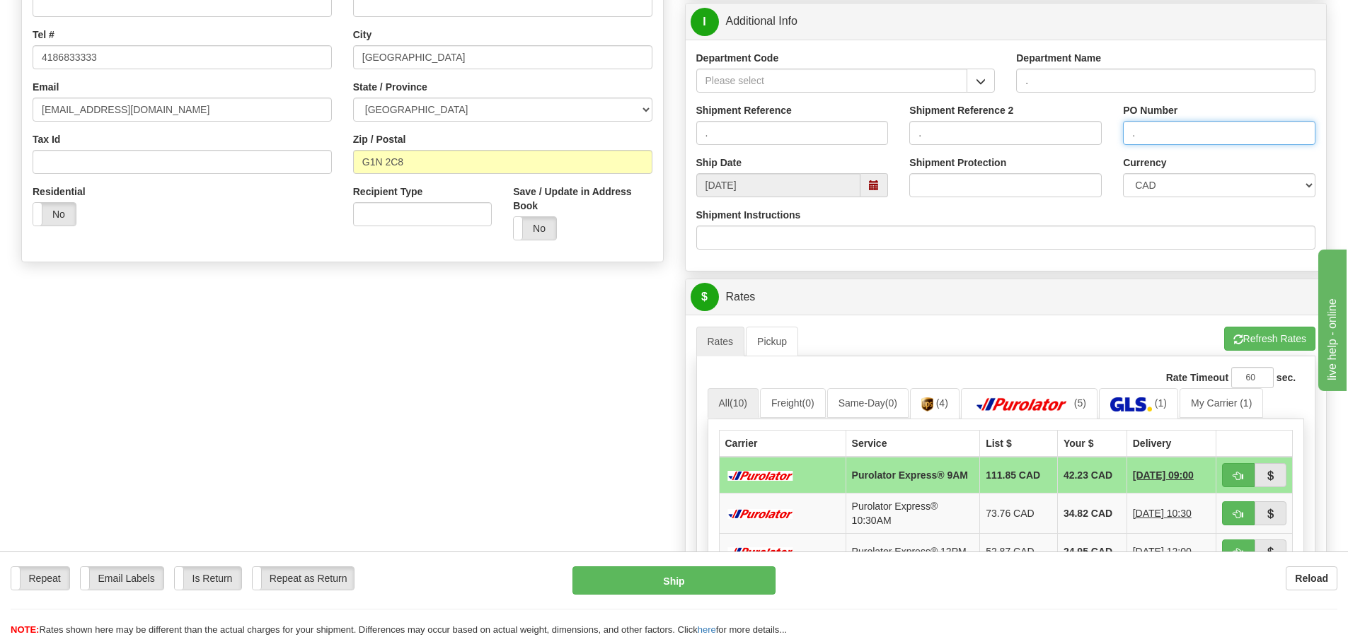
scroll to position [354, 0]
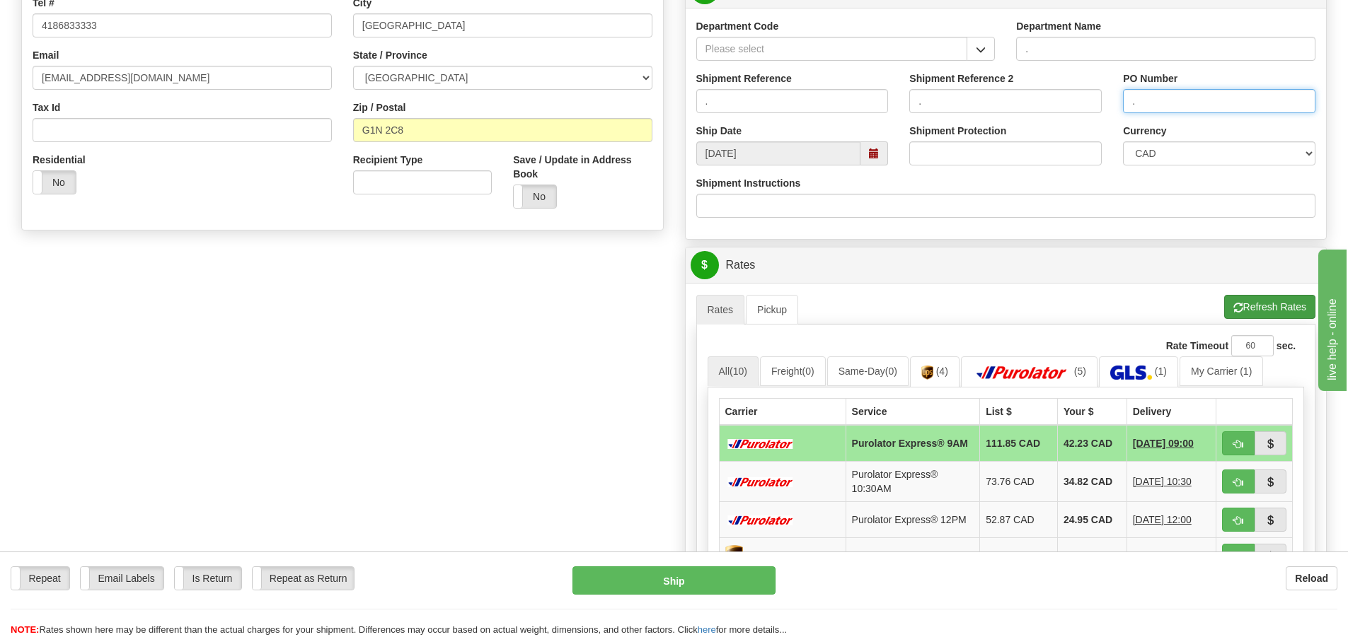
type input "."
click at [1266, 311] on button "Refresh Rates" at bounding box center [1269, 307] width 91 height 24
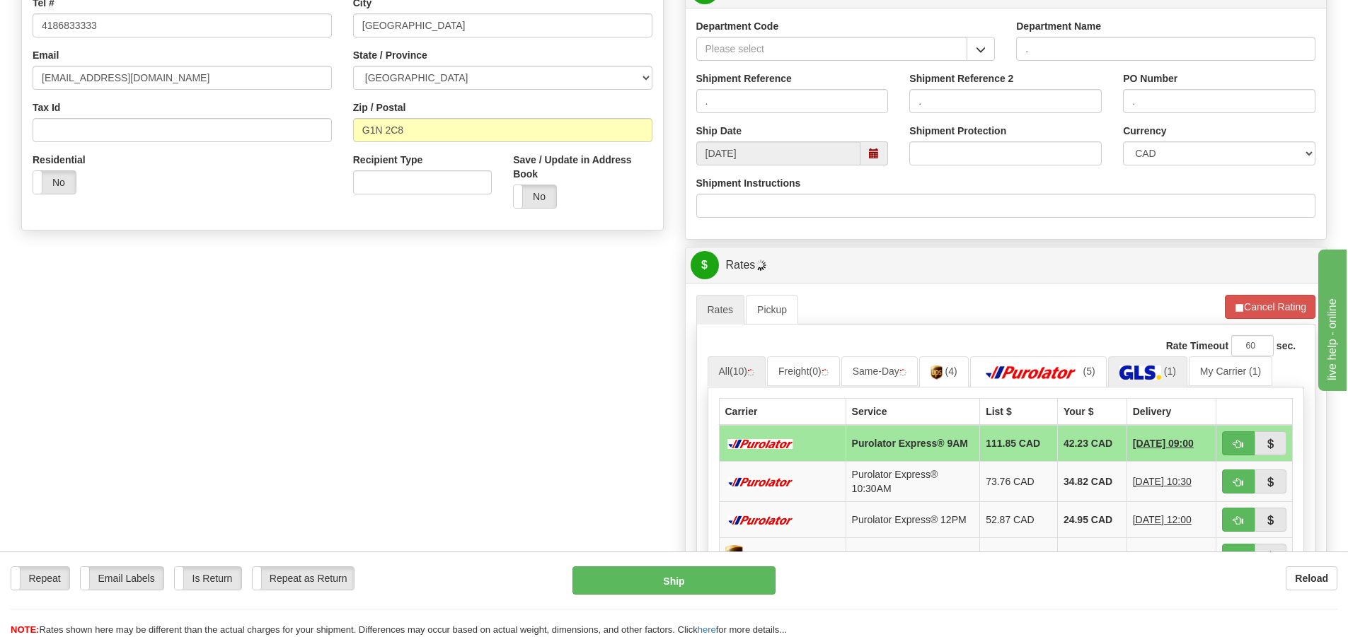
scroll to position [495, 0]
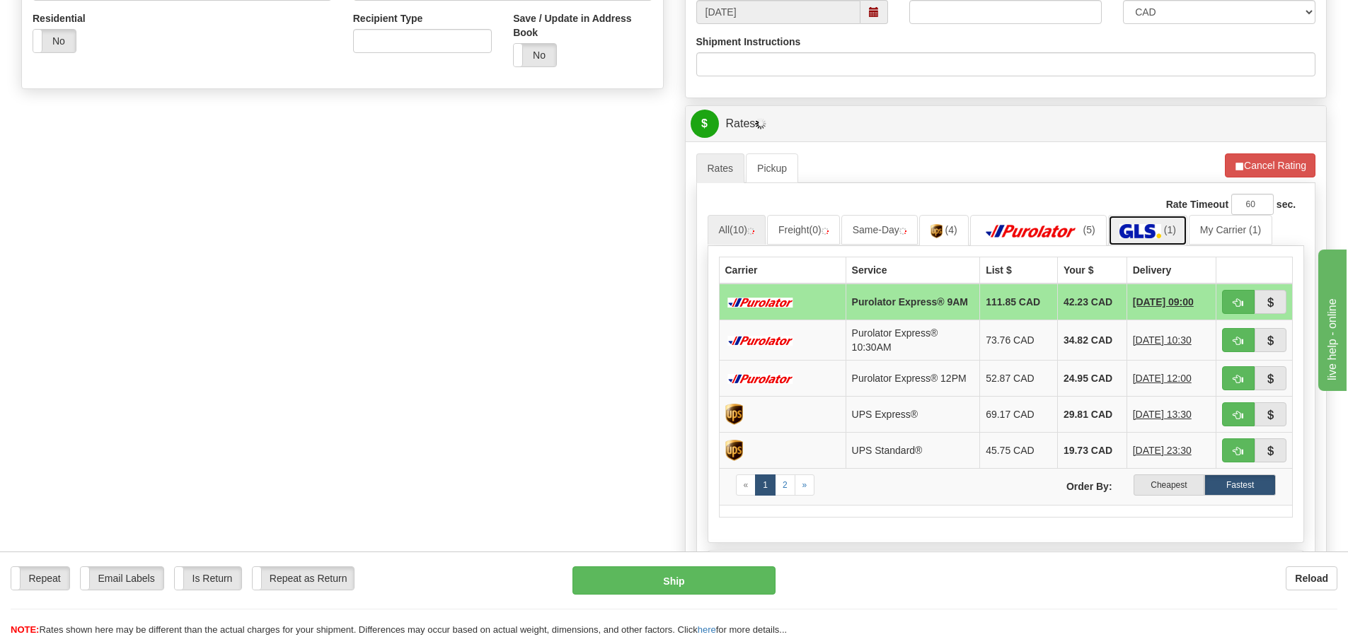
click at [1140, 233] on img at bounding box center [1140, 231] width 42 height 14
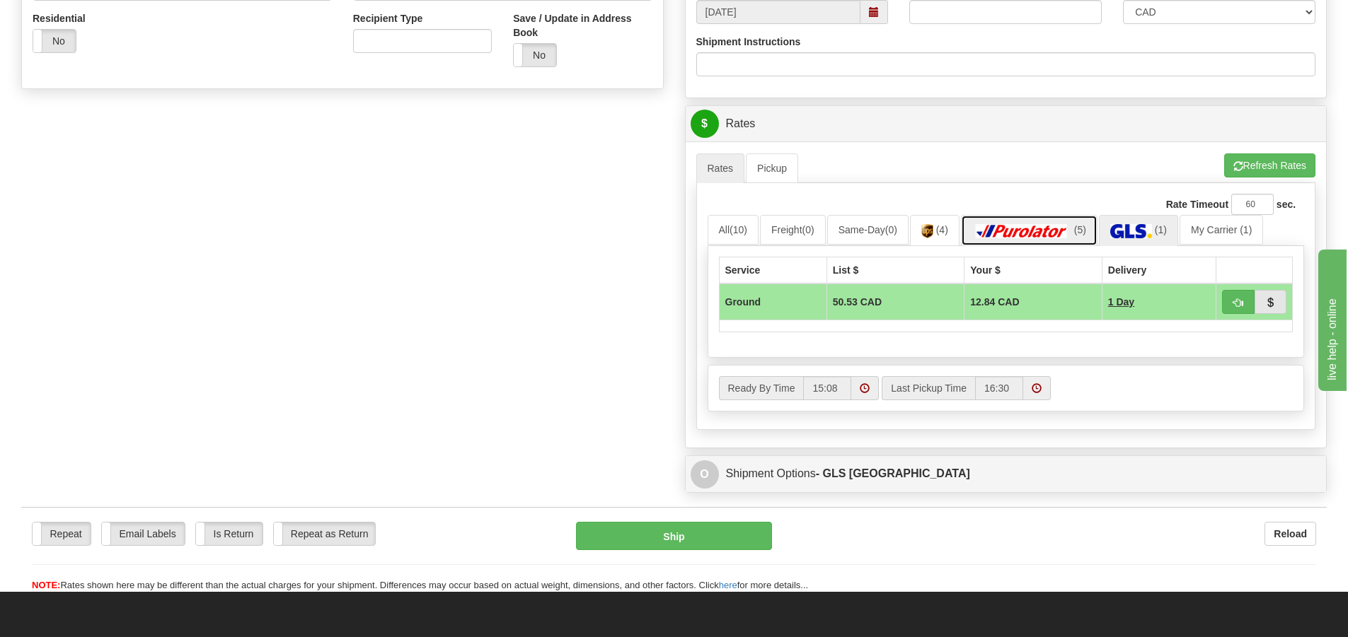
click at [1041, 230] on img at bounding box center [1021, 231] width 99 height 14
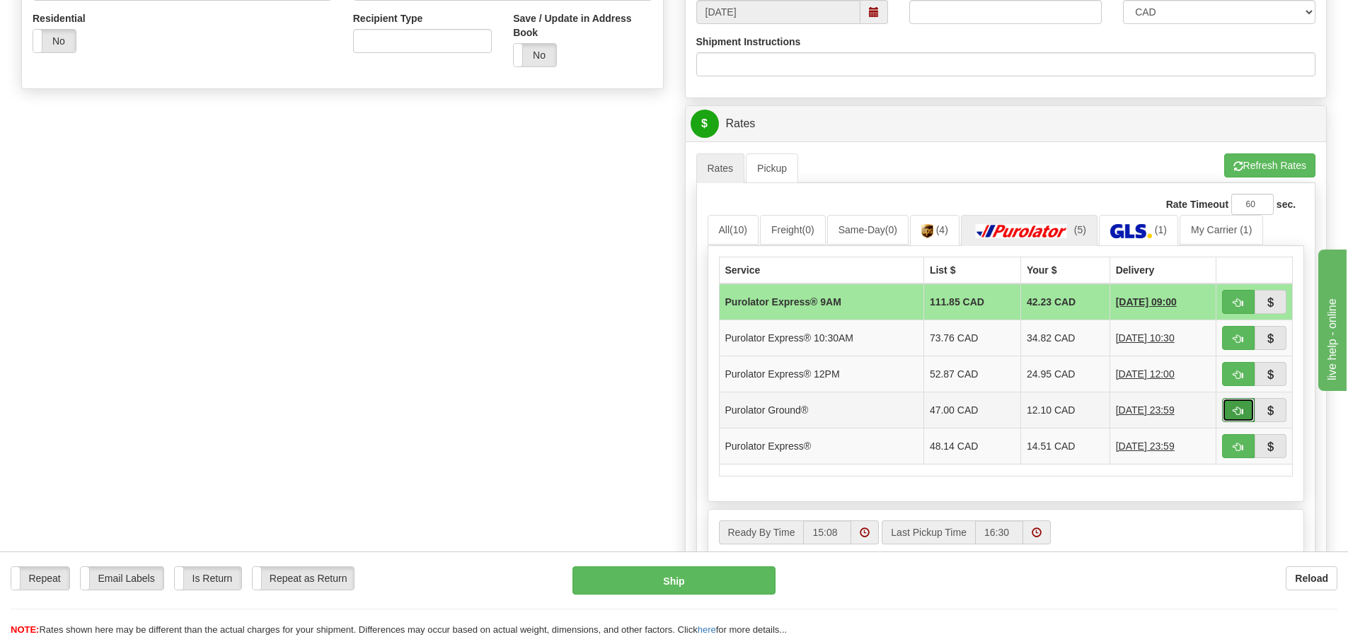
click at [1238, 415] on span "button" at bounding box center [1238, 411] width 10 height 9
type input "260"
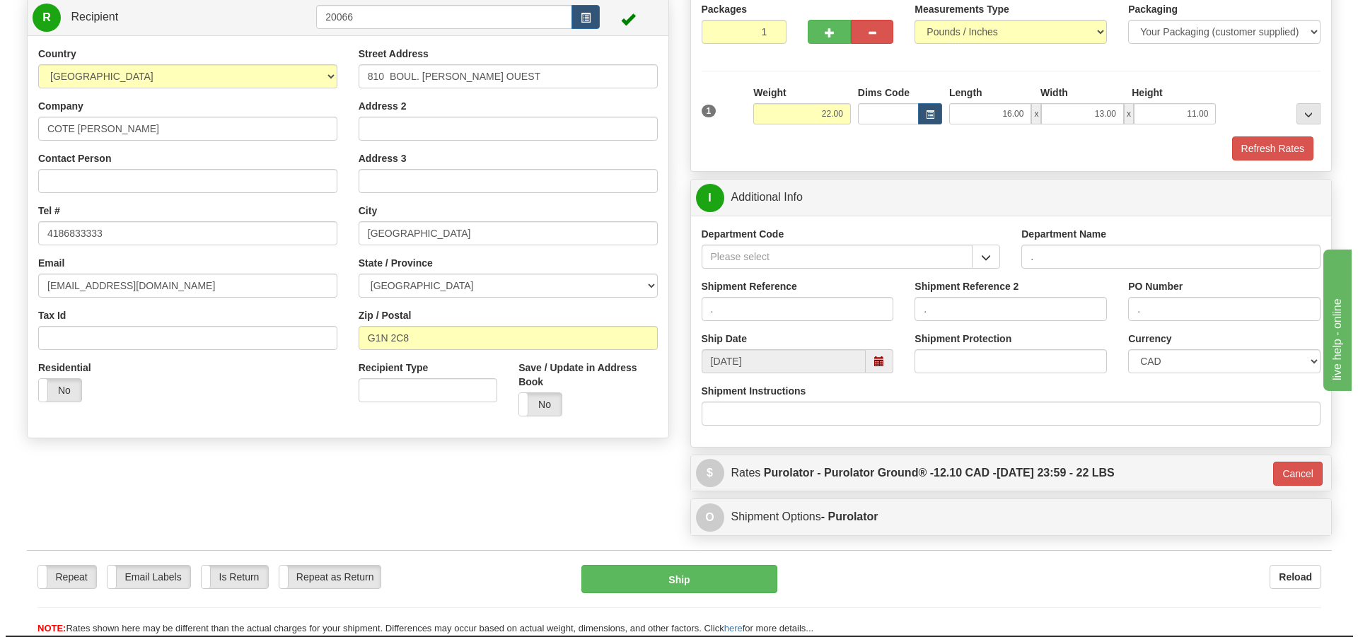
scroll to position [84, 0]
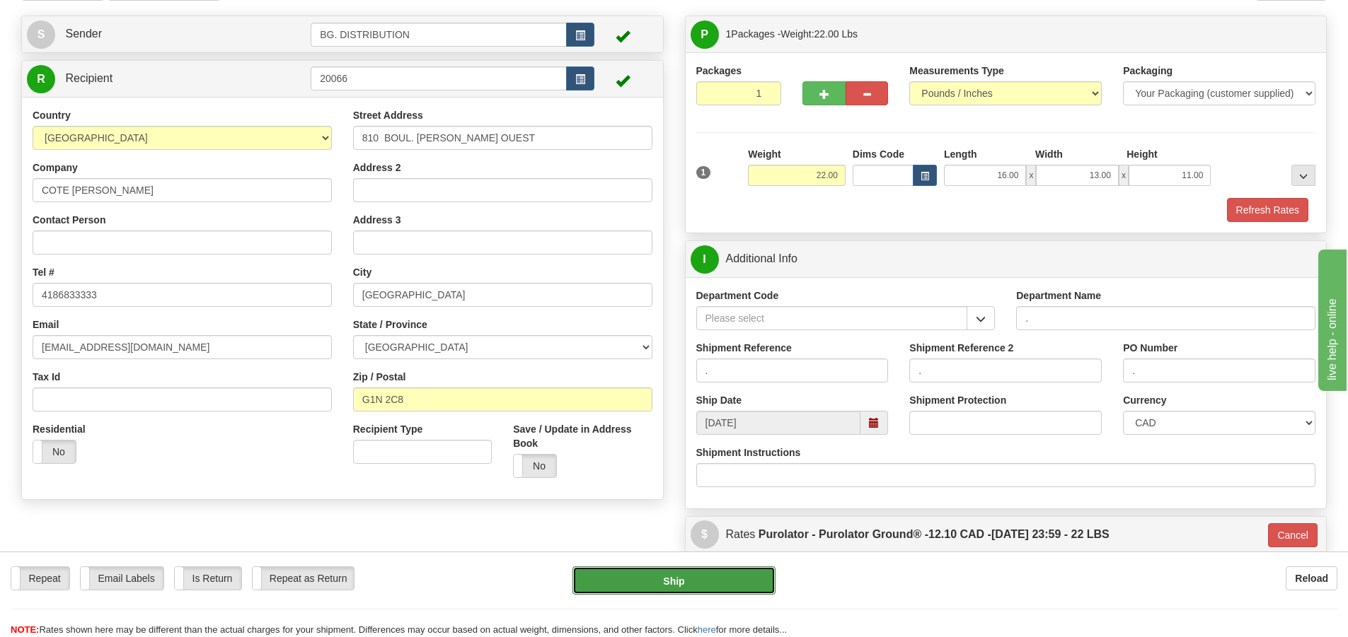
click at [698, 577] on button "Ship" at bounding box center [673, 581] width 203 height 28
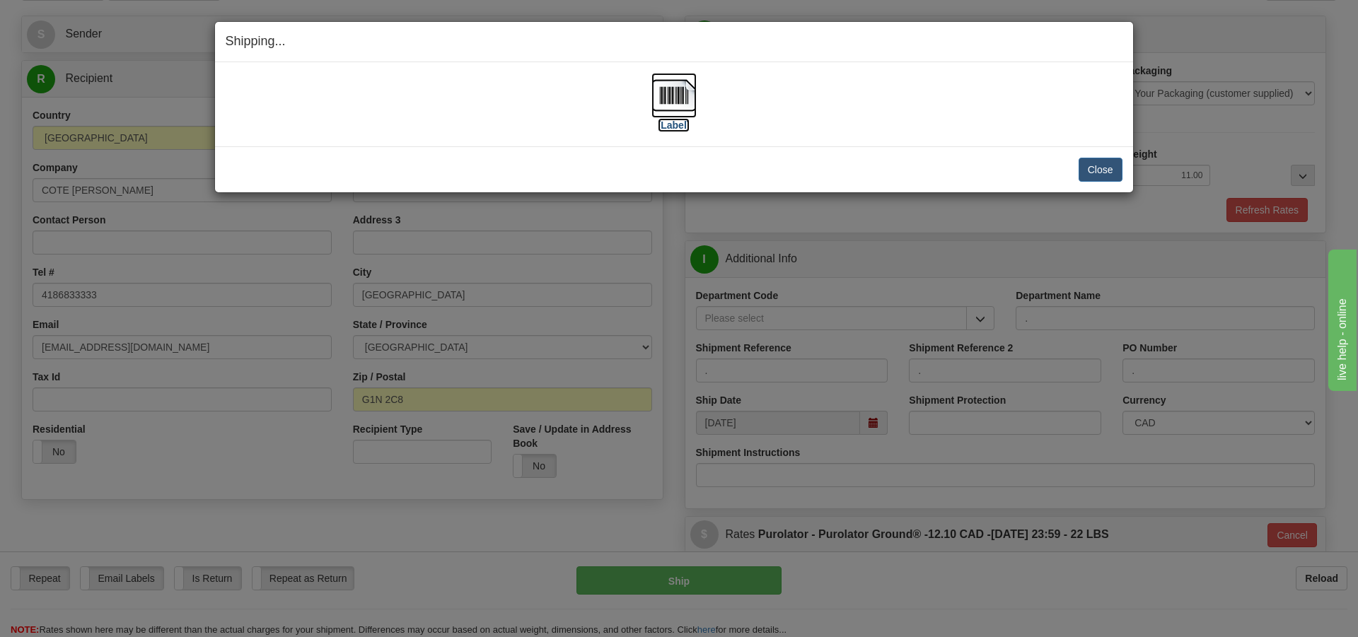
click at [682, 124] on label "[Label]" at bounding box center [674, 125] width 33 height 14
drag, startPoint x: 1095, startPoint y: 168, endPoint x: 1099, endPoint y: 193, distance: 25.7
click at [1095, 167] on button "Close" at bounding box center [1101, 170] width 44 height 24
